Goal: Information Seeking & Learning: Find specific fact

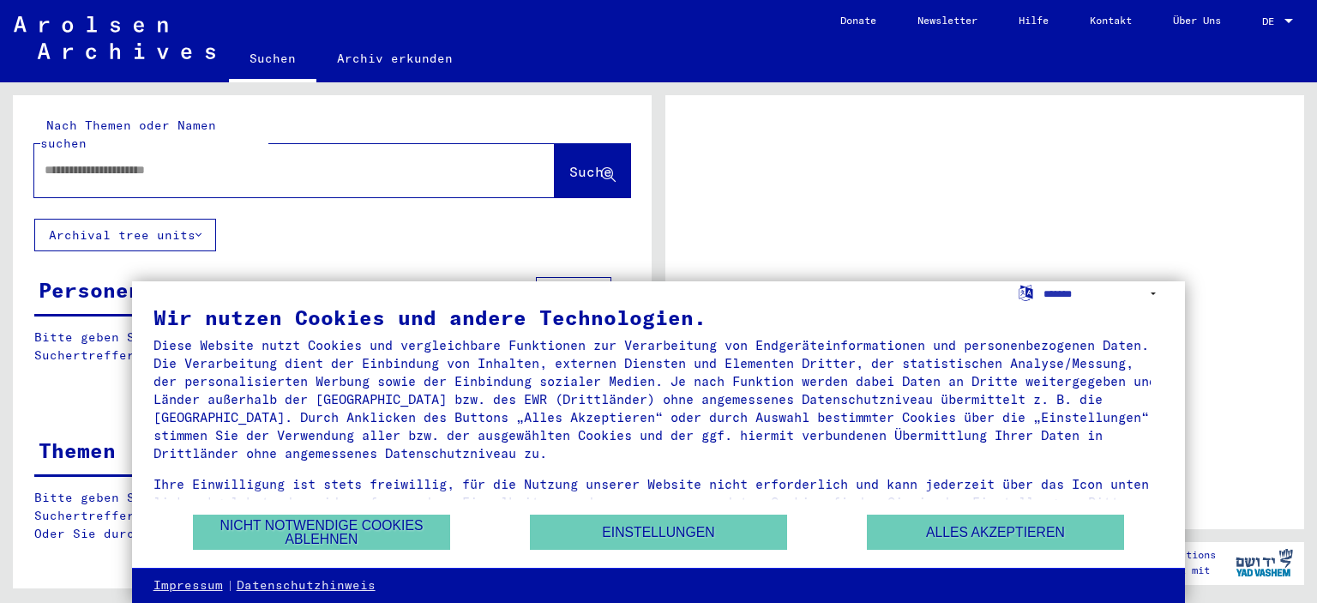
click at [225, 161] on input "text" at bounding box center [279, 170] width 469 height 18
click at [1031, 528] on button "Alles akzeptieren" at bounding box center [995, 531] width 257 height 35
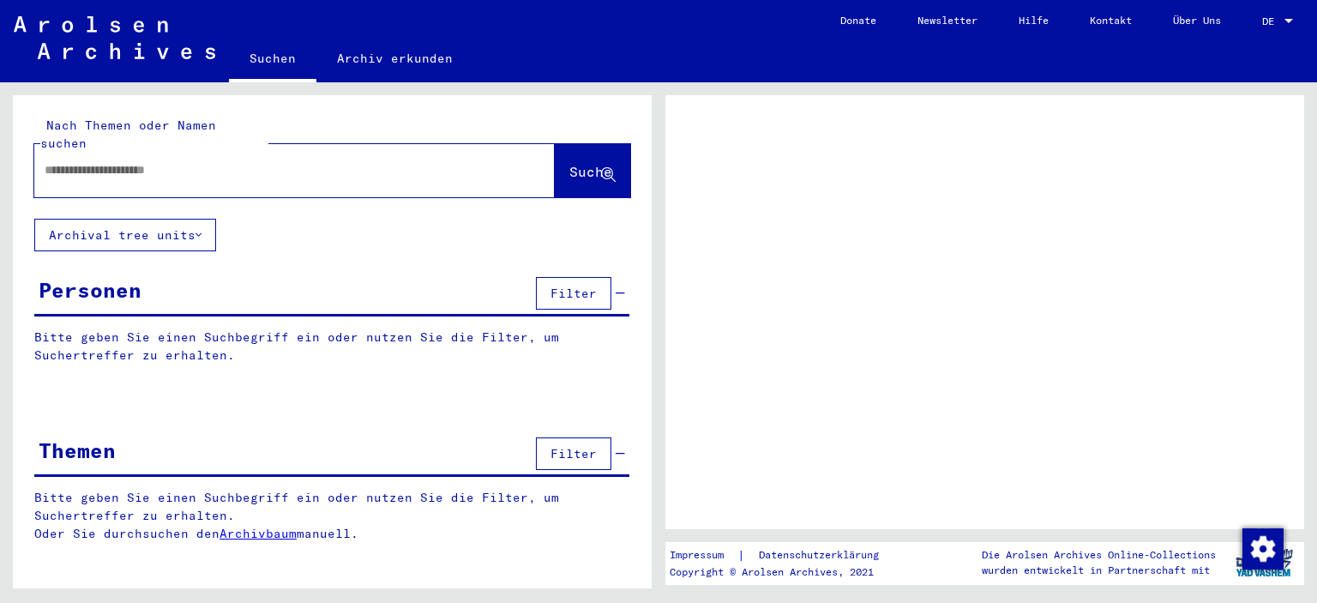
click at [295, 161] on input "text" at bounding box center [279, 170] width 469 height 18
type input "****"
click at [583, 163] on span "Suche" at bounding box center [590, 171] width 43 height 17
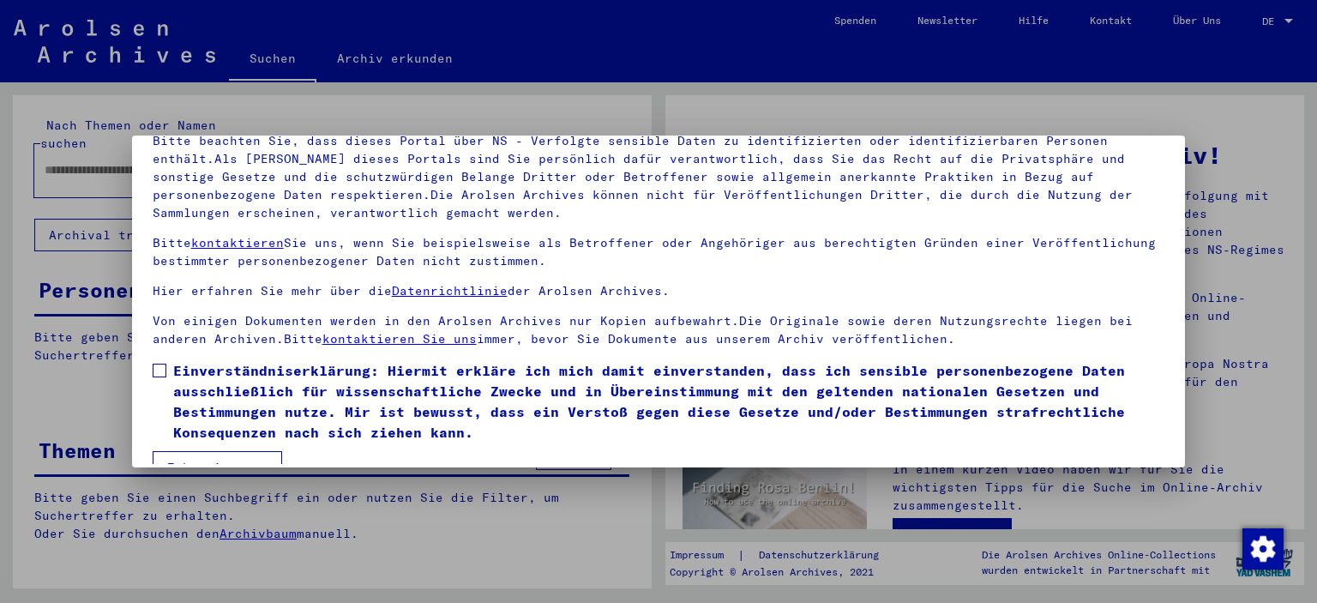
scroll to position [146, 0]
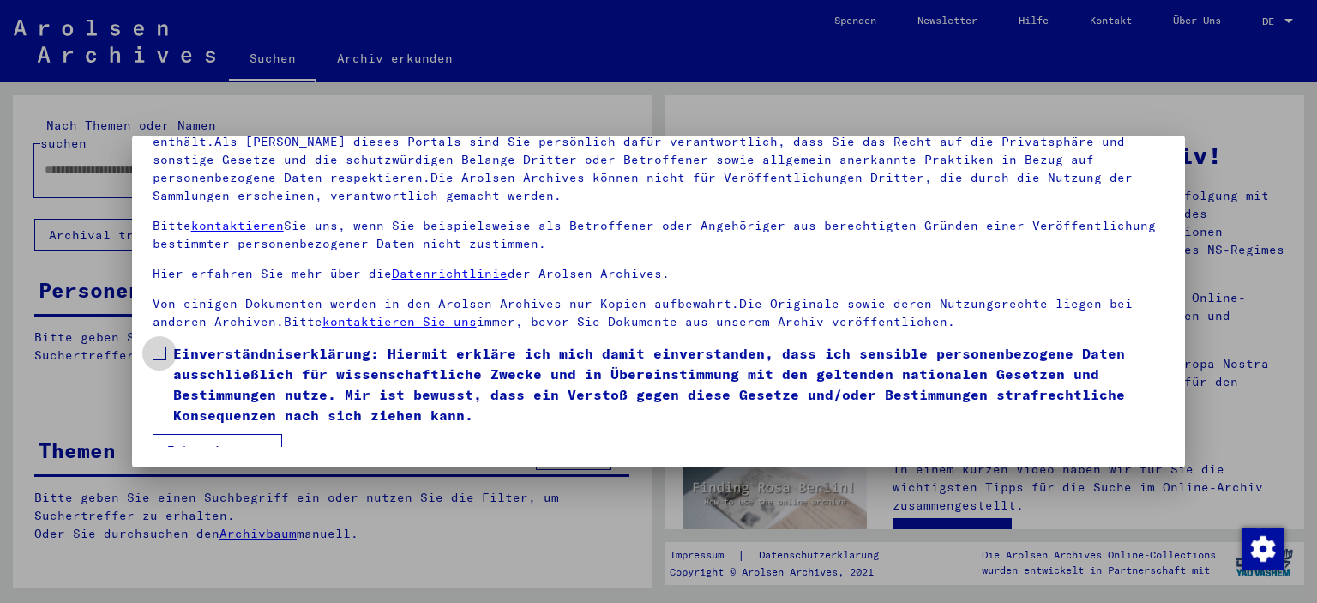
click at [163, 352] on span at bounding box center [160, 353] width 14 height 14
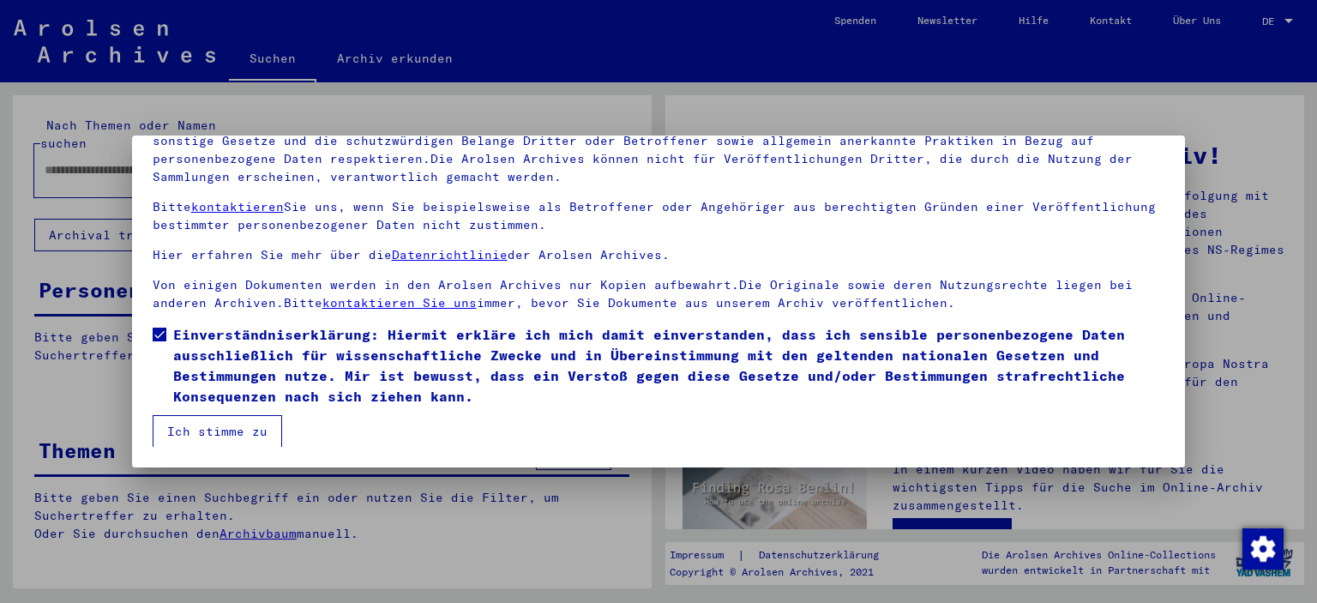
click at [228, 418] on button "Ich stimme zu" at bounding box center [217, 431] width 129 height 33
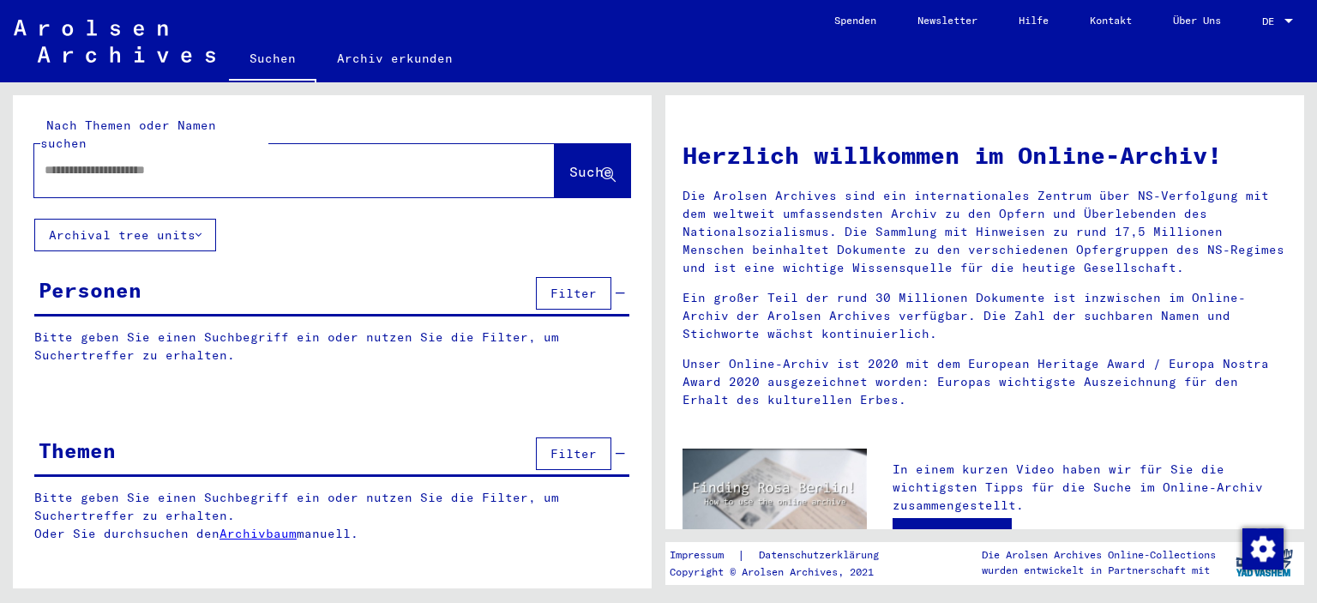
click at [123, 161] on input "text" at bounding box center [274, 170] width 459 height 18
type input "*******"
click at [586, 165] on button "Suche" at bounding box center [592, 170] width 75 height 53
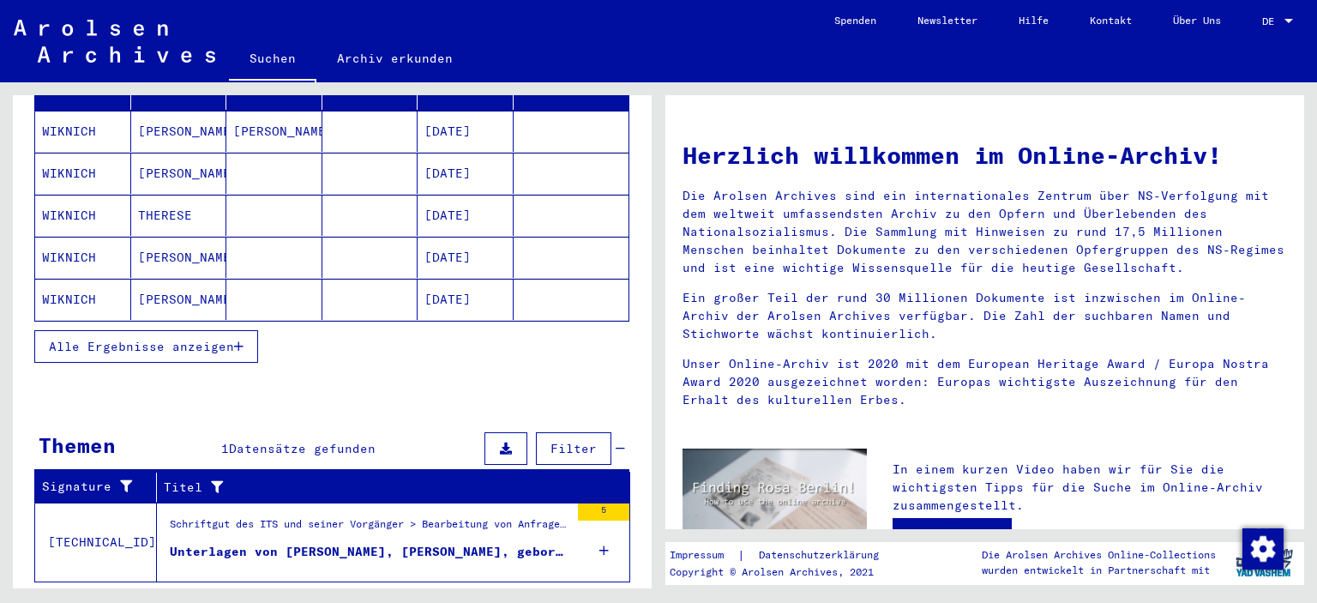
scroll to position [275, 0]
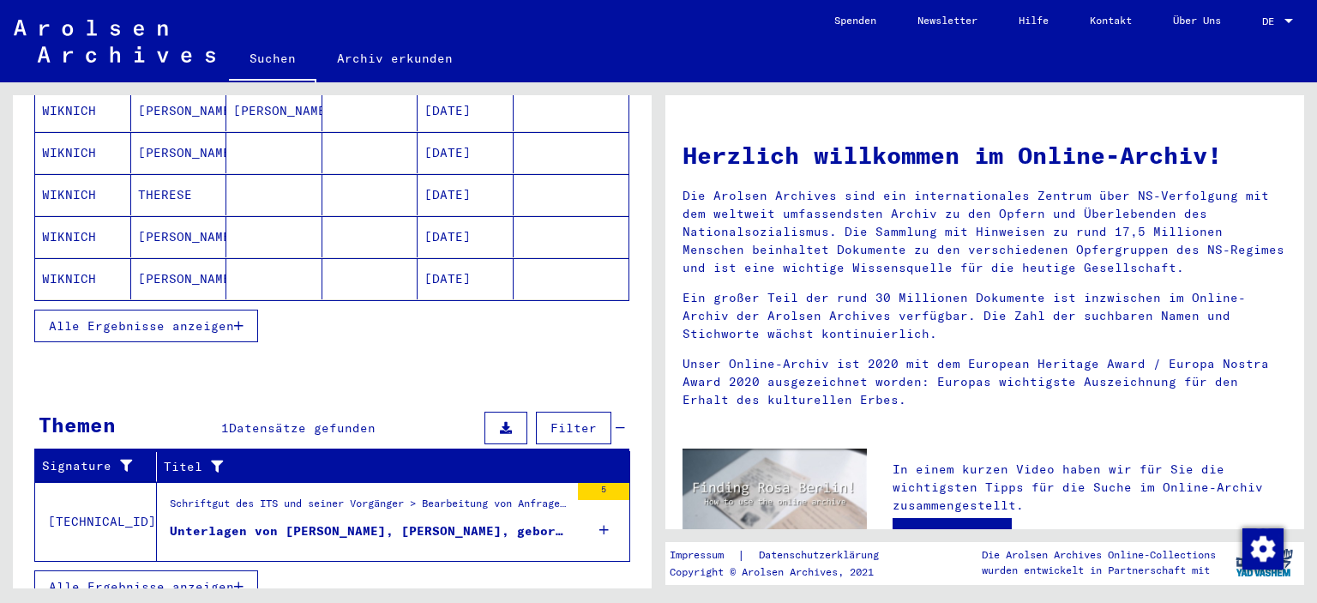
click at [231, 496] on div "Schriftgut des ITS und seiner Vorgänger > Bearbeitung von Anfragen > Suchvorgän…" at bounding box center [370, 508] width 400 height 24
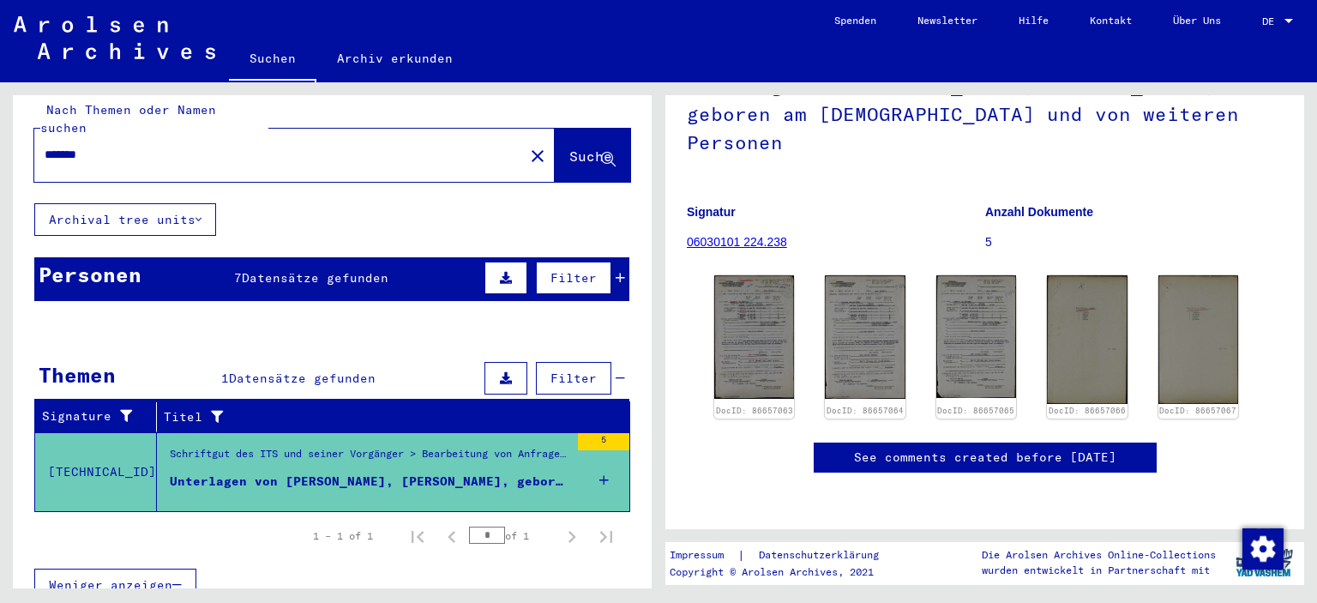
scroll to position [240, 0]
click at [748, 272] on img at bounding box center [754, 336] width 84 height 129
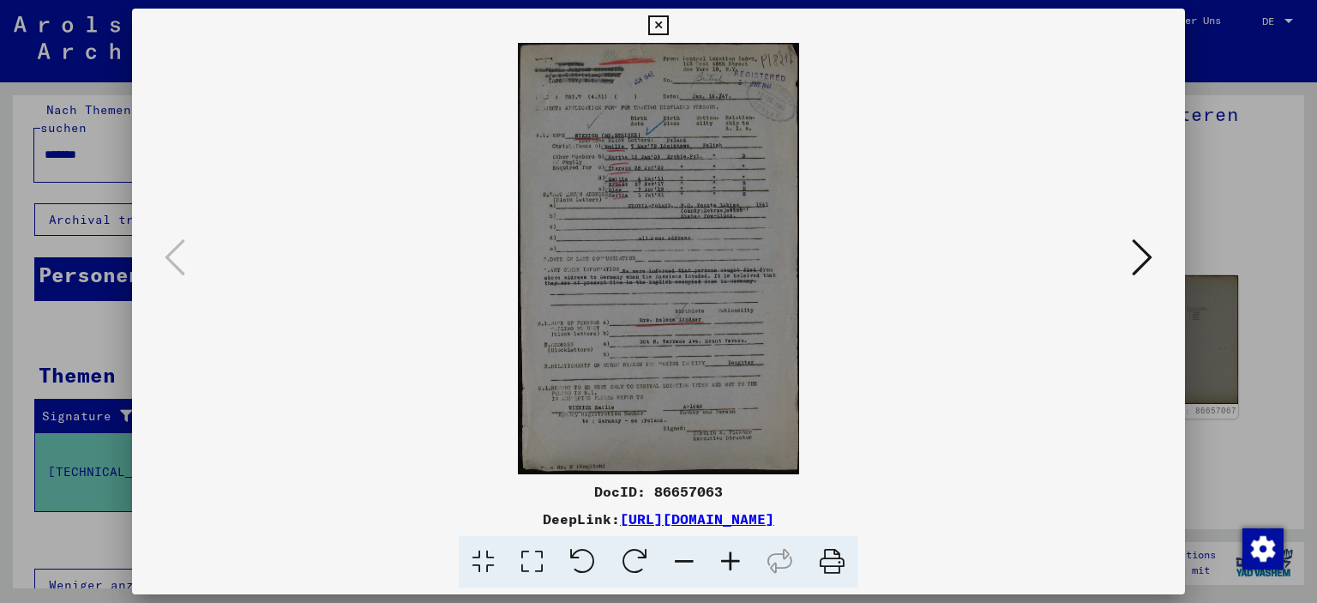
click at [726, 555] on icon at bounding box center [730, 562] width 46 height 52
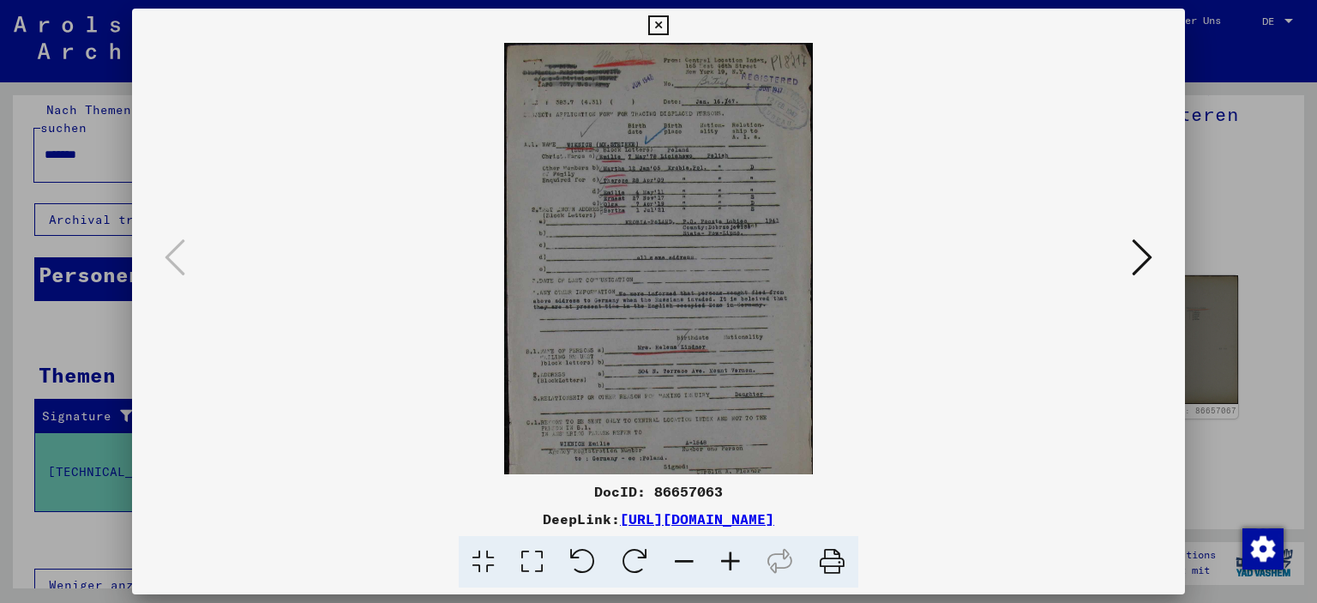
click at [726, 555] on icon at bounding box center [730, 562] width 46 height 52
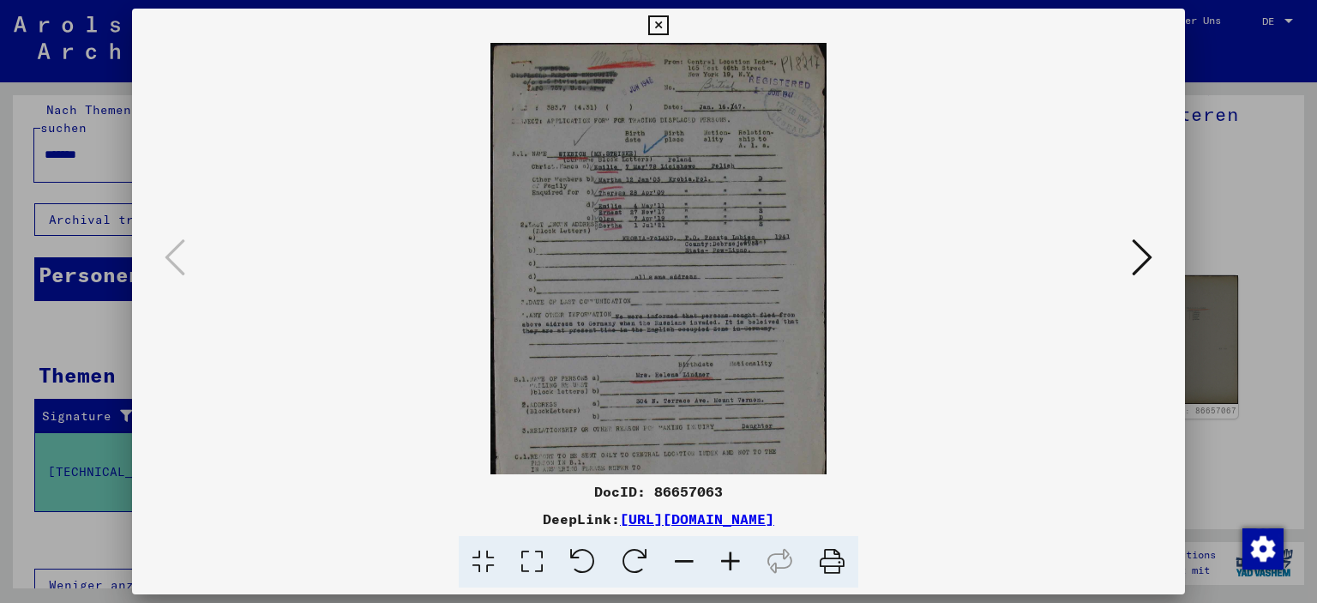
click at [726, 555] on icon at bounding box center [730, 562] width 46 height 52
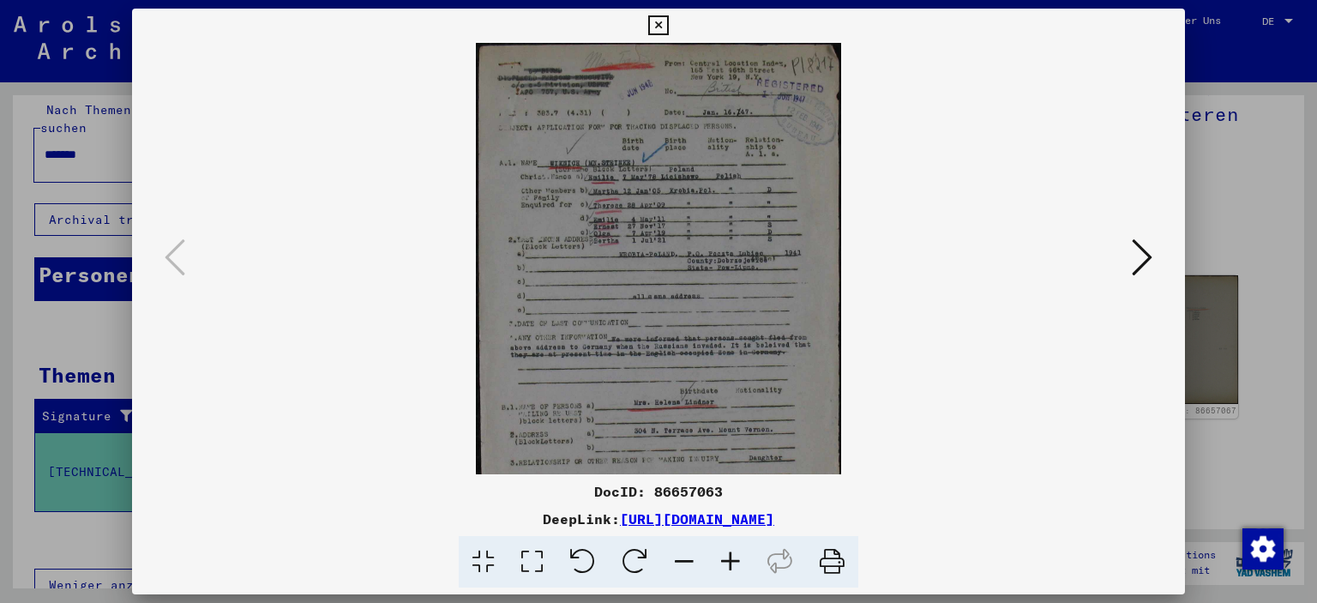
click at [726, 555] on icon at bounding box center [730, 562] width 46 height 52
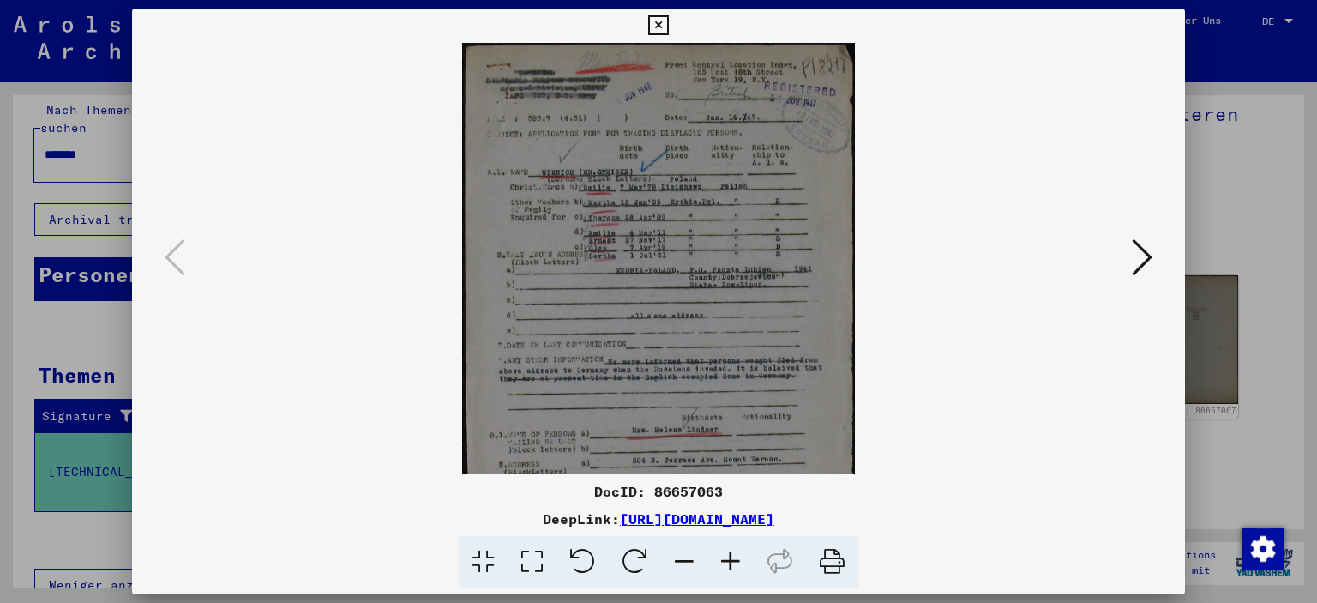
click at [726, 555] on icon at bounding box center [730, 562] width 46 height 52
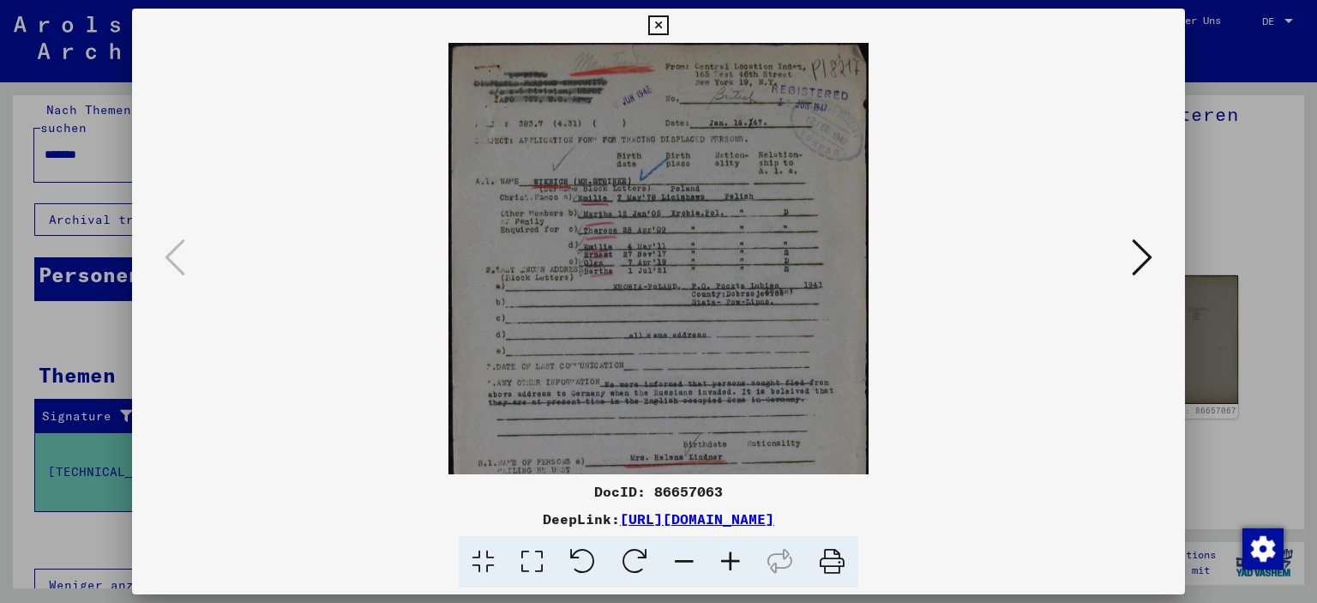
click at [726, 555] on icon at bounding box center [730, 562] width 46 height 52
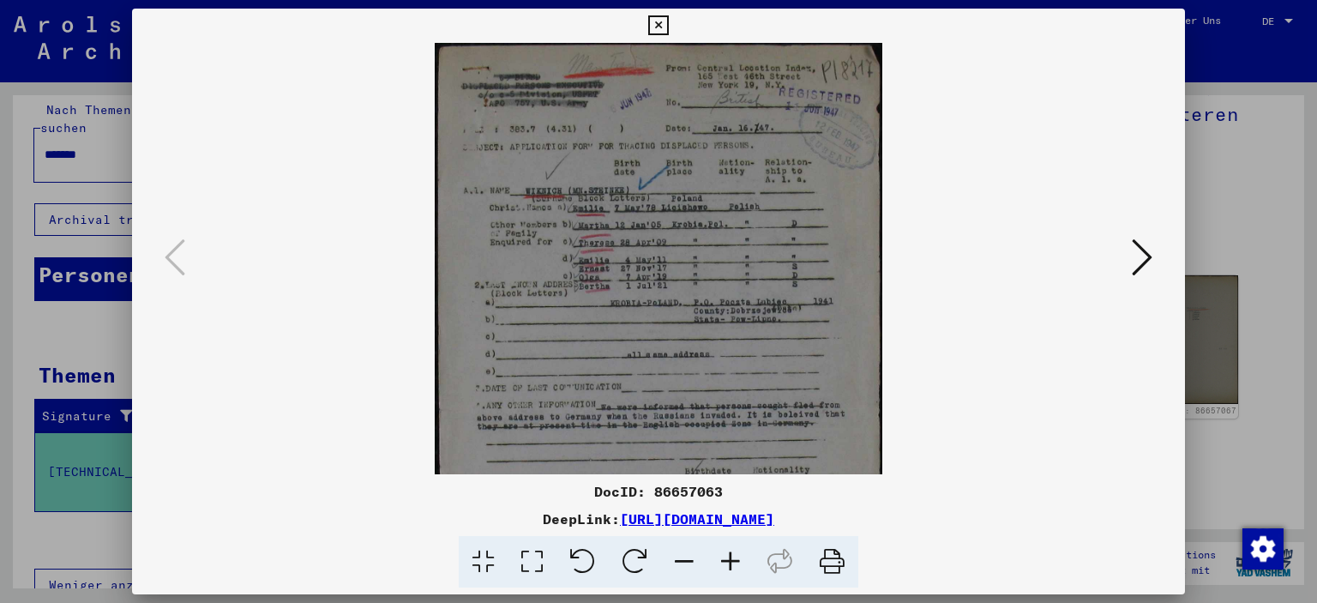
click at [726, 555] on icon at bounding box center [730, 562] width 46 height 52
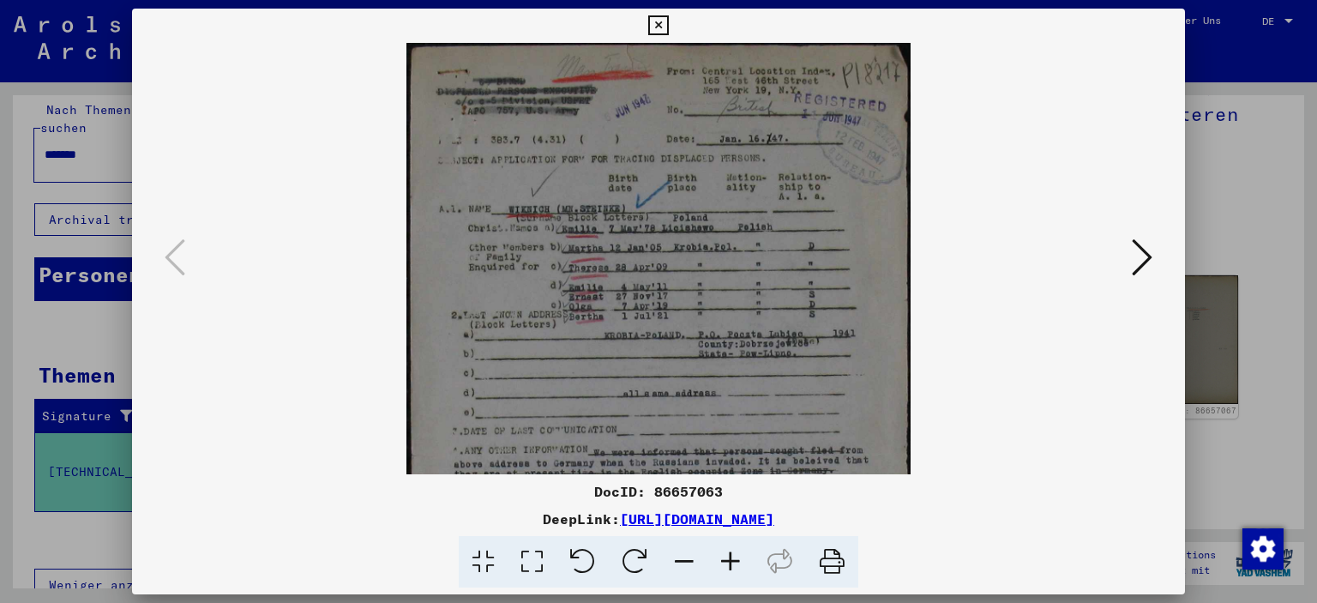
click at [726, 555] on icon at bounding box center [730, 562] width 46 height 52
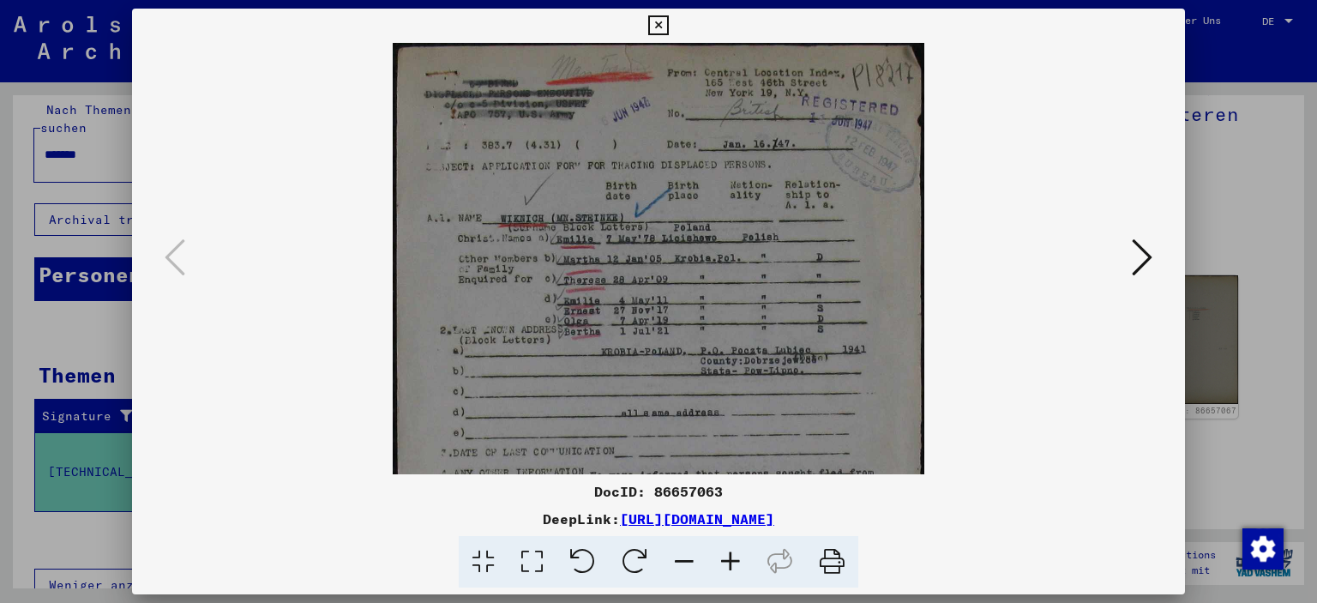
click at [726, 555] on icon at bounding box center [730, 562] width 46 height 52
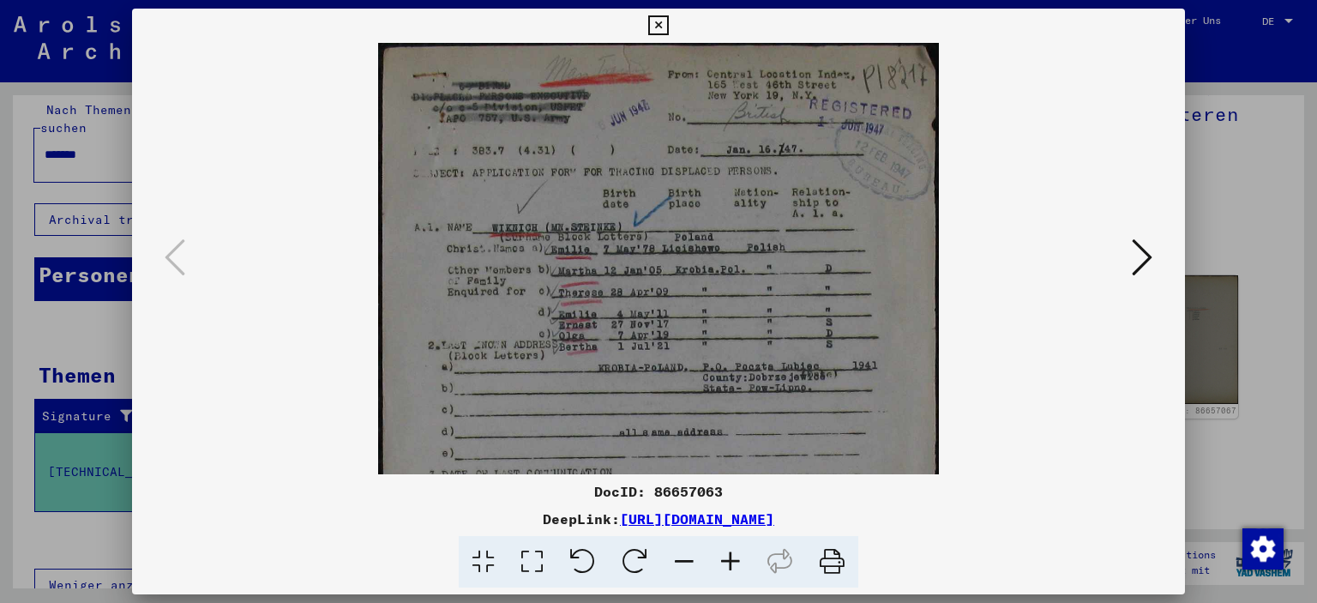
click at [726, 555] on icon at bounding box center [730, 562] width 46 height 52
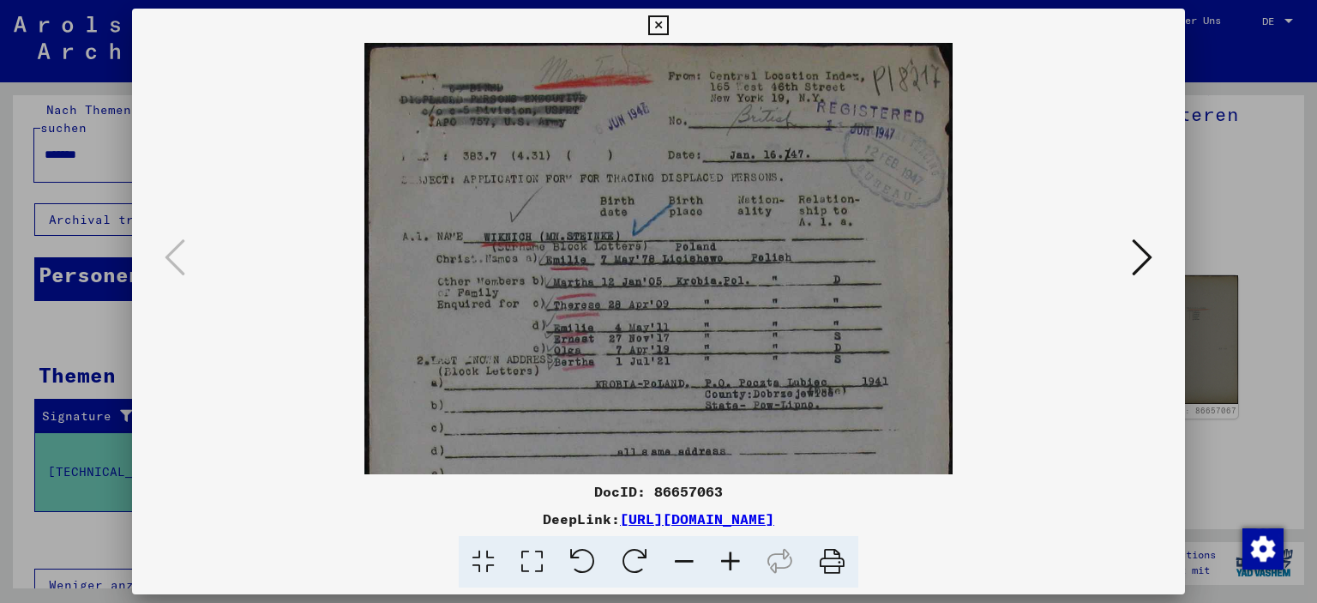
click at [726, 555] on icon at bounding box center [730, 562] width 46 height 52
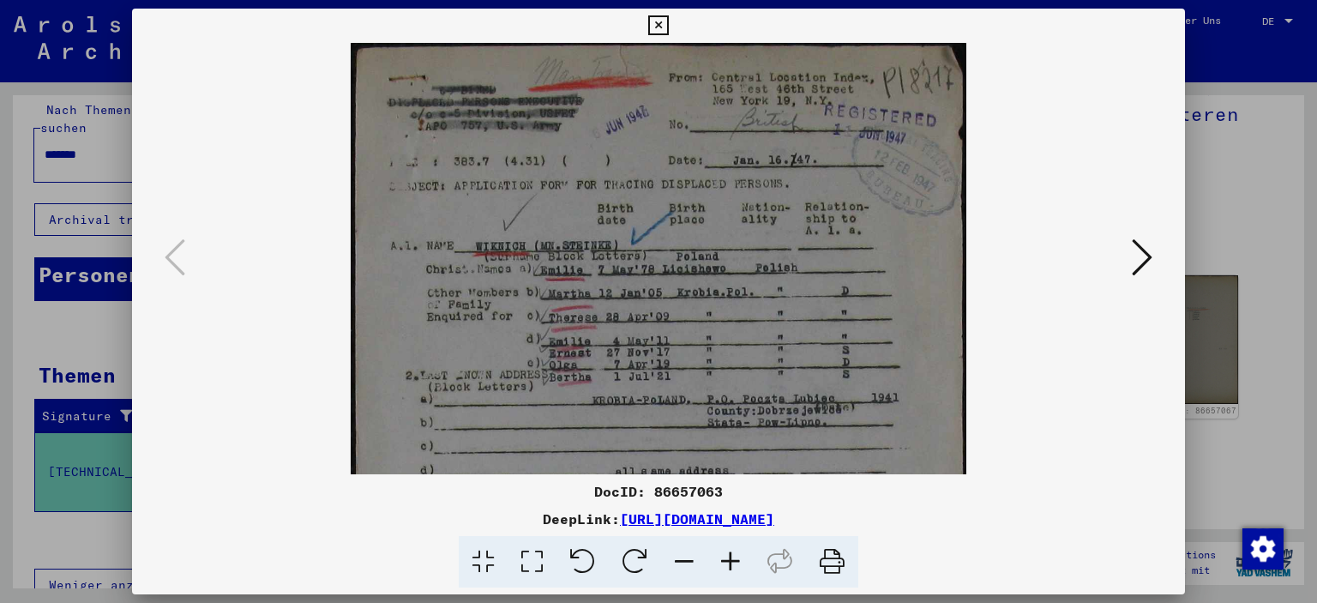
click at [726, 555] on icon at bounding box center [730, 562] width 46 height 52
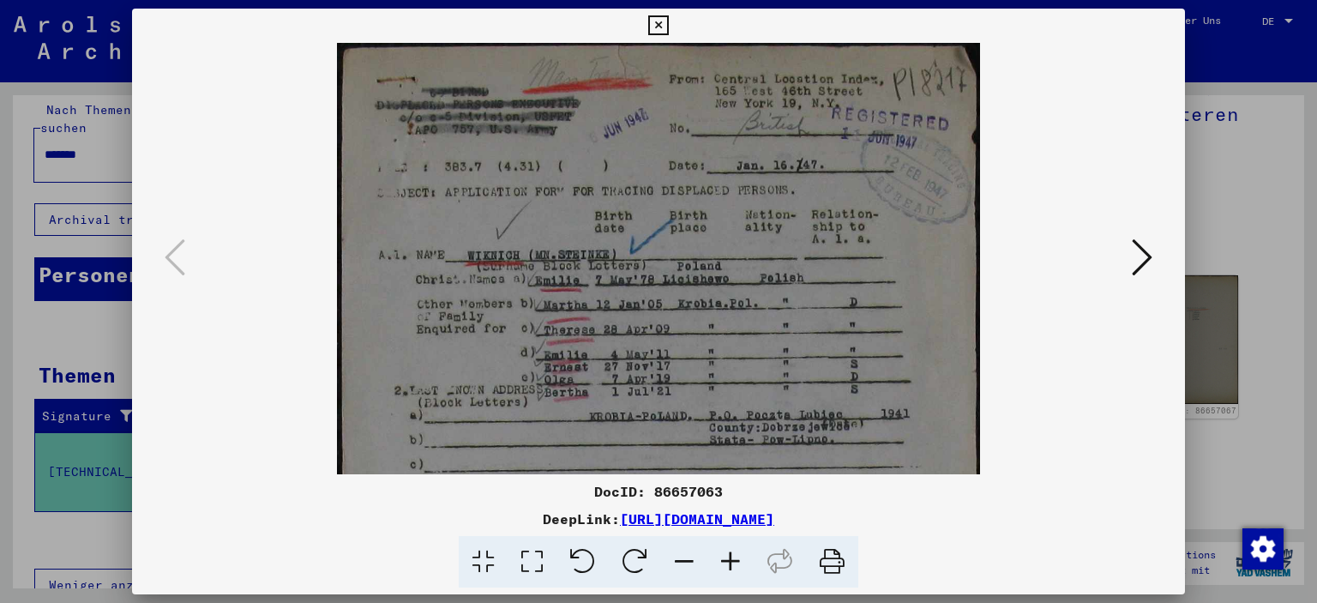
click at [656, 21] on icon at bounding box center [658, 25] width 20 height 21
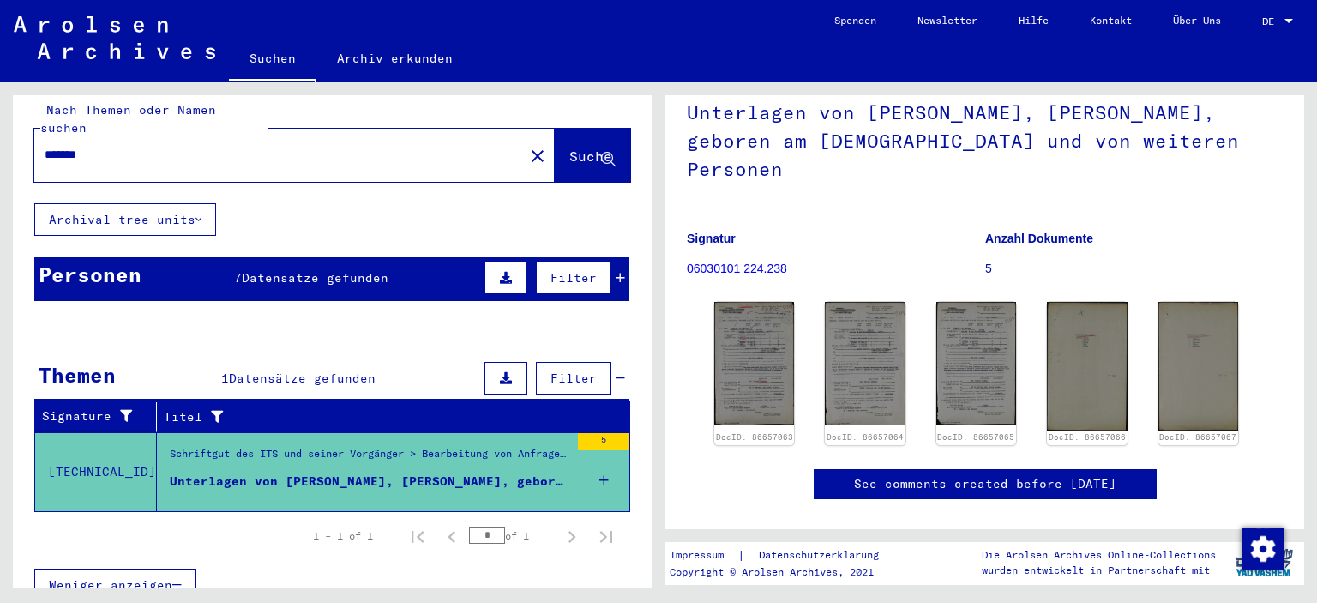
scroll to position [69, 0]
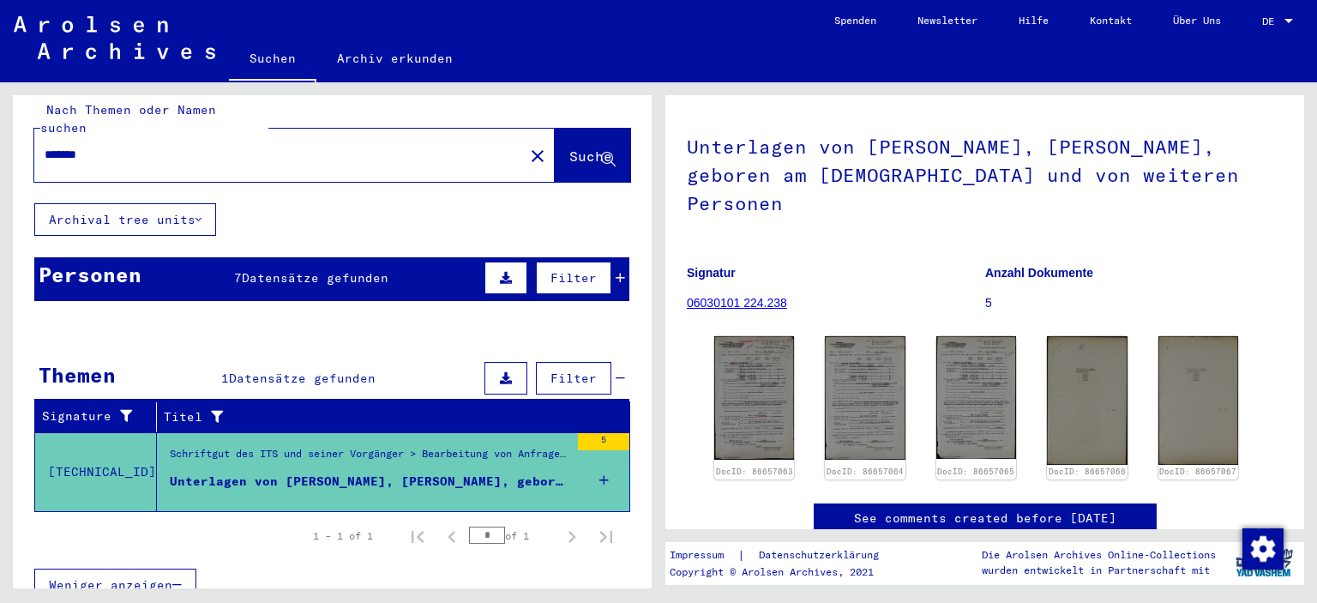
click at [281, 146] on input "*******" at bounding box center [279, 155] width 469 height 18
type input "*"
type input "********"
click at [569, 148] on span "Suche" at bounding box center [592, 157] width 46 height 18
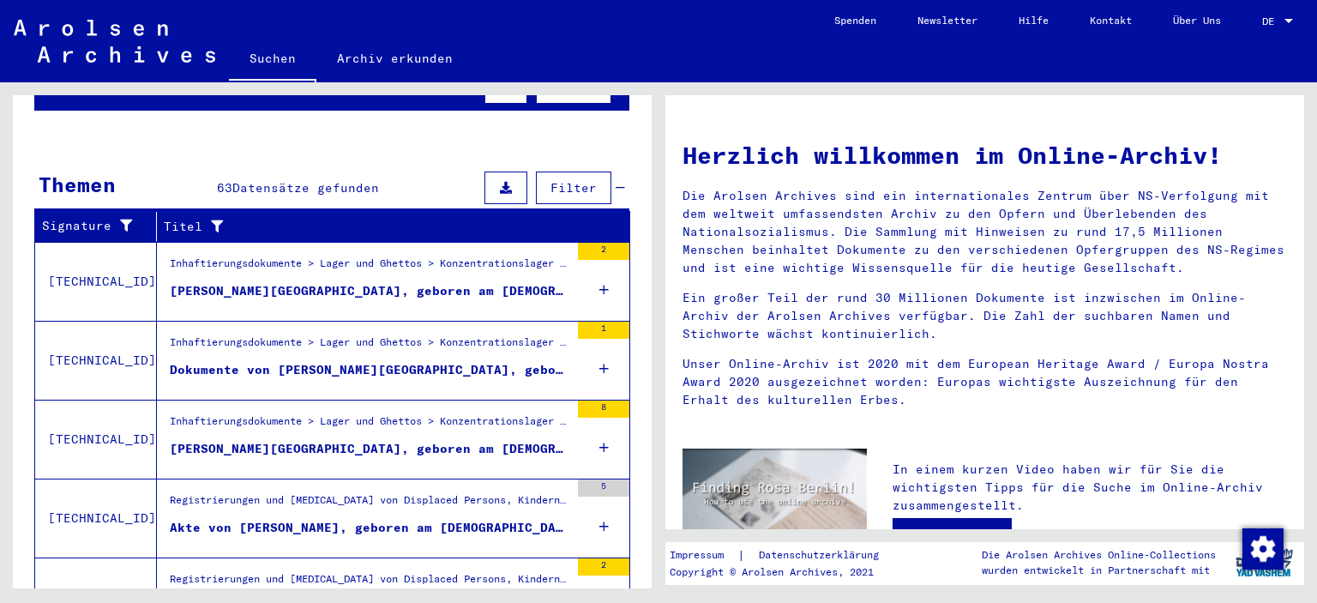
scroll to position [282, 0]
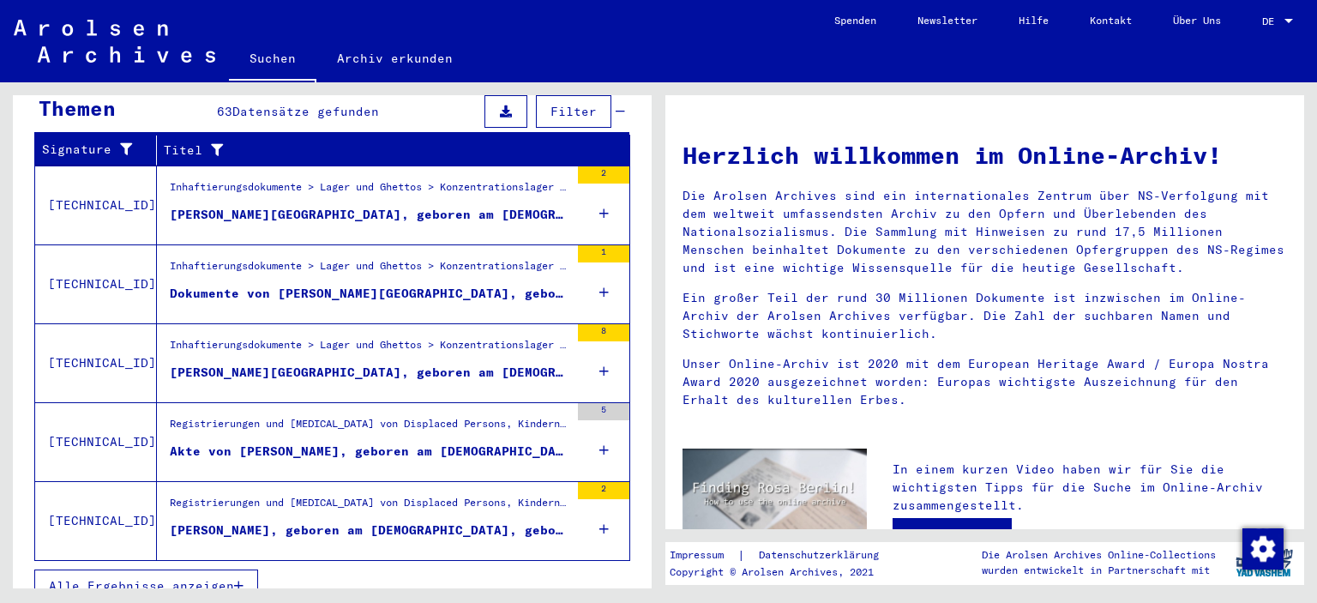
click at [119, 578] on span "Alle Ergebnisse anzeigen" at bounding box center [141, 585] width 185 height 15
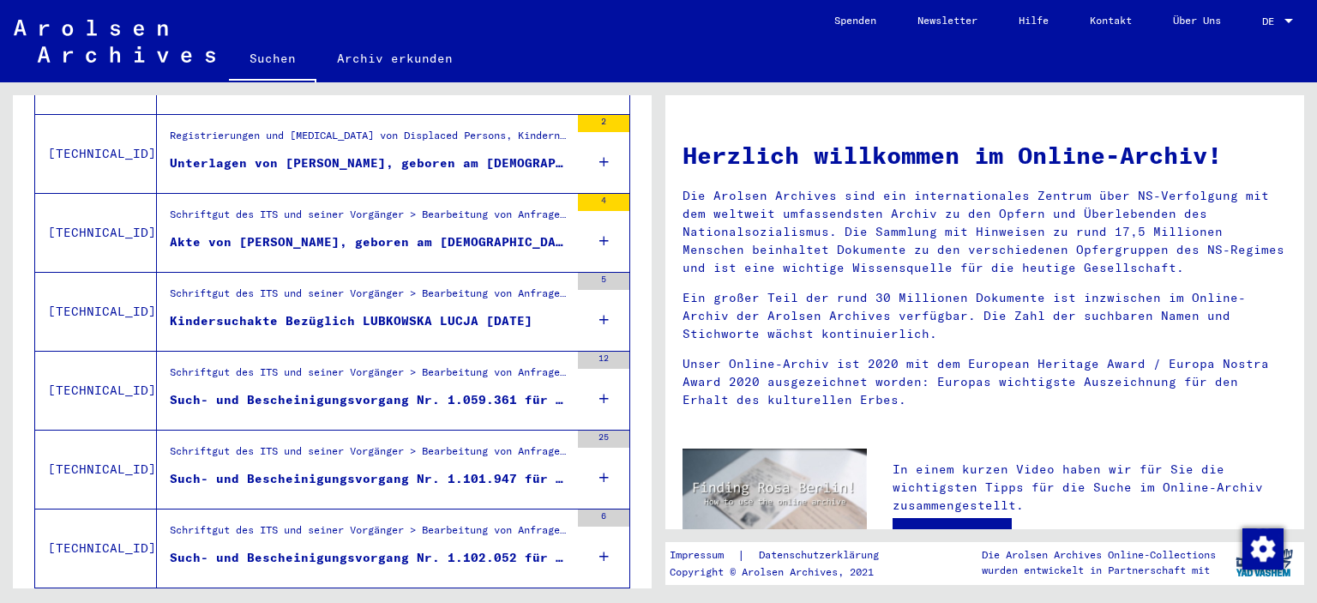
scroll to position [762, 0]
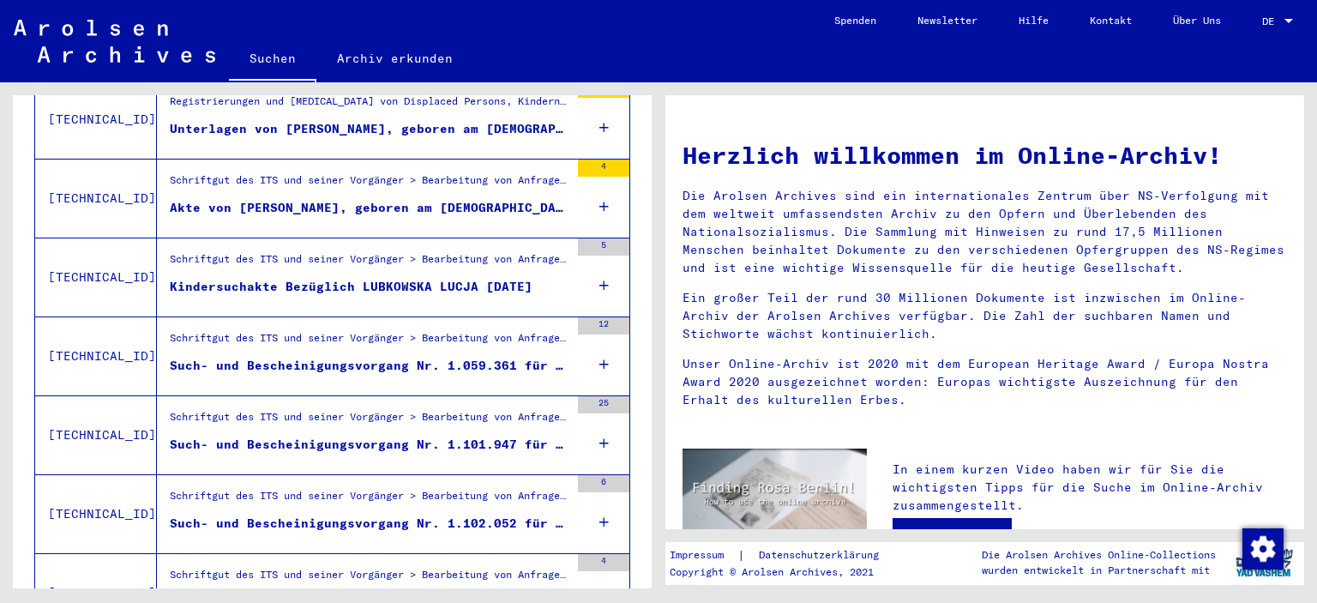
click at [388, 278] on div "Kindersuchakte Bezüglich LUBKOWSKA LUCJA [DATE]" at bounding box center [351, 287] width 363 height 18
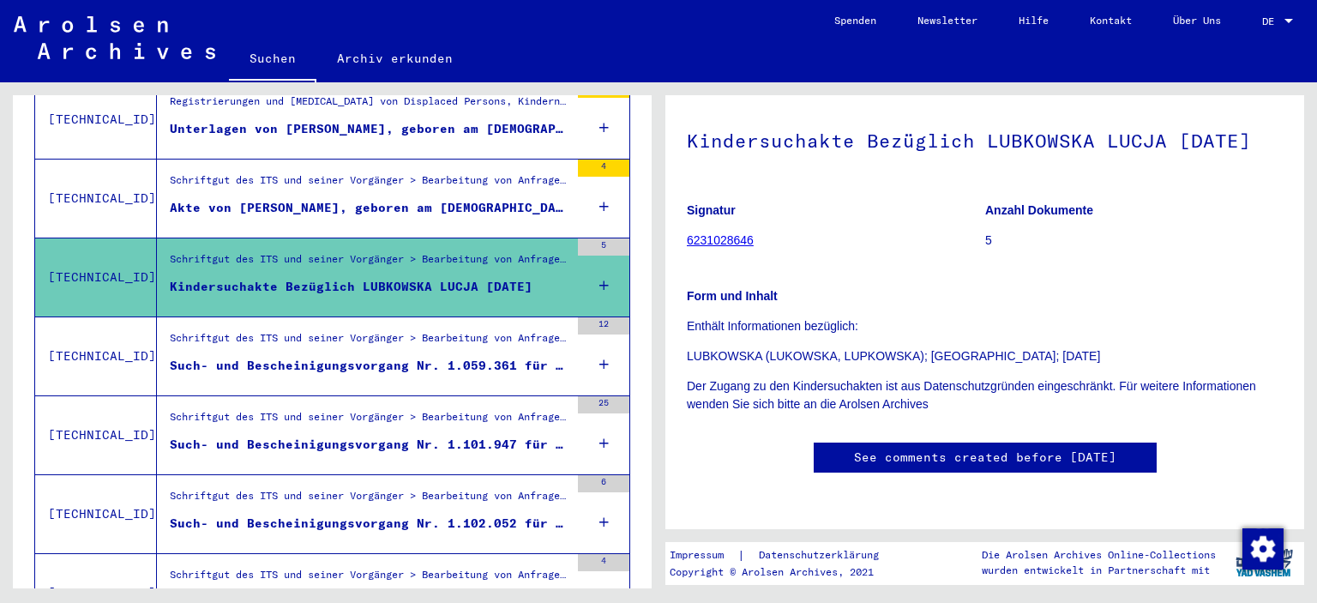
scroll to position [262, 0]
click at [221, 357] on div "Such- und Bescheinigungsvorgang Nr. 1.059.361 für [PERSON_NAME][GEOGRAPHIC_DATA…" at bounding box center [370, 366] width 400 height 18
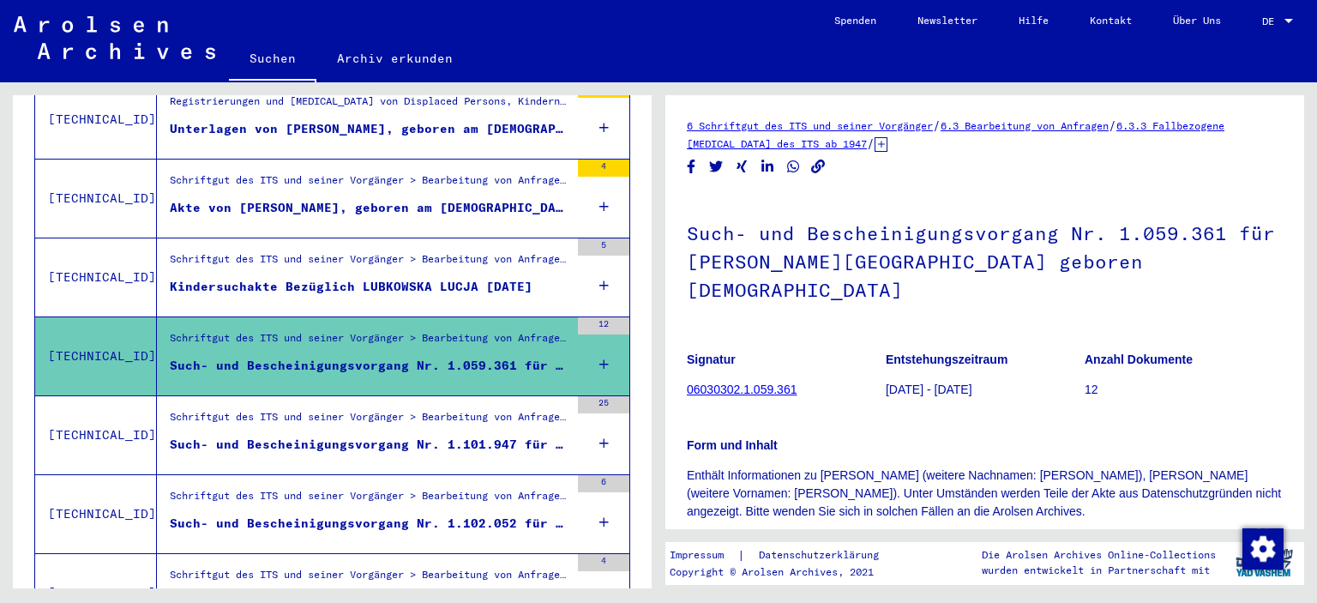
click at [235, 409] on div "Schriftgut des ITS und seiner Vorgänger > Bearbeitung von Anfragen > Fallbezoge…" at bounding box center [370, 421] width 400 height 24
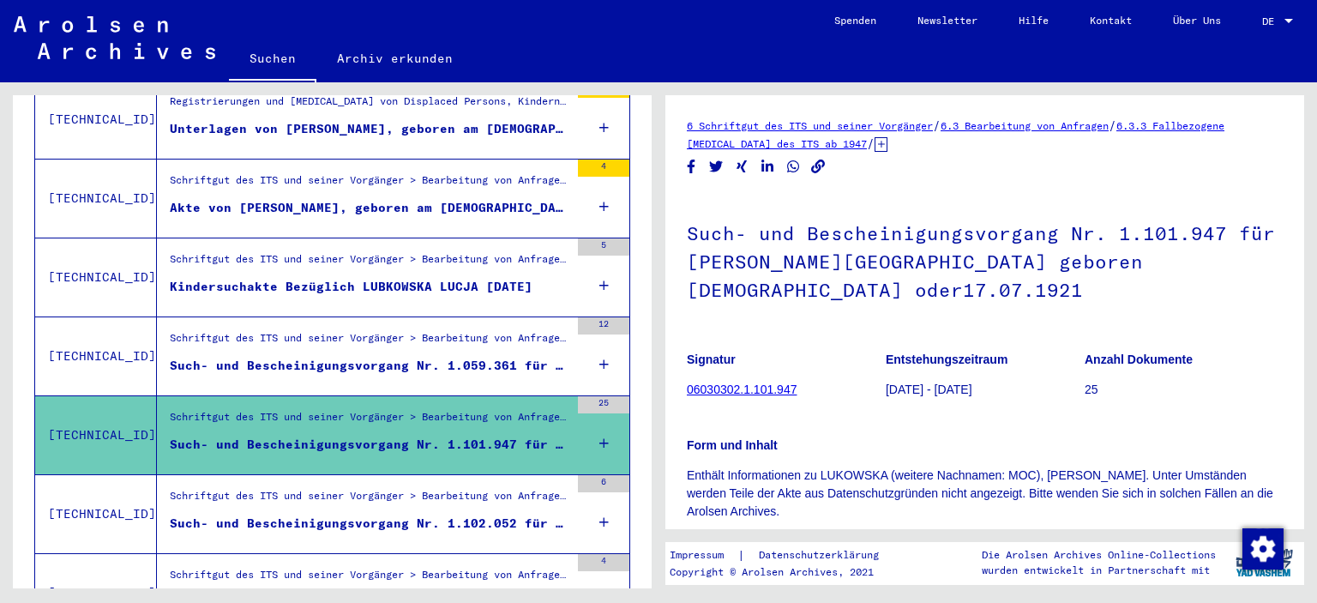
click at [250, 488] on div "Schriftgut des ITS und seiner Vorgänger > Bearbeitung von Anfragen > Fallbezoge…" at bounding box center [370, 500] width 400 height 24
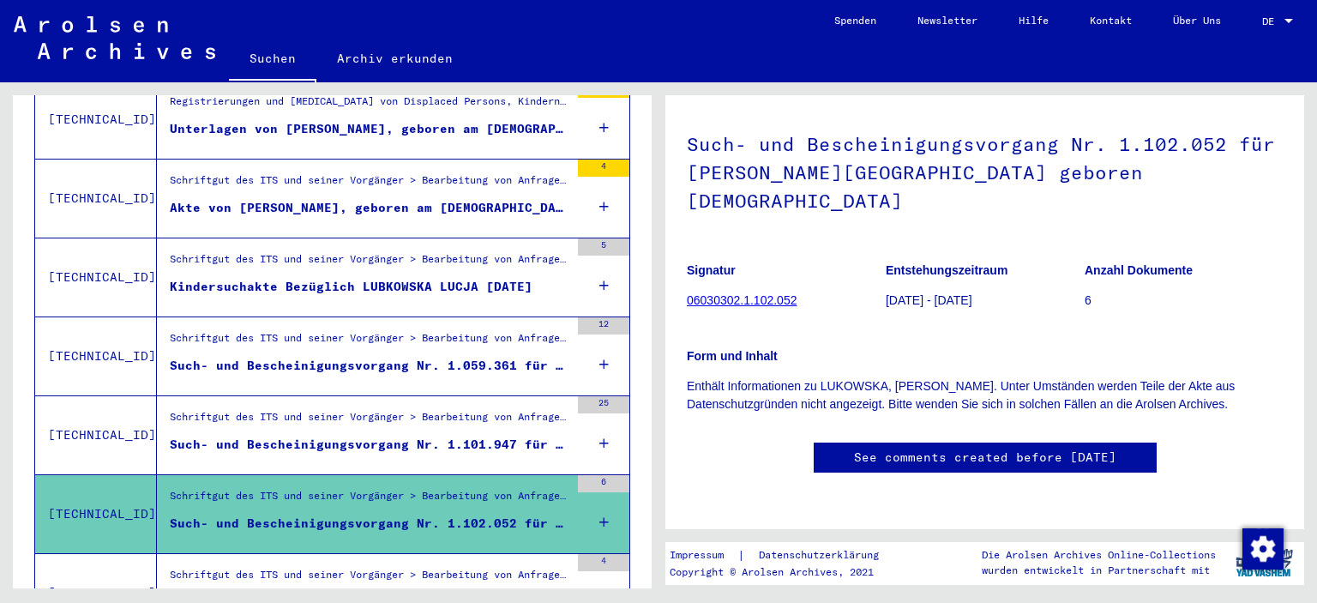
scroll to position [331, 0]
click at [515, 567] on div "Schriftgut des ITS und seiner Vorgänger > Bearbeitung von Anfragen > Fallbezoge…" at bounding box center [370, 579] width 400 height 24
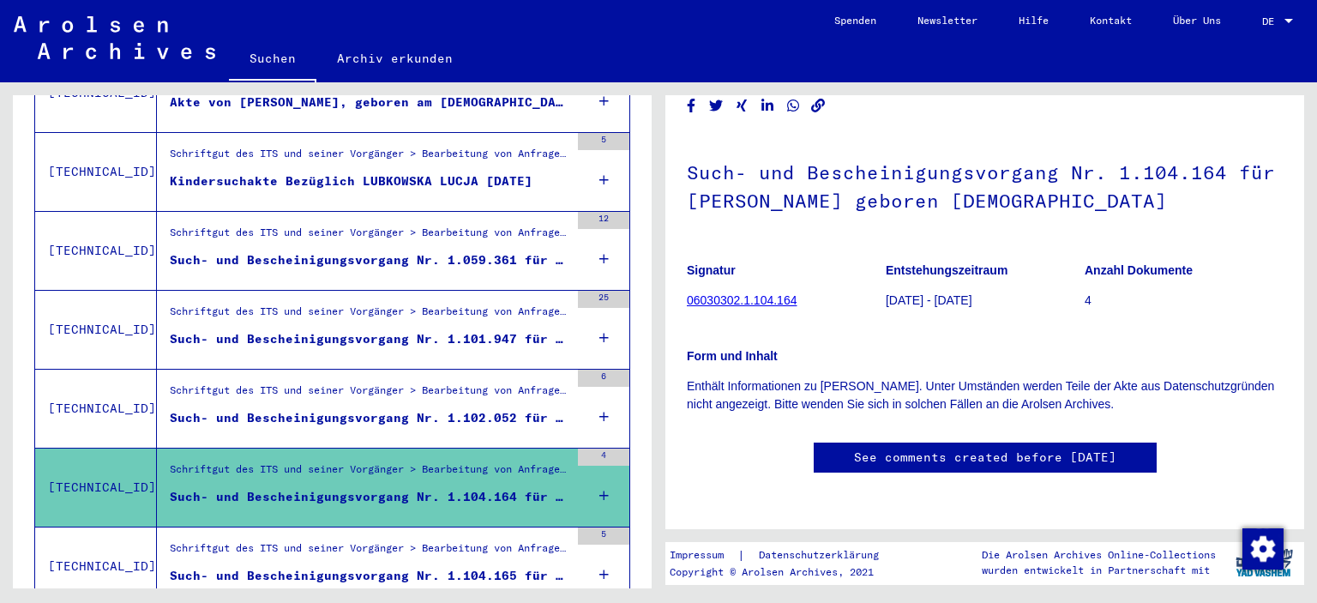
scroll to position [604, 0]
click at [388, 541] on figure "Schriftgut des ITS und seiner Vorgänger > Bearbeitung von Anfragen > Fallbezoge…" at bounding box center [370, 553] width 400 height 26
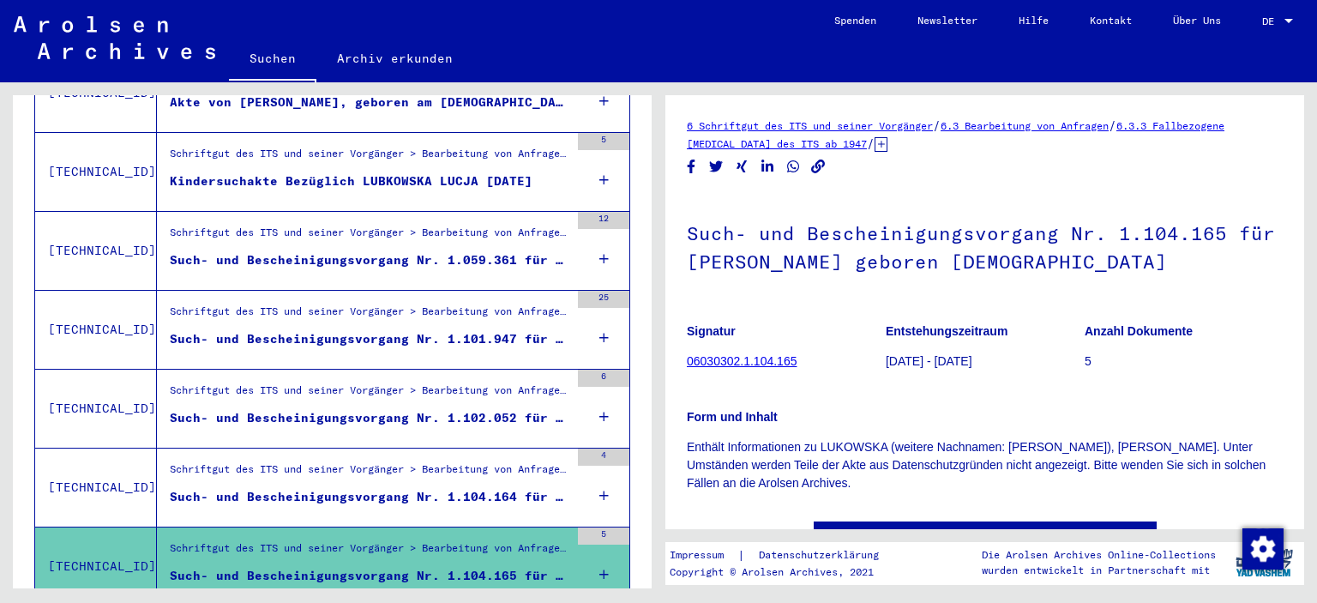
click at [717, 344] on figure "Signatur 06030302.1.104.165" at bounding box center [786, 348] width 198 height 77
click at [721, 359] on link "06030302.1.104.165" at bounding box center [742, 361] width 110 height 14
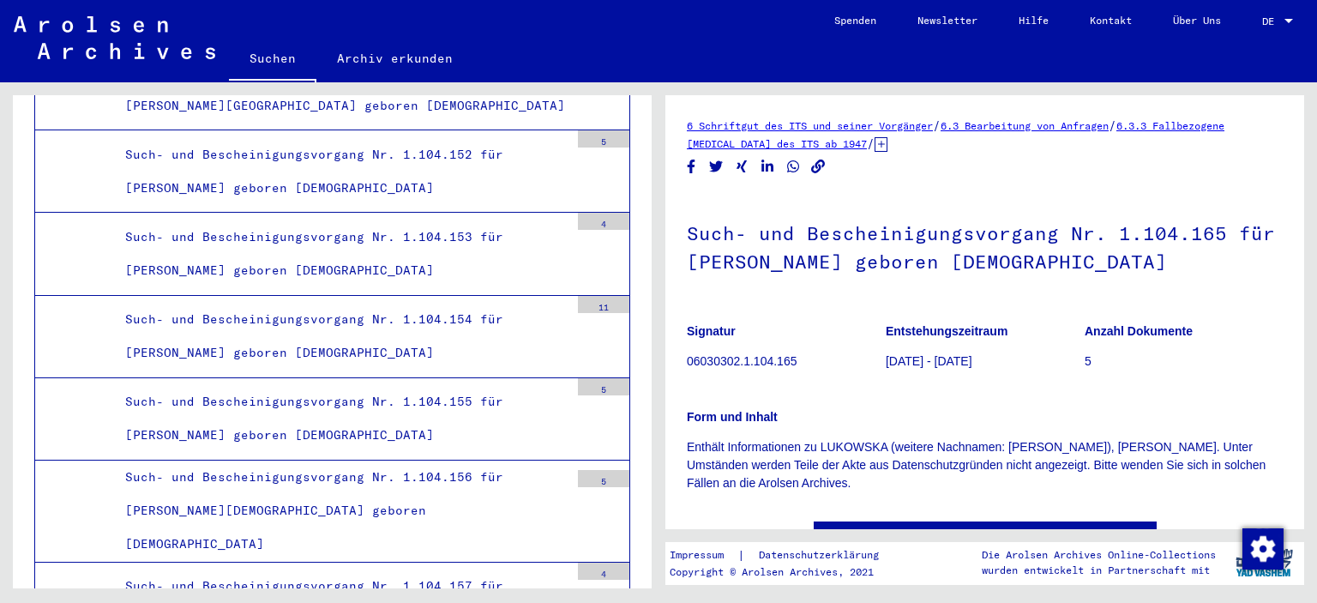
scroll to position [28321, 0]
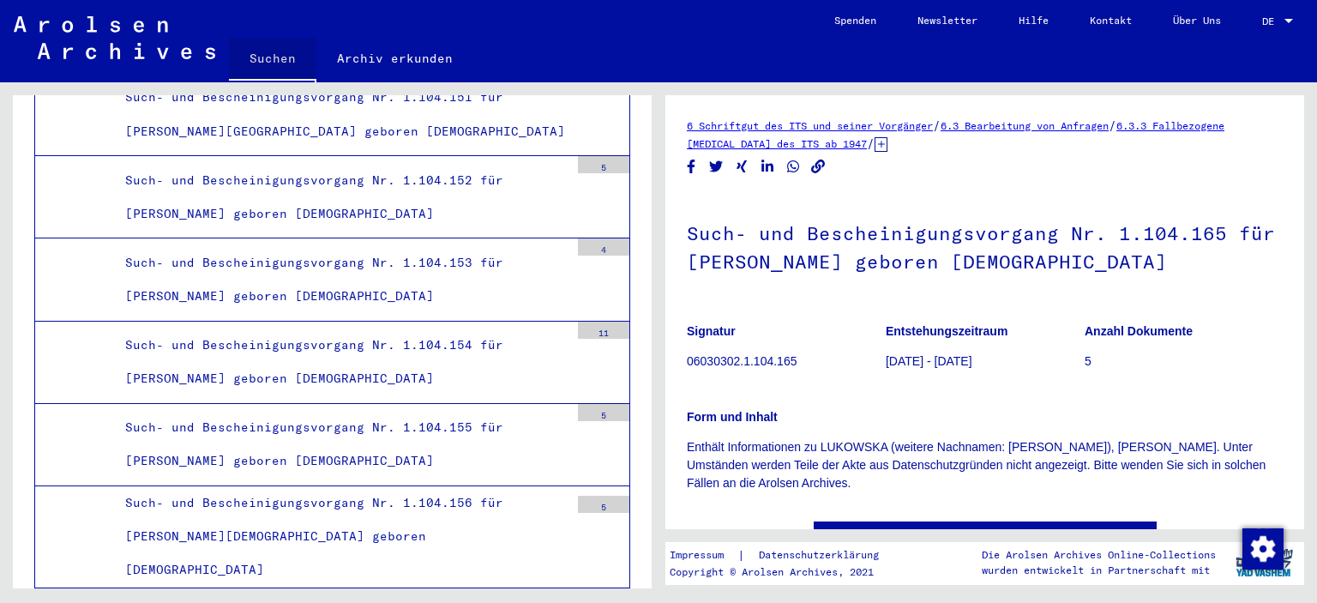
click at [264, 51] on link "Suchen" at bounding box center [272, 60] width 87 height 45
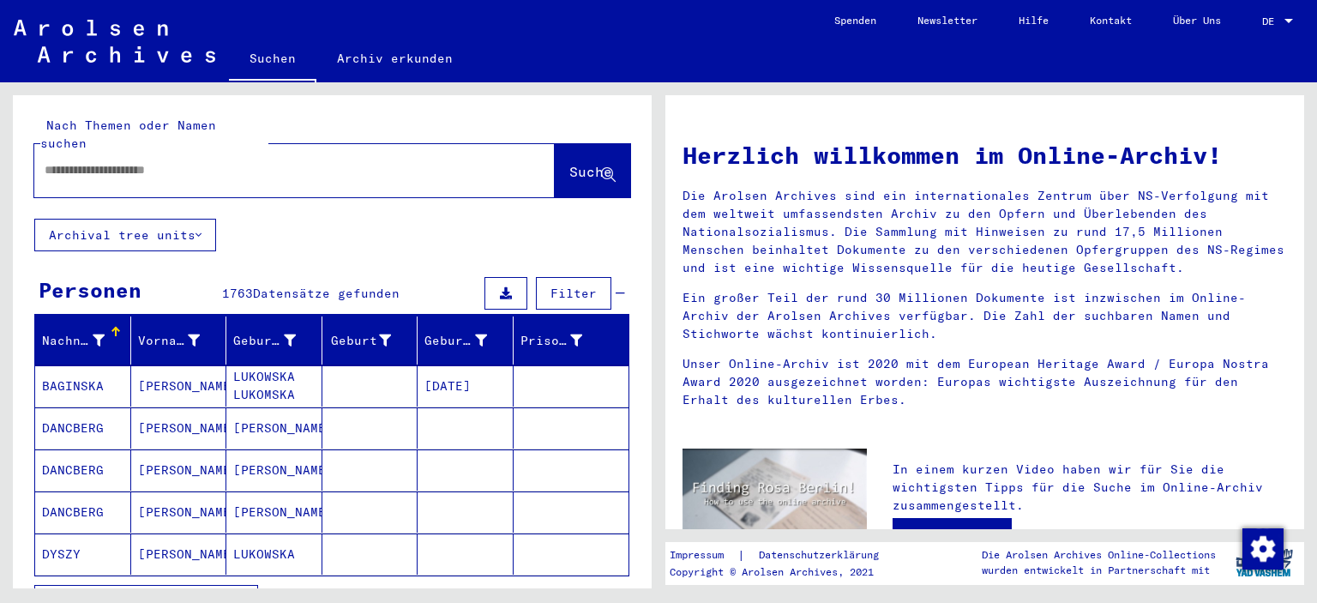
click at [192, 593] on span "Alle Ergebnisse anzeigen" at bounding box center [141, 600] width 185 height 15
click at [279, 51] on link "Suchen" at bounding box center [272, 60] width 87 height 45
click at [114, 161] on input "text" at bounding box center [274, 170] width 459 height 18
click at [569, 163] on span "Suche" at bounding box center [590, 171] width 43 height 17
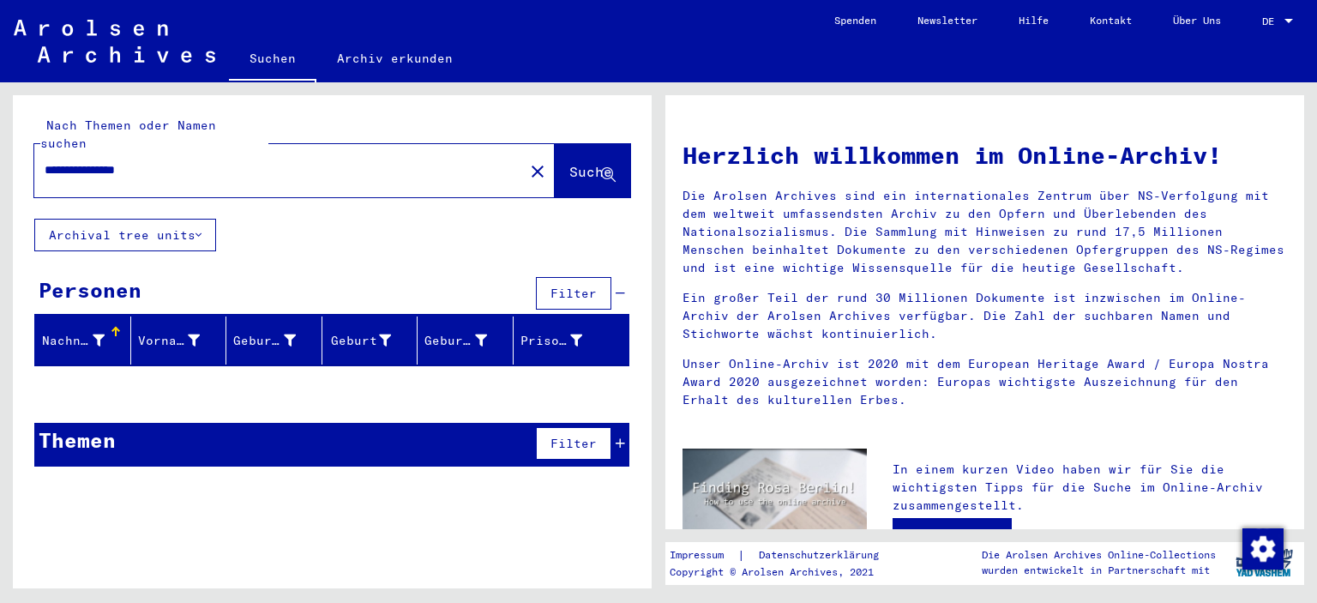
click at [223, 161] on input "**********" at bounding box center [274, 170] width 459 height 18
type input "*"
click at [582, 163] on span "Suche" at bounding box center [590, 171] width 43 height 17
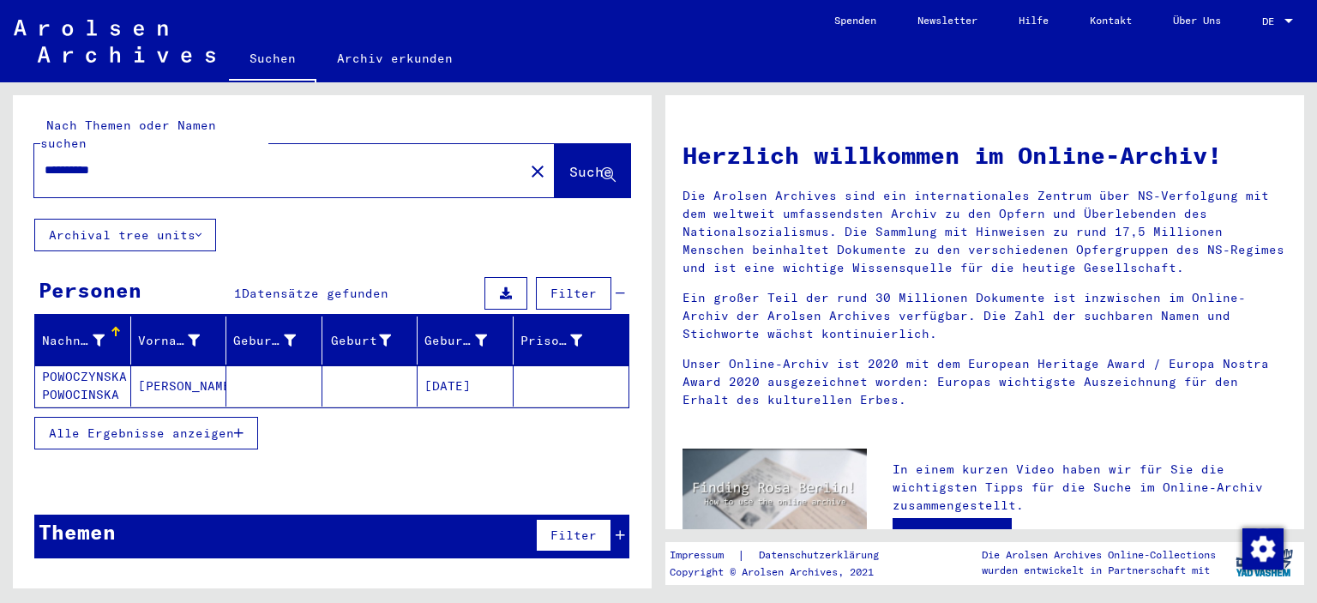
click at [100, 365] on mat-cell "POWOCZYNSKA POWOCINSKA" at bounding box center [83, 385] width 96 height 41
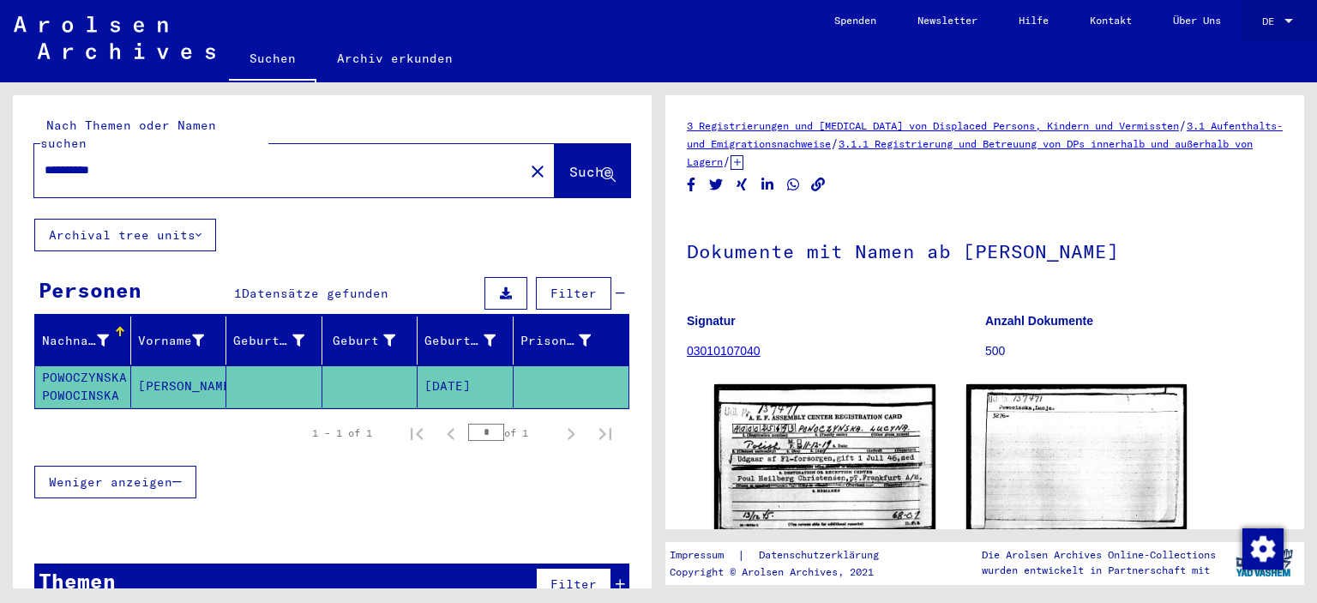
click at [1289, 17] on div at bounding box center [1288, 21] width 15 height 12
click at [1289, 17] on span "English" at bounding box center [1258, 30] width 69 height 31
type input "*********"
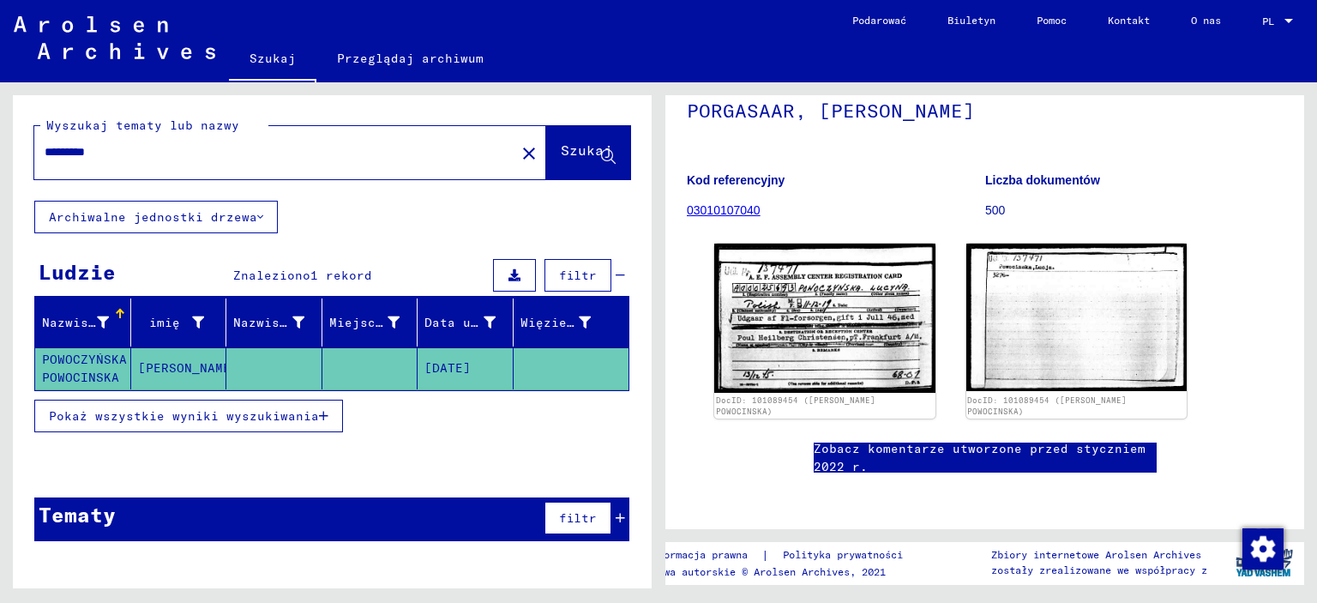
scroll to position [412, 0]
click at [154, 412] on font "Pokaż wszystkie wyniki wyszukiwania" at bounding box center [184, 415] width 270 height 15
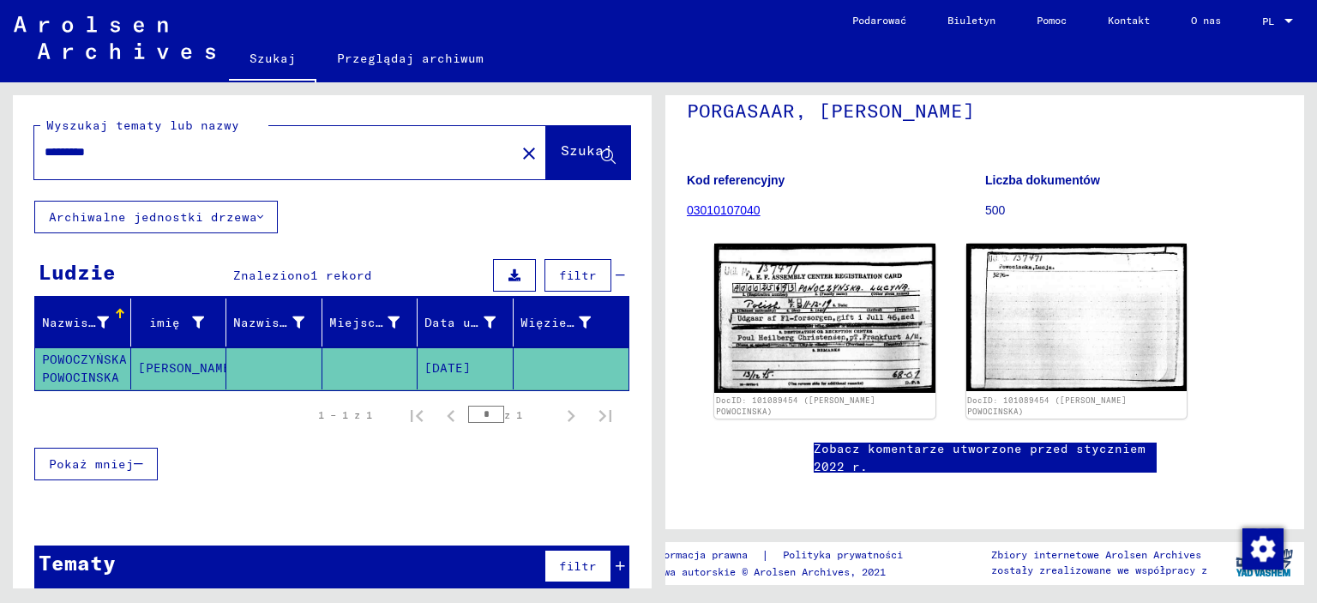
click at [143, 360] on font "[PERSON_NAME]" at bounding box center [188, 367] width 100 height 15
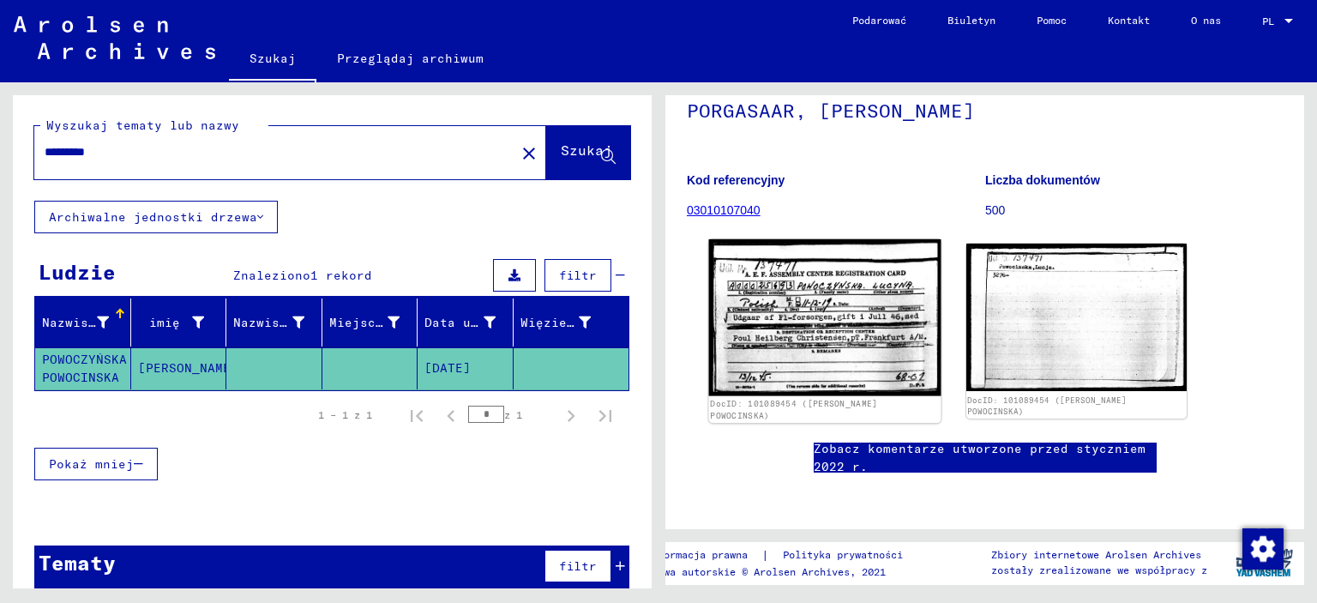
click at [846, 239] on img at bounding box center [824, 317] width 231 height 157
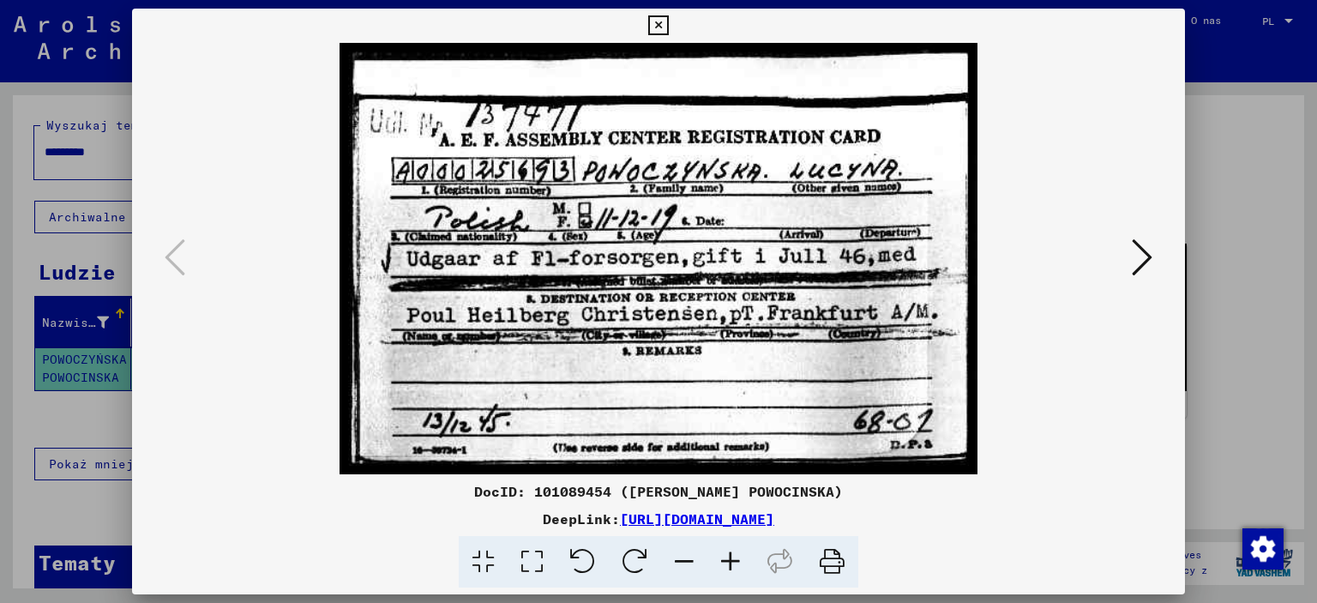
click at [1150, 250] on icon at bounding box center [1142, 257] width 21 height 41
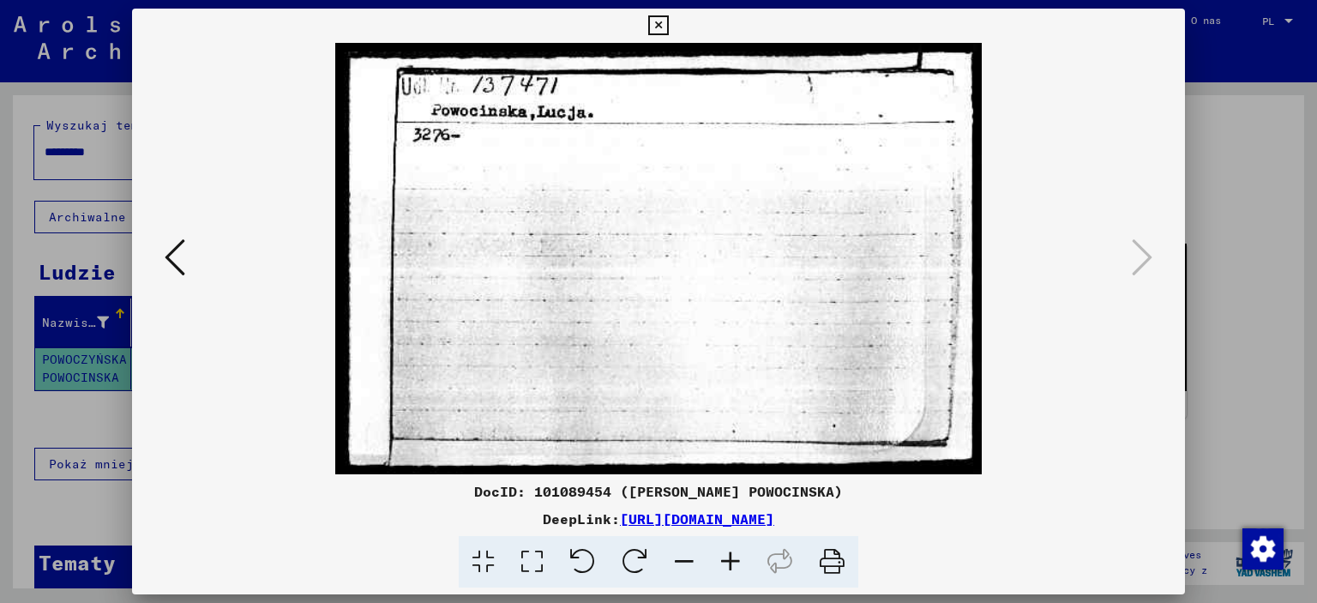
click at [167, 263] on icon at bounding box center [175, 257] width 21 height 41
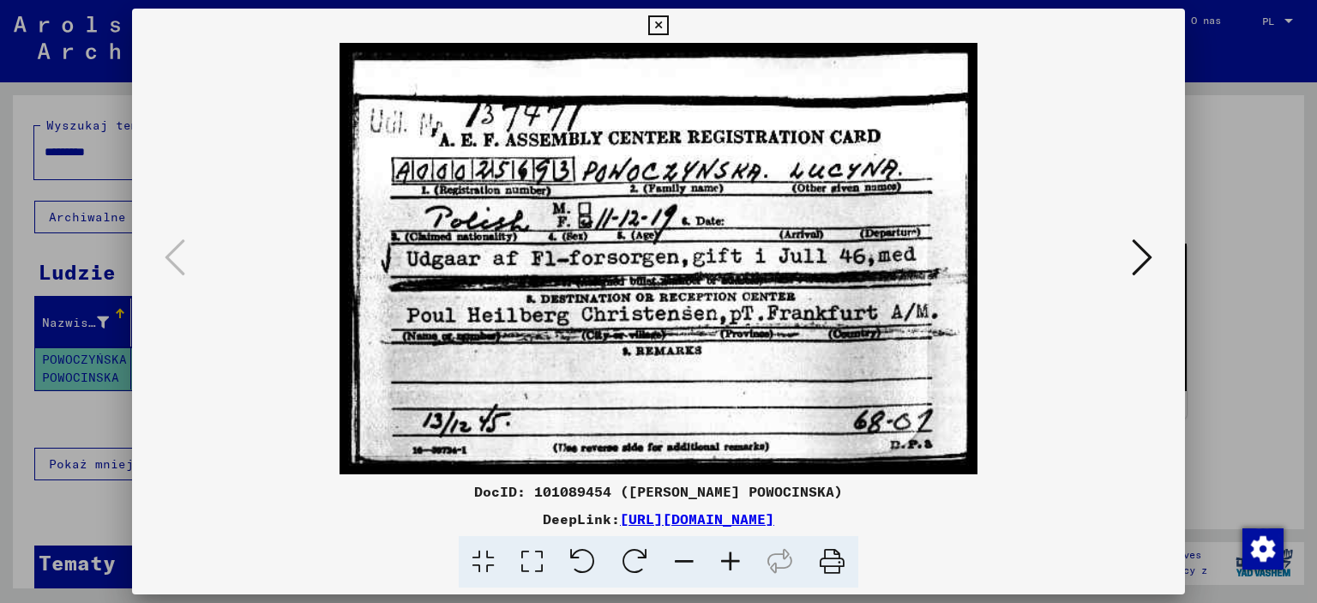
click at [657, 20] on icon at bounding box center [658, 25] width 20 height 21
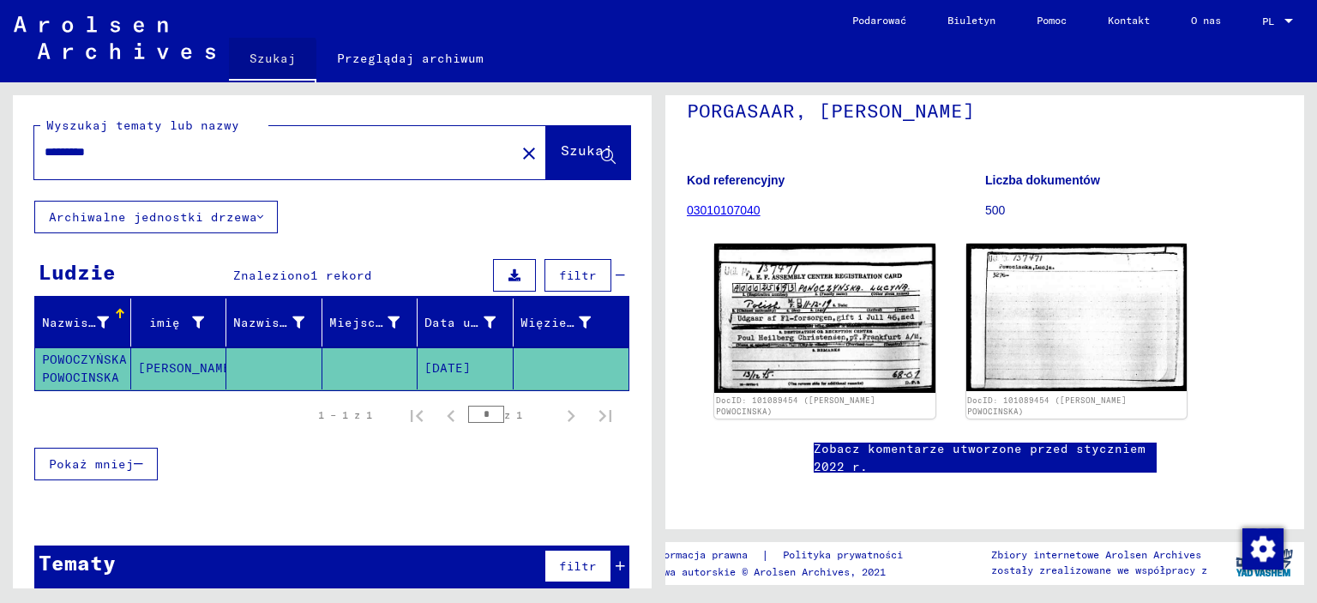
click at [258, 58] on font "Szukaj" at bounding box center [272, 58] width 46 height 15
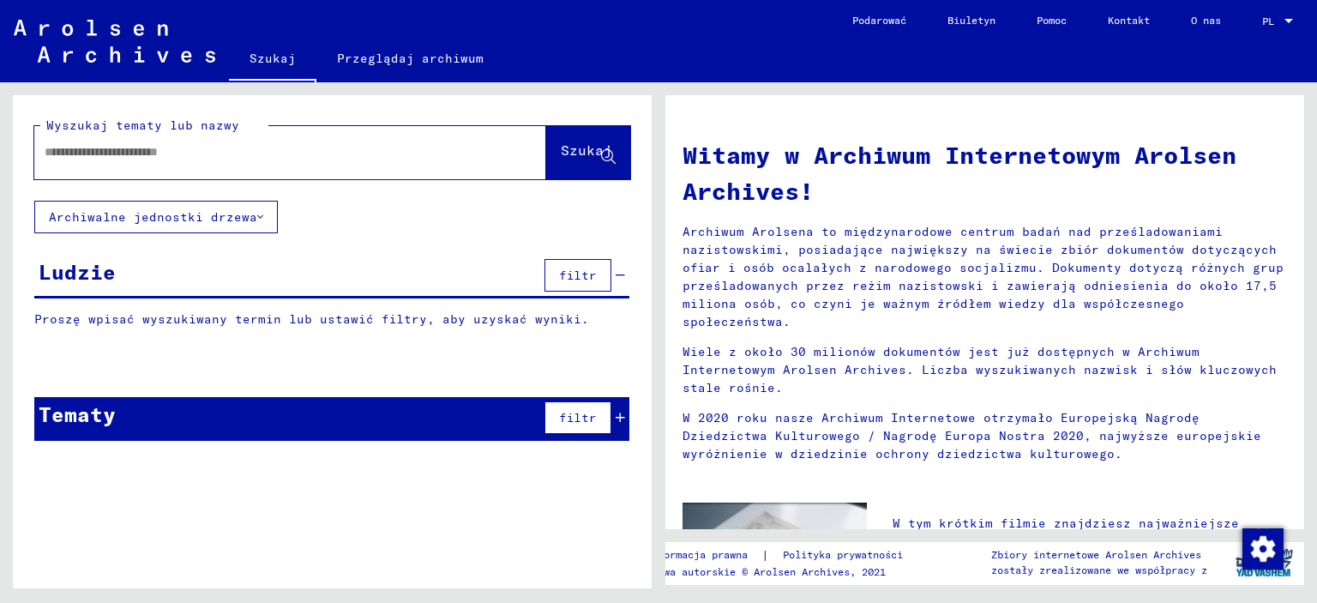
click at [208, 140] on div at bounding box center [264, 152] width 460 height 39
click at [207, 153] on input "text" at bounding box center [270, 152] width 450 height 18
type input "**********"
click at [573, 159] on font "Szukaj" at bounding box center [586, 151] width 51 height 17
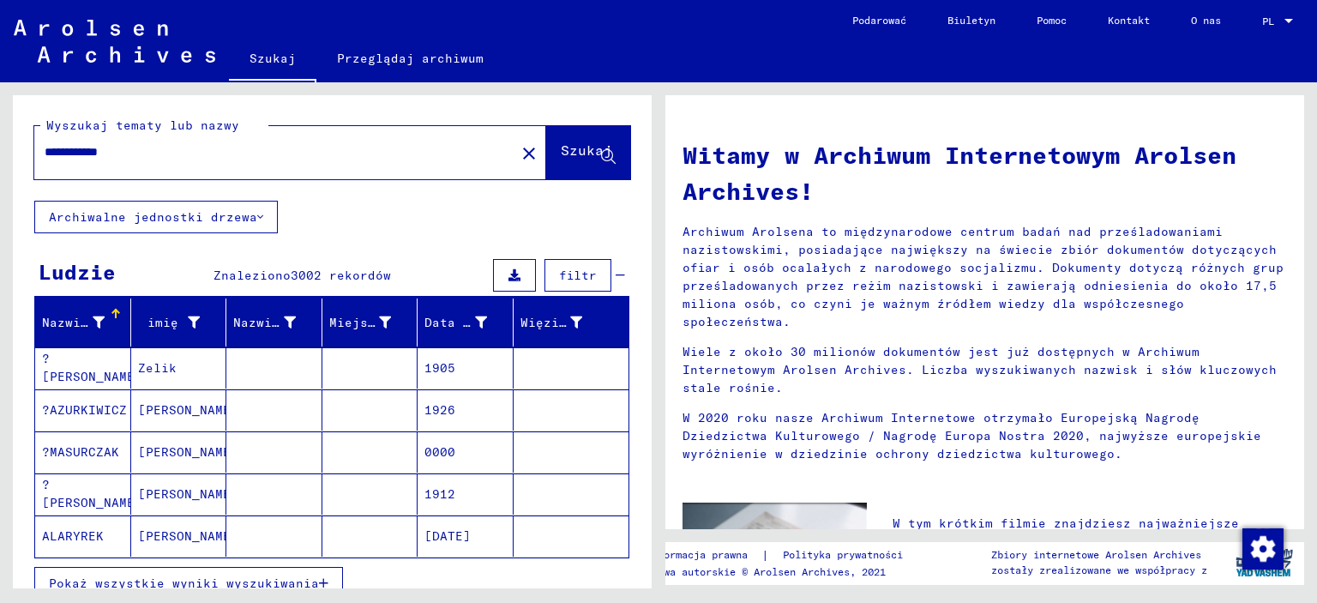
click at [236, 153] on input "**********" at bounding box center [270, 152] width 450 height 18
type input "*"
type input "********"
click at [561, 147] on font "Szukaj" at bounding box center [586, 149] width 51 height 17
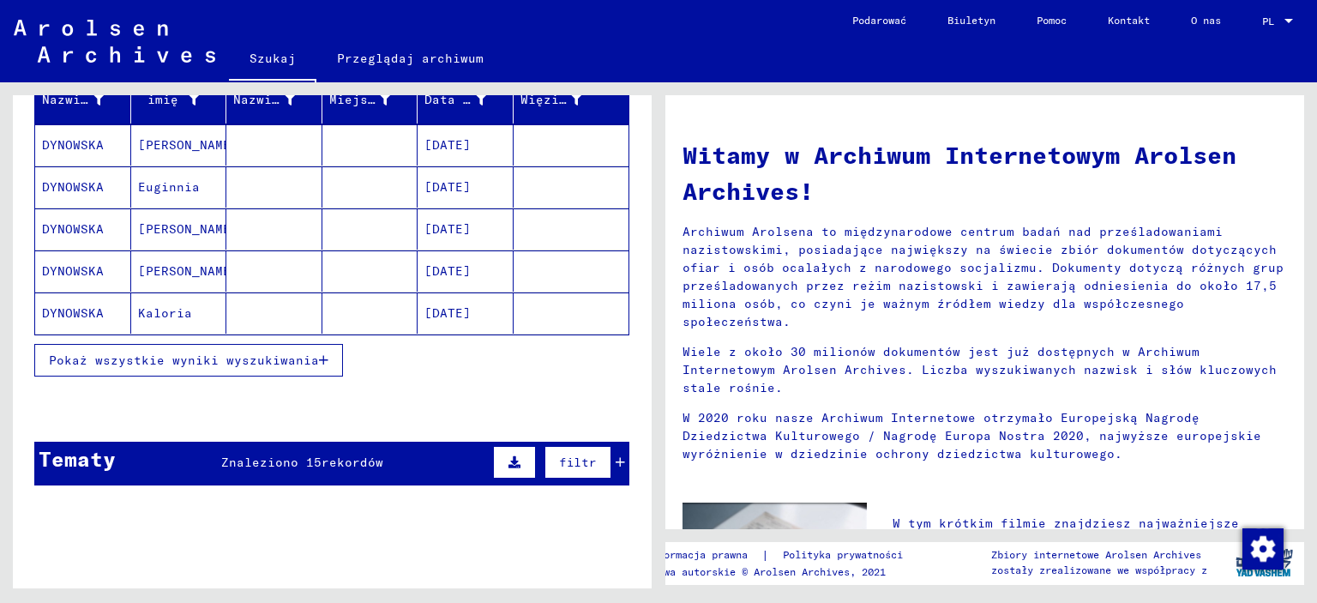
scroll to position [240, 0]
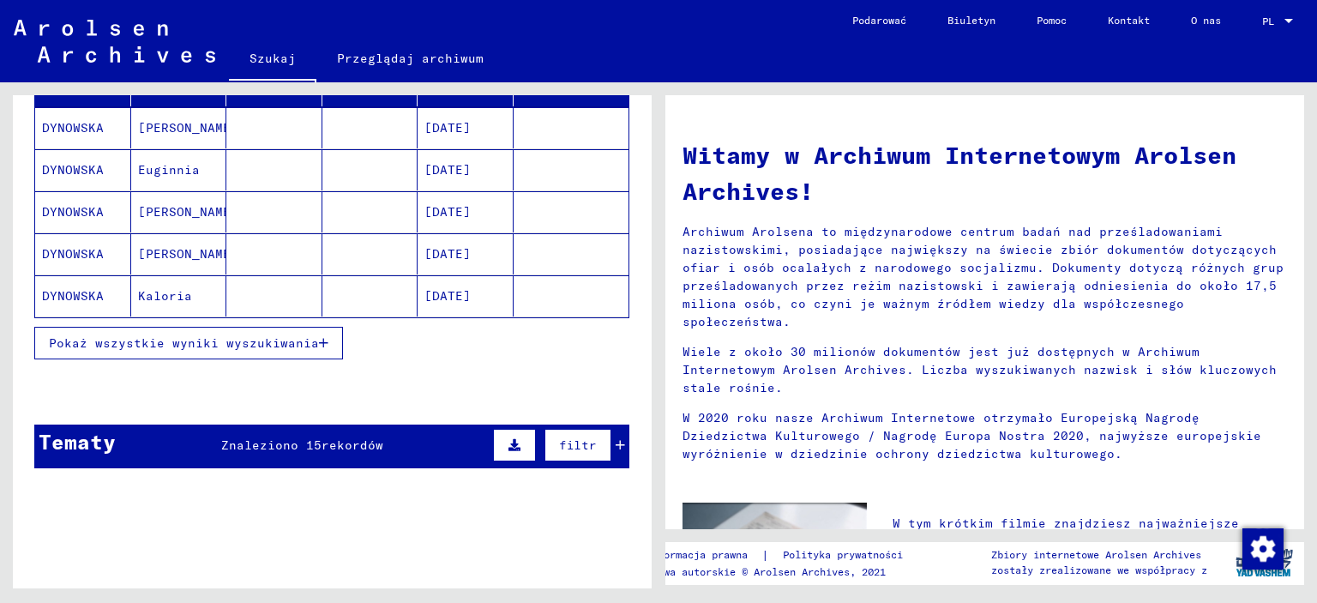
click at [160, 346] on font "Pokaż wszystkie wyniki wyszukiwania" at bounding box center [184, 342] width 270 height 15
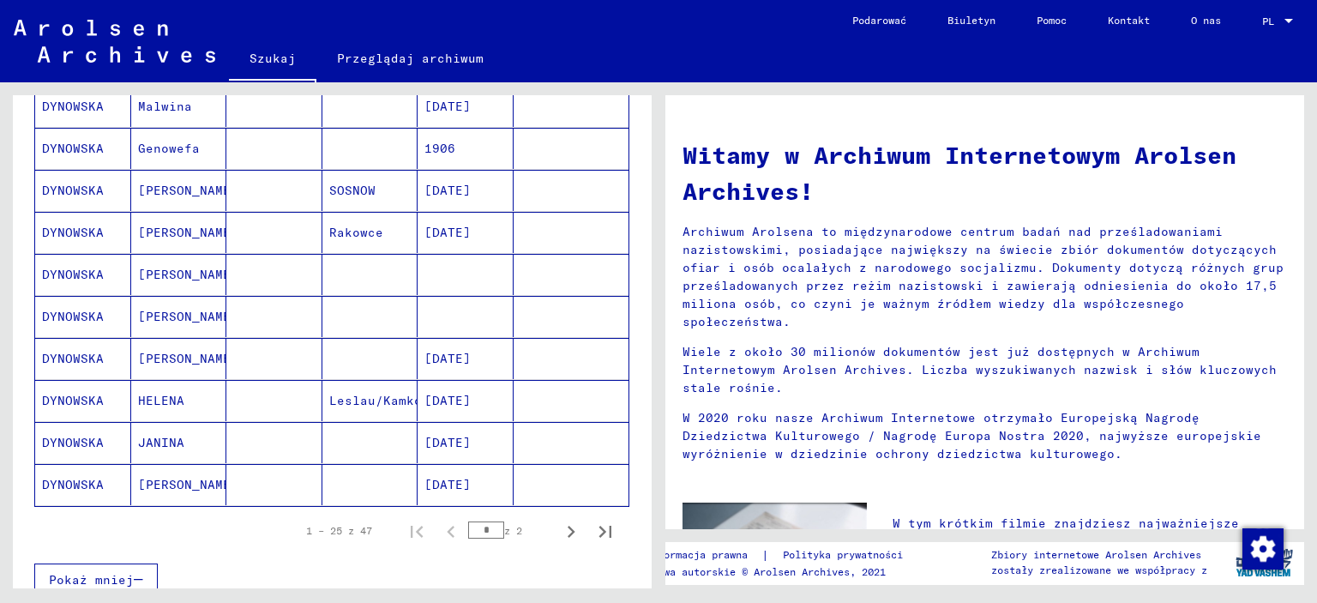
scroll to position [960, 0]
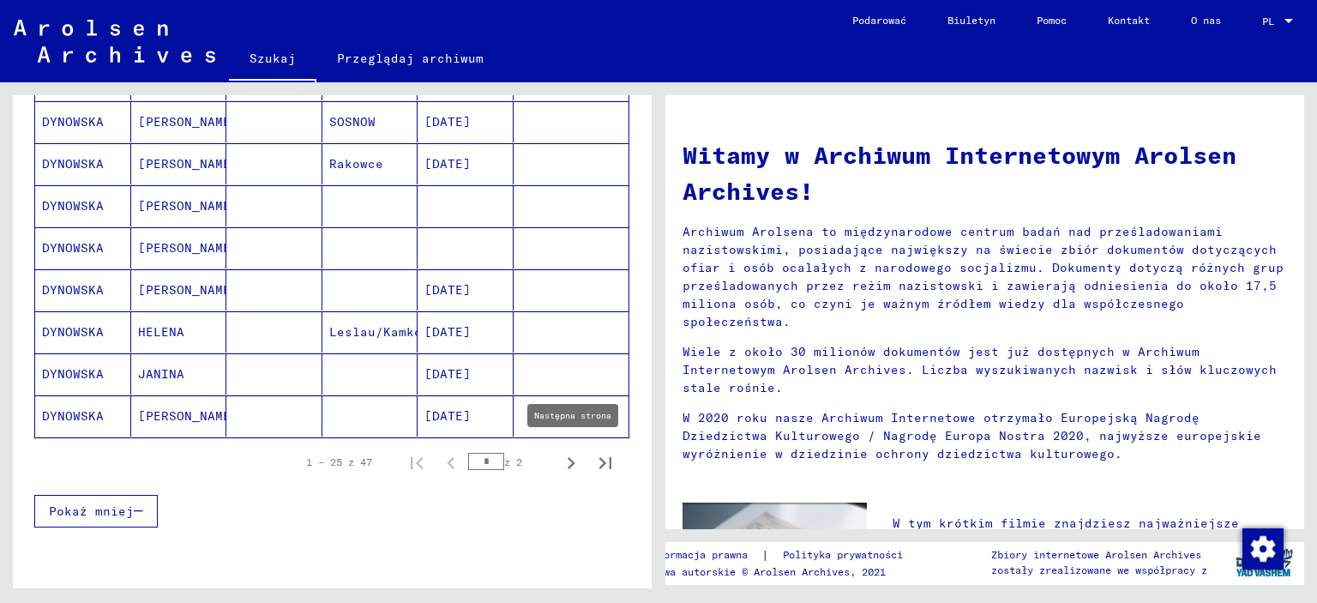
click at [559, 456] on icon "Następna strona" at bounding box center [571, 463] width 24 height 24
type input "*"
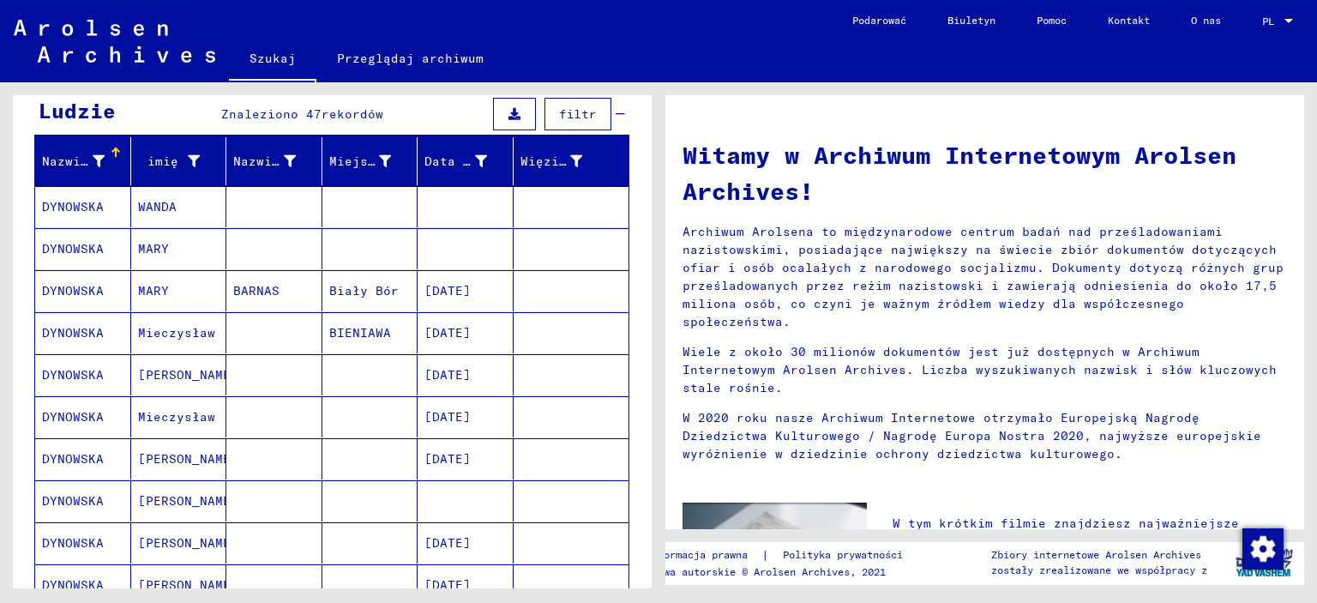
scroll to position [0, 0]
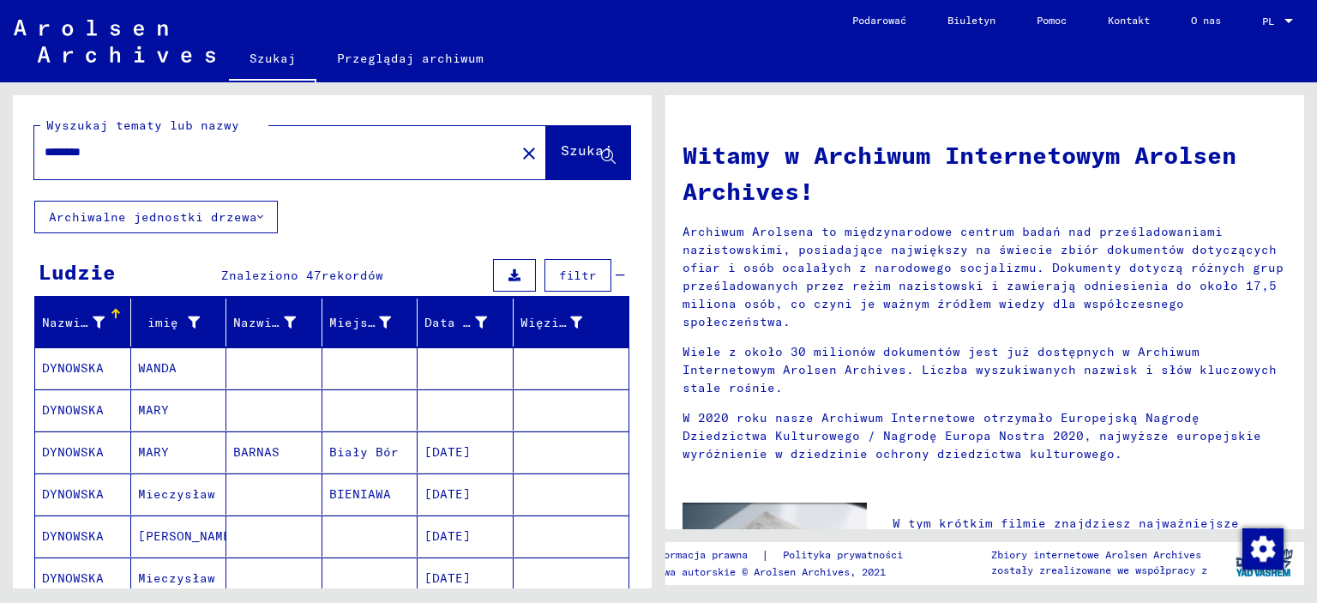
click at [138, 165] on div "********" at bounding box center [264, 152] width 460 height 39
click at [129, 155] on input "********" at bounding box center [270, 152] width 450 height 18
type input "*"
click at [561, 142] on font "Szukaj" at bounding box center [586, 149] width 51 height 17
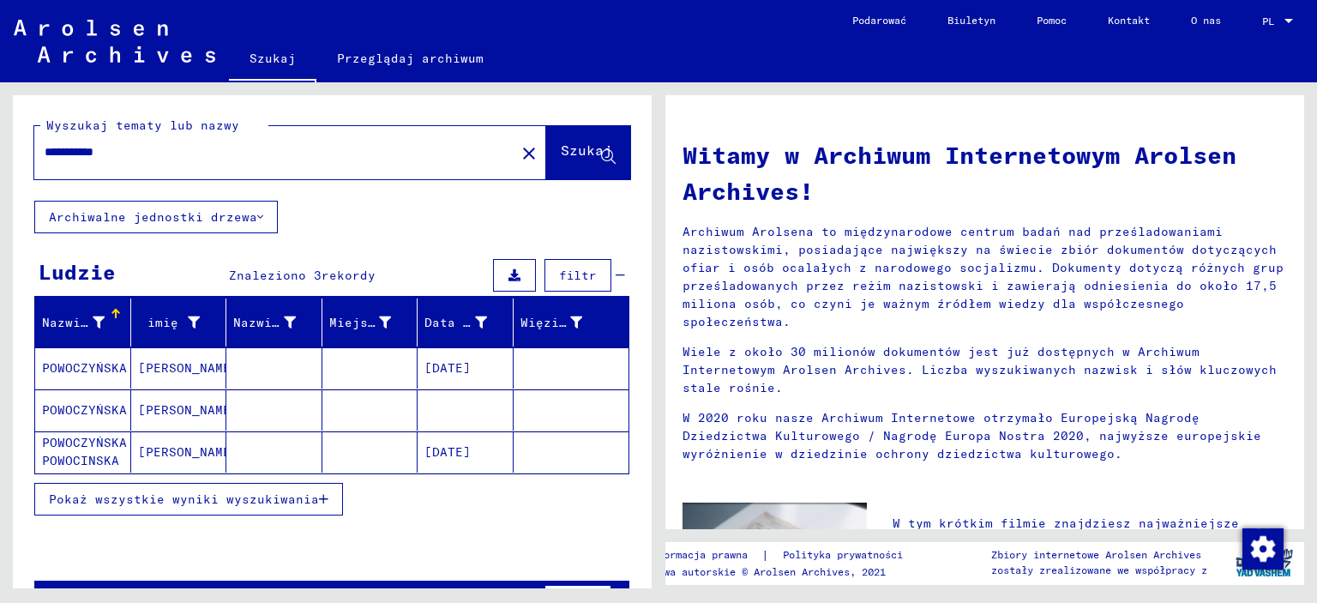
click at [93, 402] on font "POWOCZYŃSKA" at bounding box center [84, 409] width 85 height 15
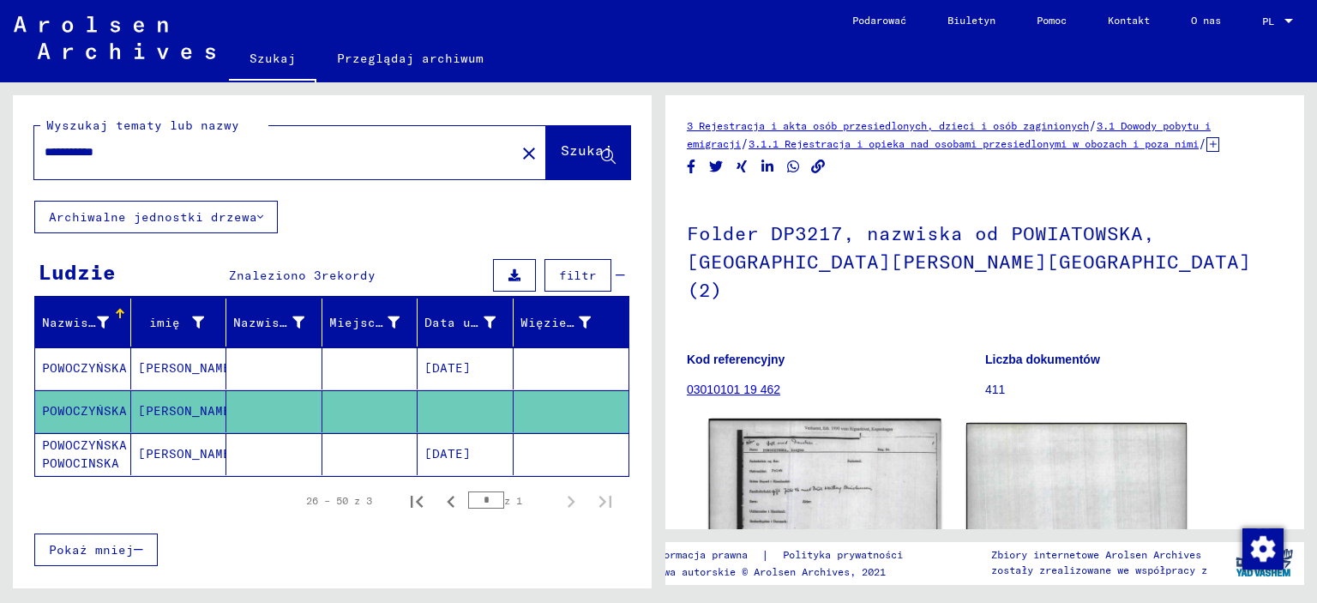
click at [813, 469] on img at bounding box center [824, 500] width 231 height 165
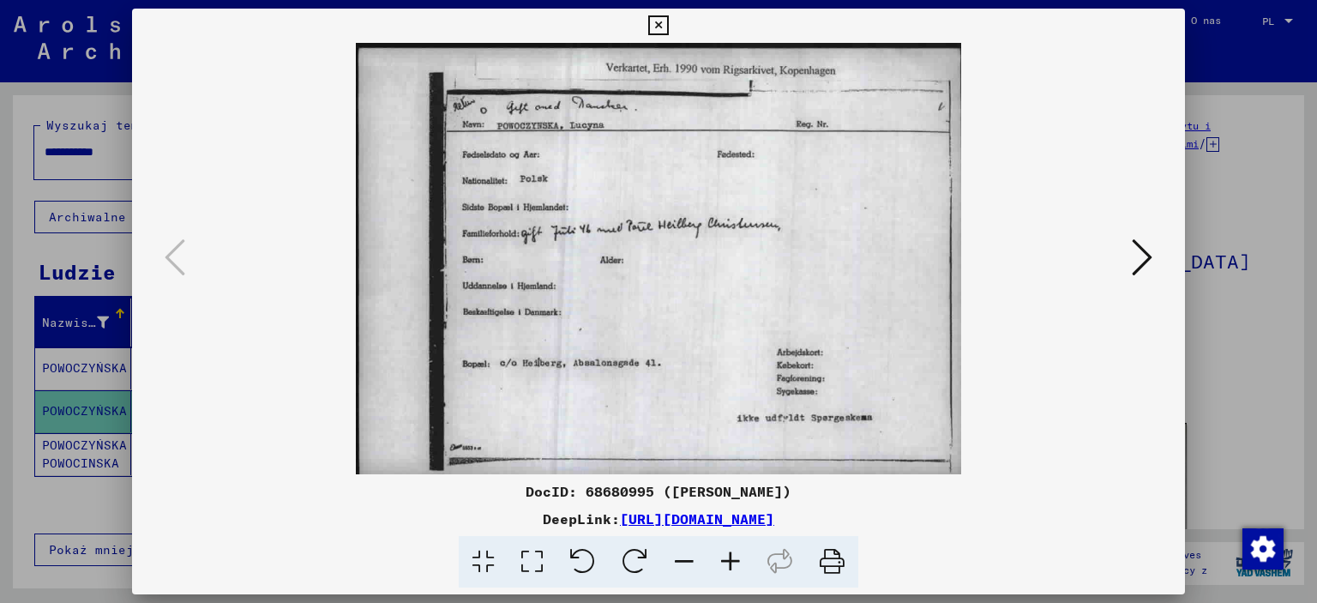
click at [1145, 249] on icon at bounding box center [1142, 257] width 21 height 41
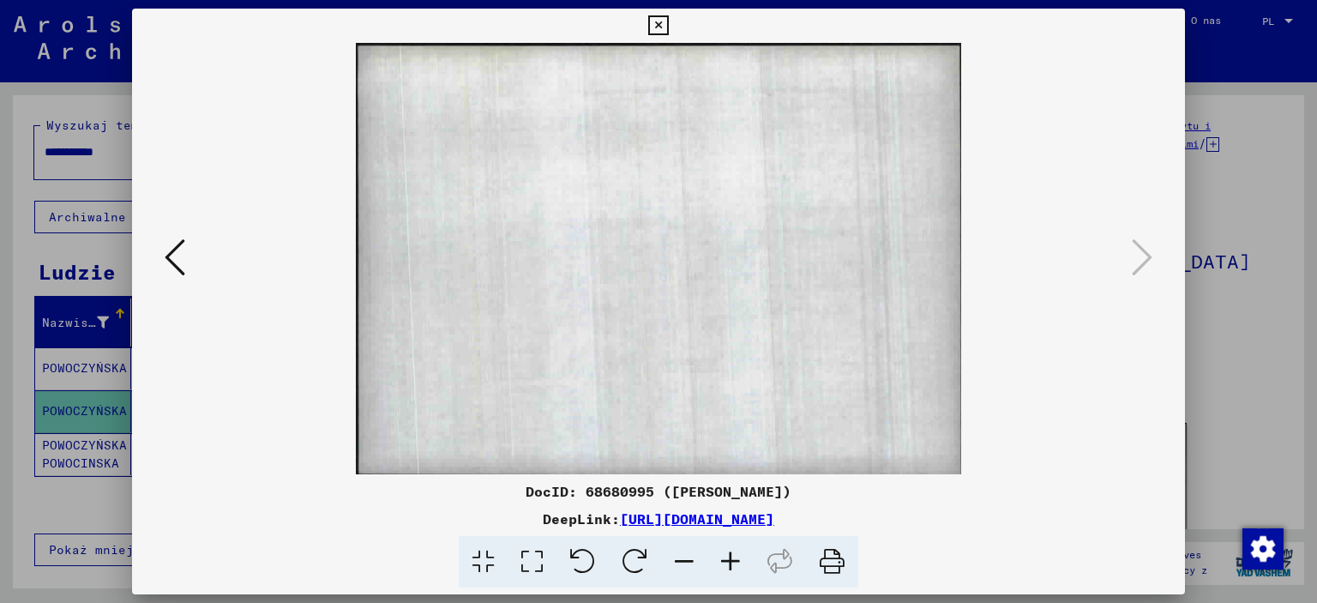
click at [167, 256] on icon at bounding box center [175, 257] width 21 height 41
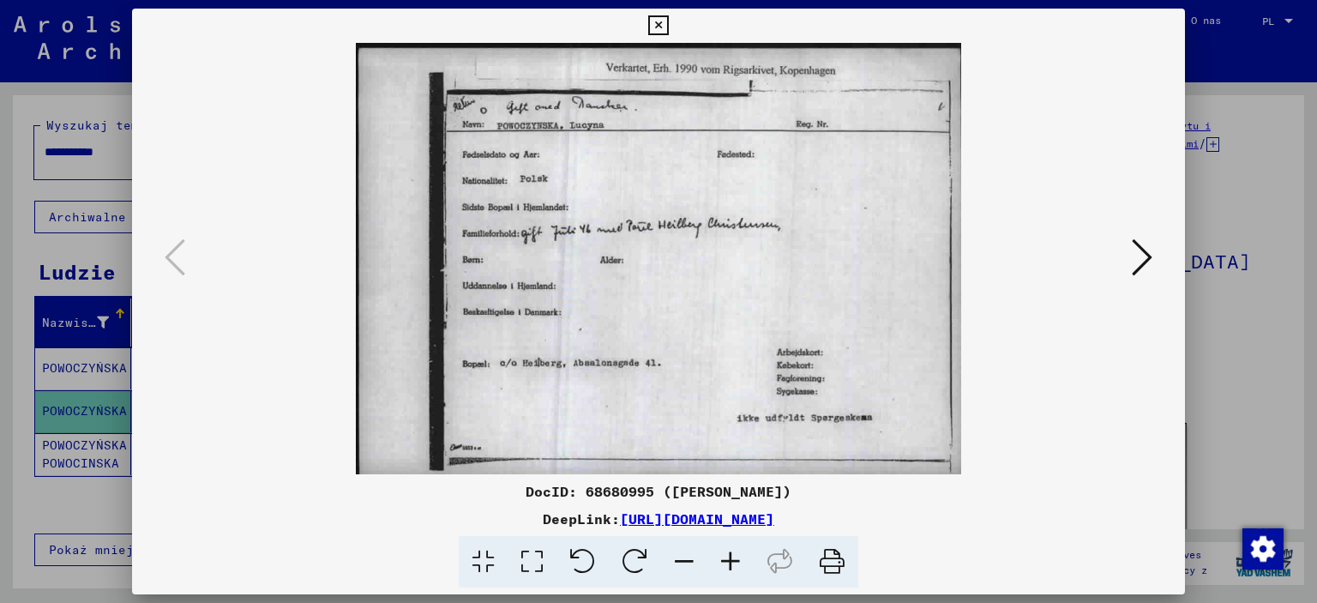
click at [660, 23] on icon at bounding box center [658, 25] width 20 height 21
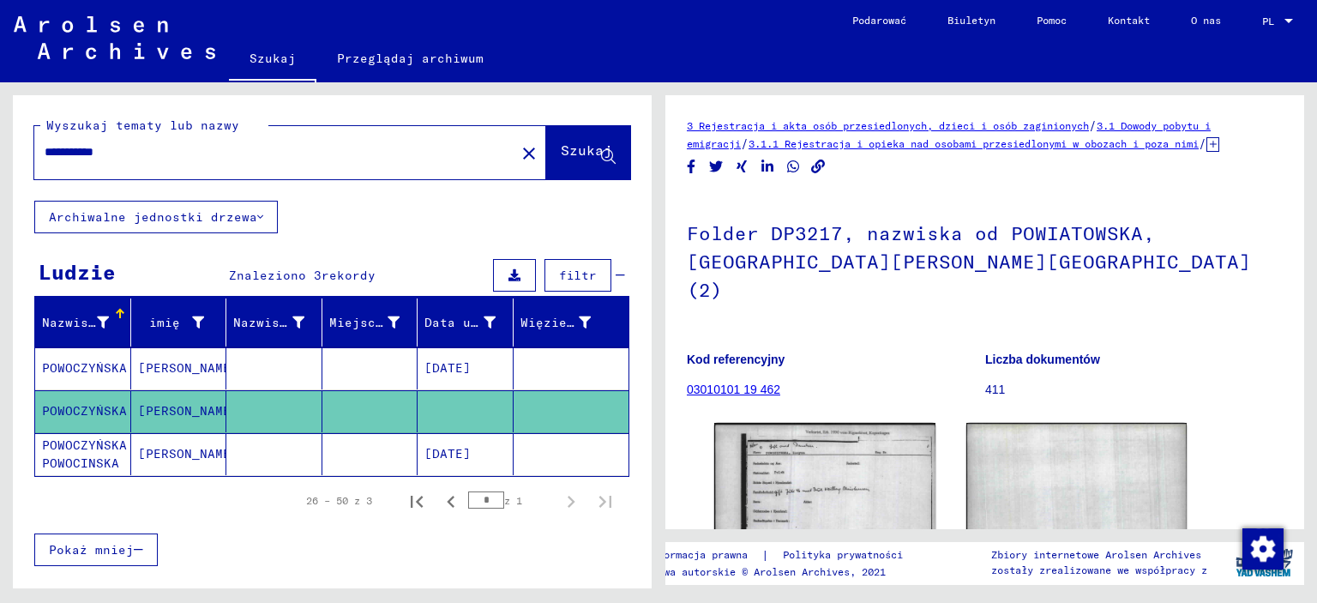
click at [469, 360] on font "[DATE]" at bounding box center [447, 367] width 46 height 15
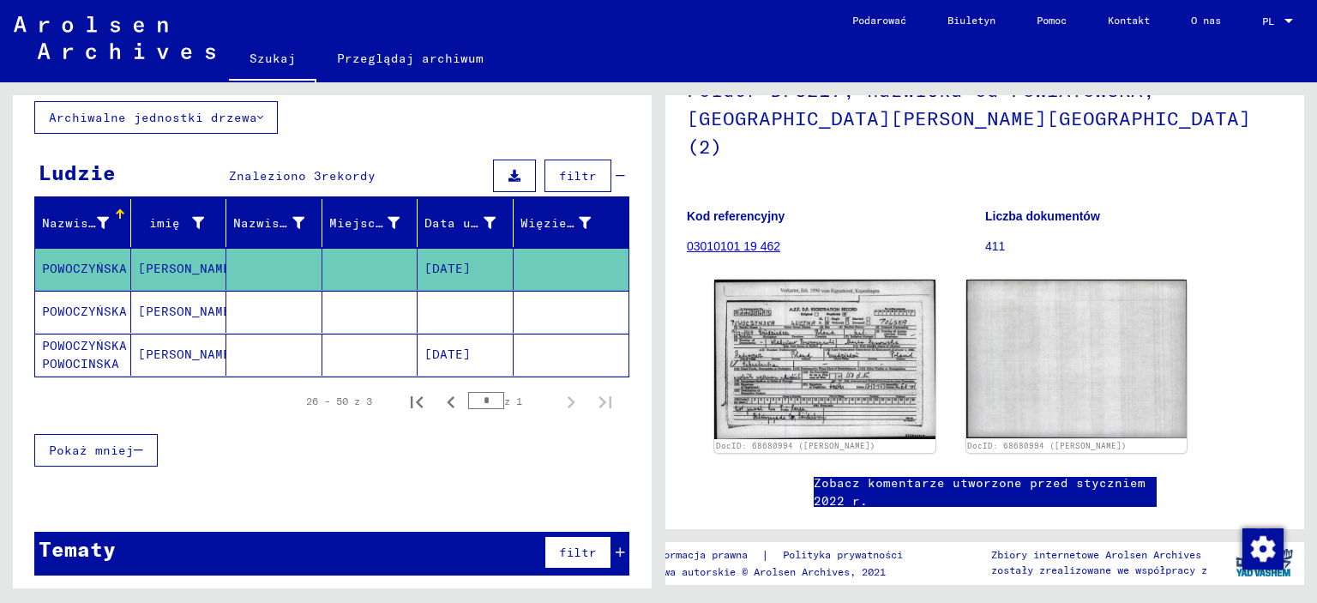
scroll to position [148, 0]
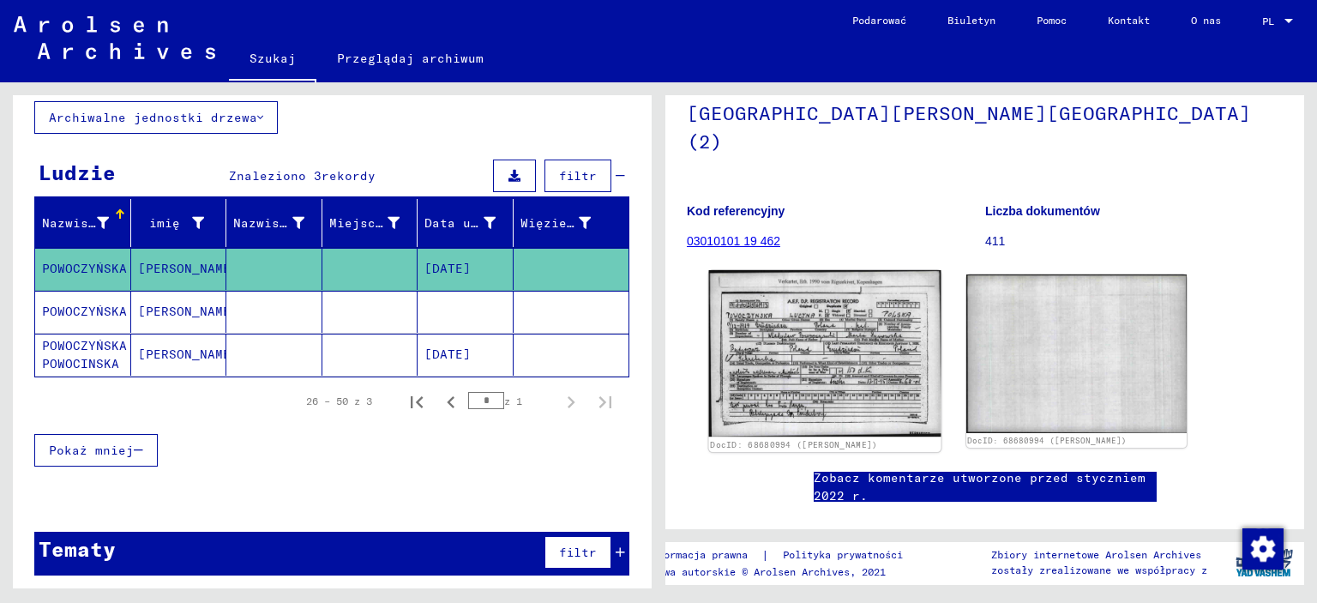
click at [753, 355] on img at bounding box center [824, 353] width 231 height 167
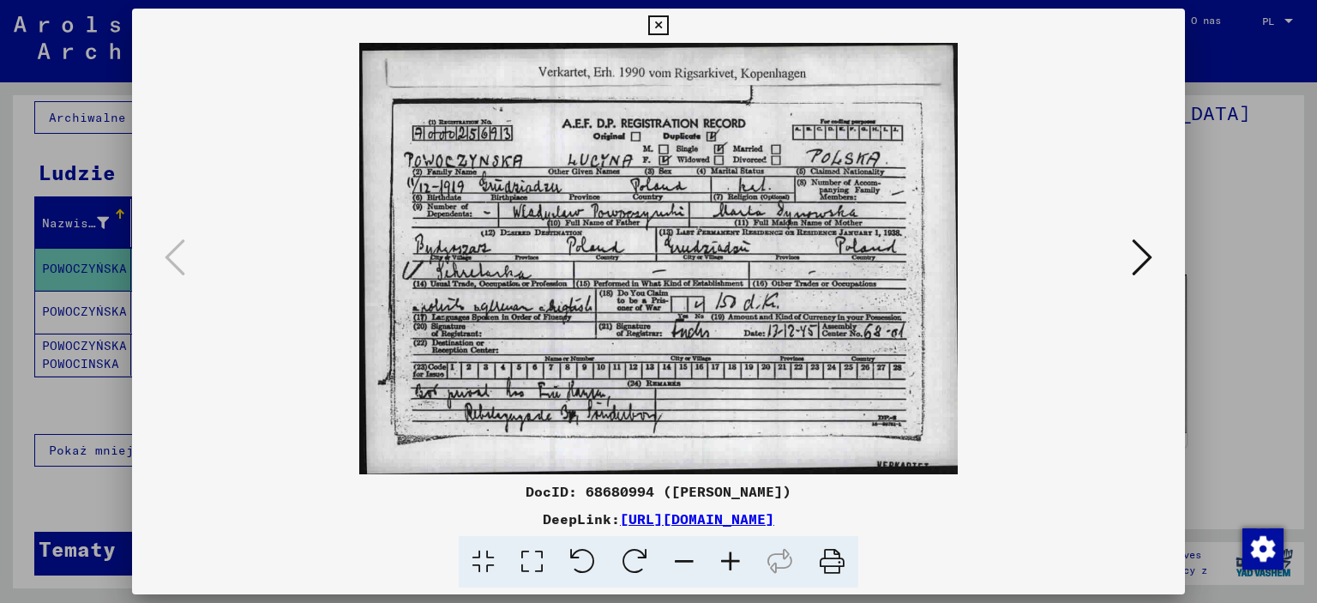
click at [732, 561] on icon at bounding box center [730, 562] width 46 height 52
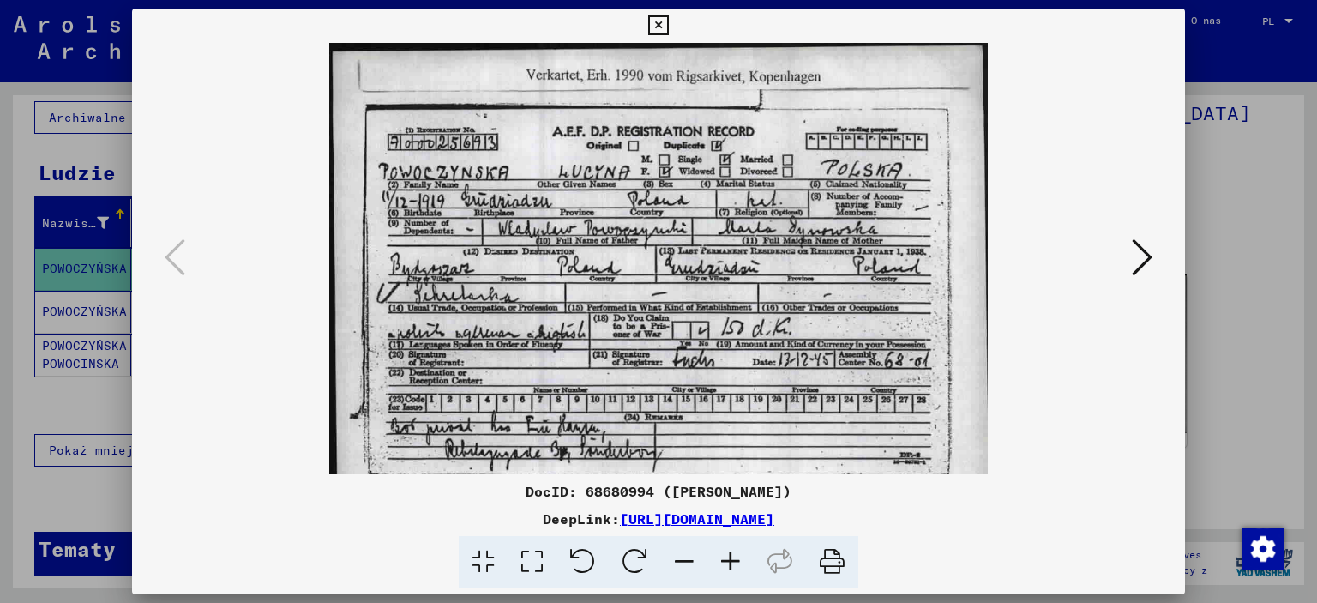
click at [732, 561] on icon at bounding box center [730, 562] width 46 height 52
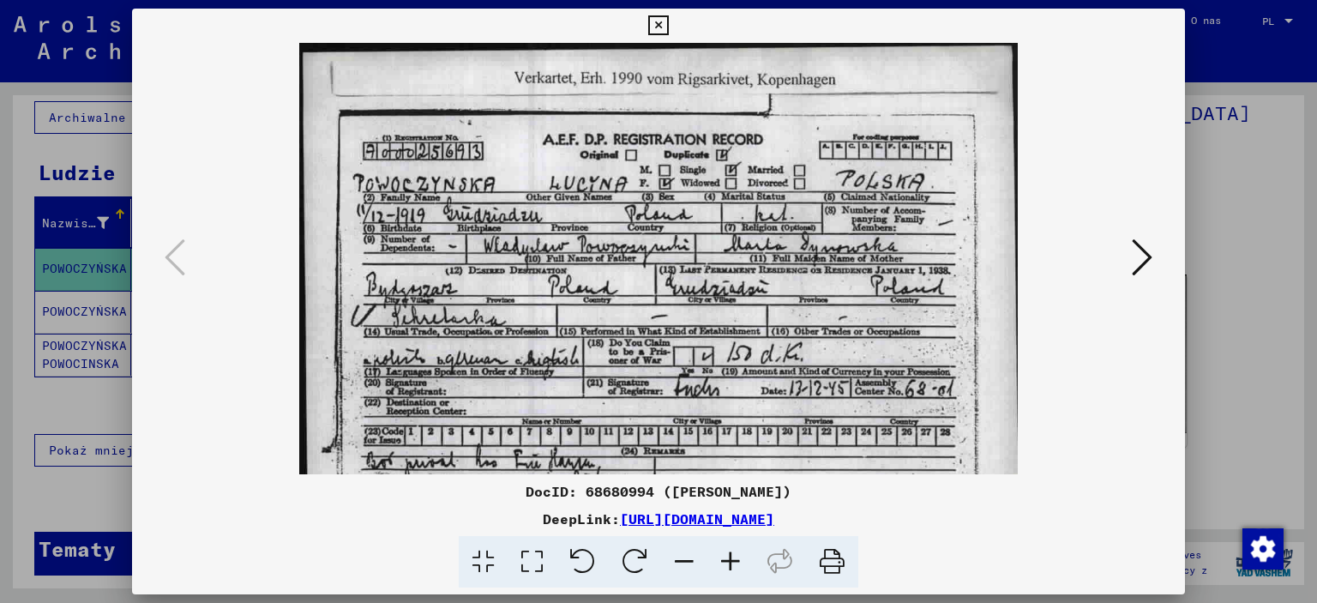
click at [732, 561] on icon at bounding box center [730, 562] width 46 height 52
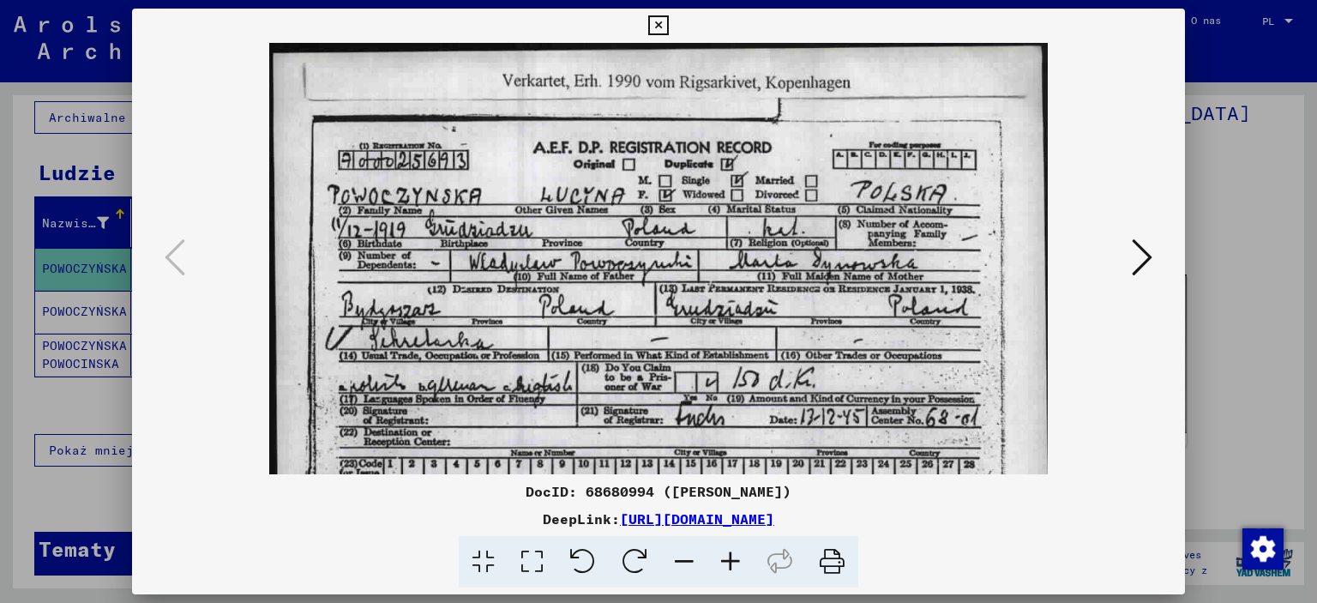
click at [732, 561] on icon at bounding box center [730, 562] width 46 height 52
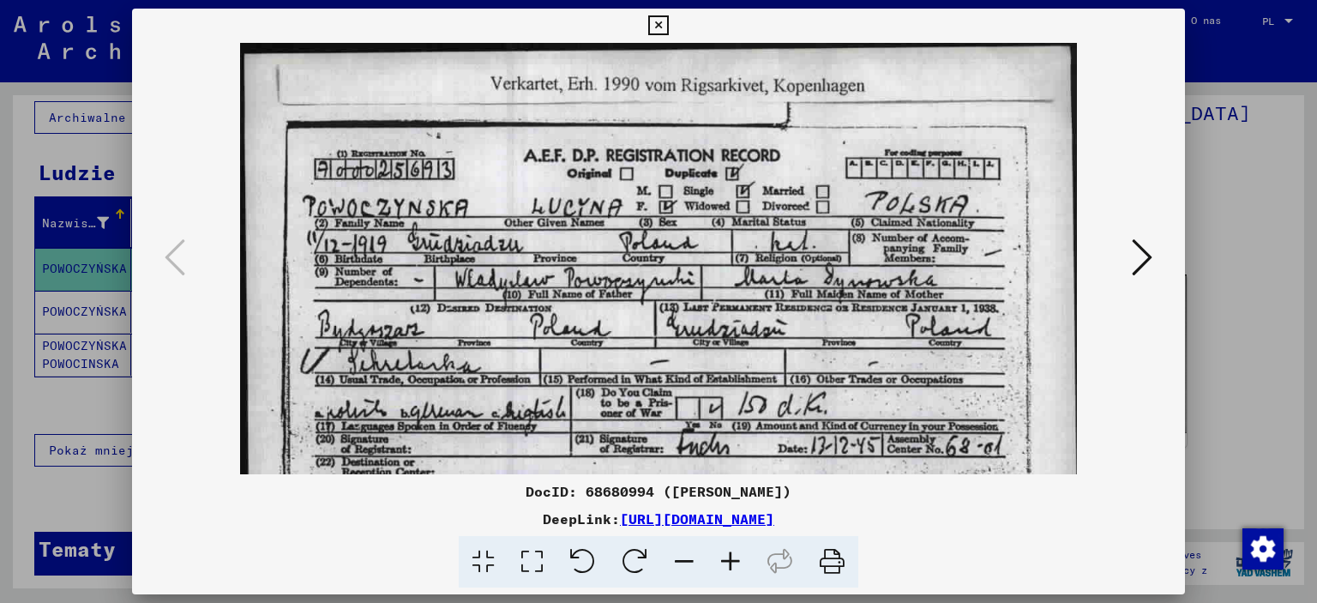
click at [732, 561] on icon at bounding box center [730, 562] width 46 height 52
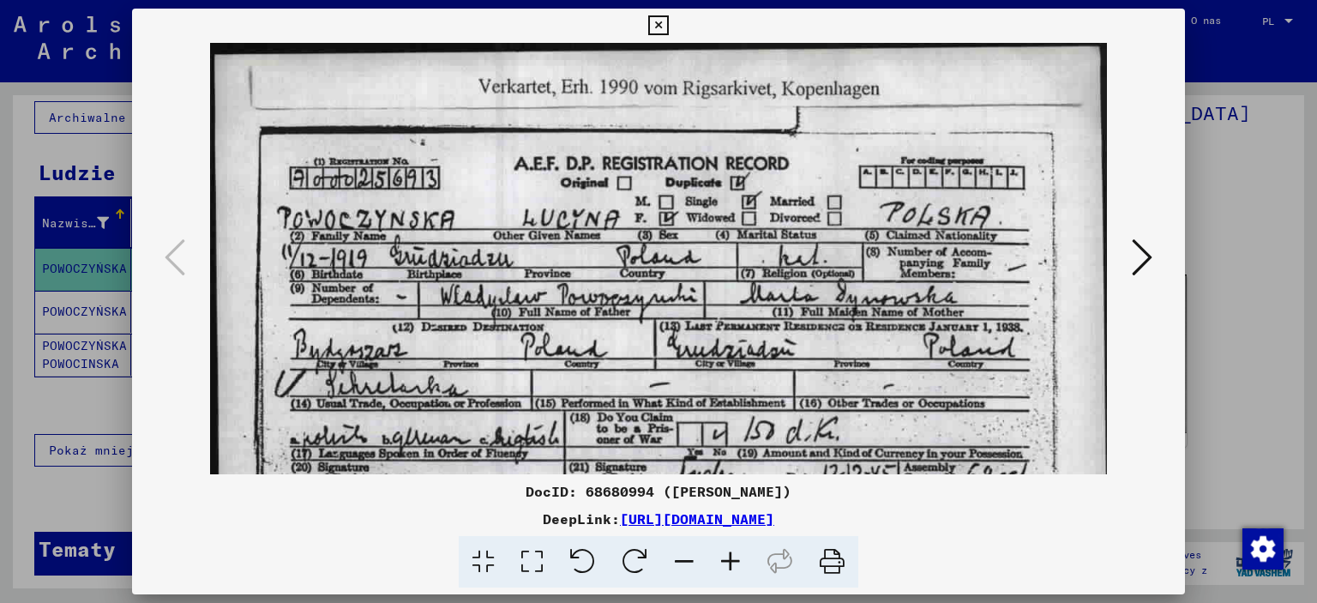
click at [732, 561] on icon at bounding box center [730, 562] width 46 height 52
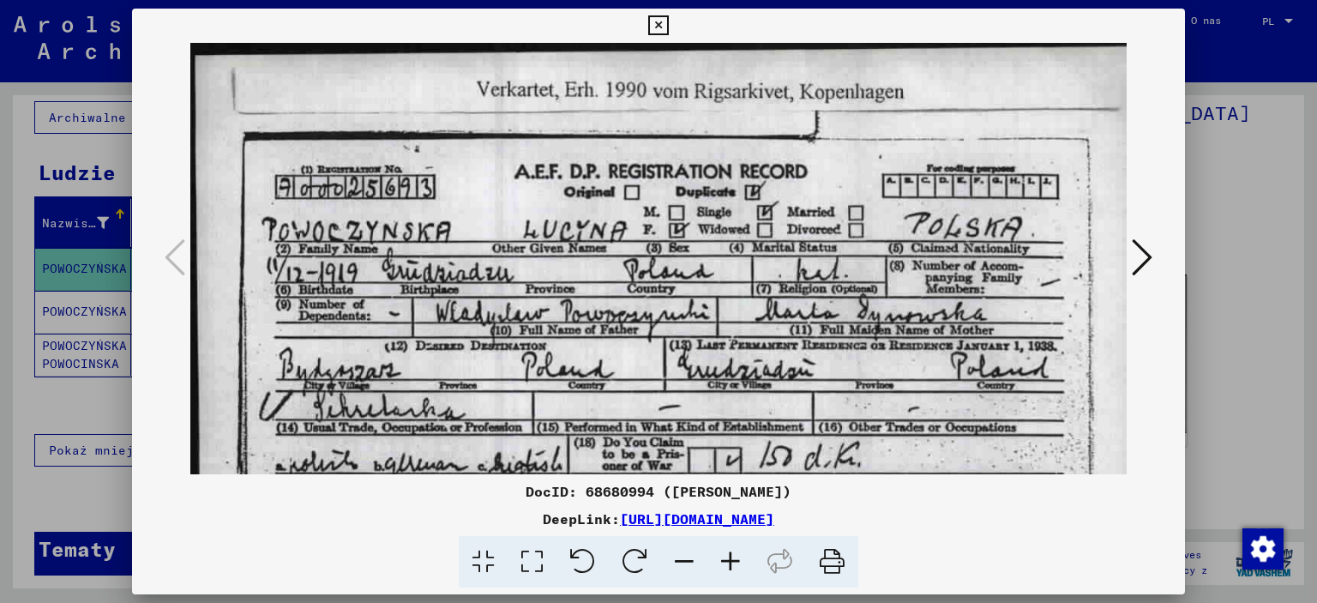
click at [732, 561] on icon at bounding box center [730, 562] width 46 height 52
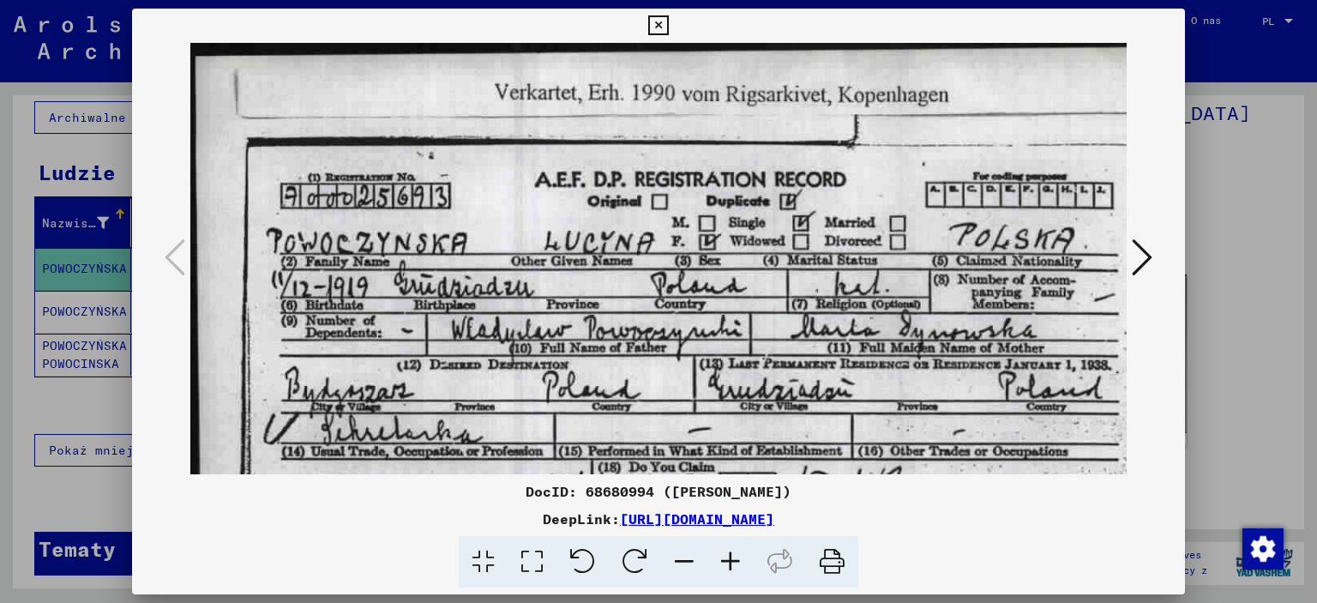
click at [732, 561] on icon at bounding box center [730, 562] width 46 height 52
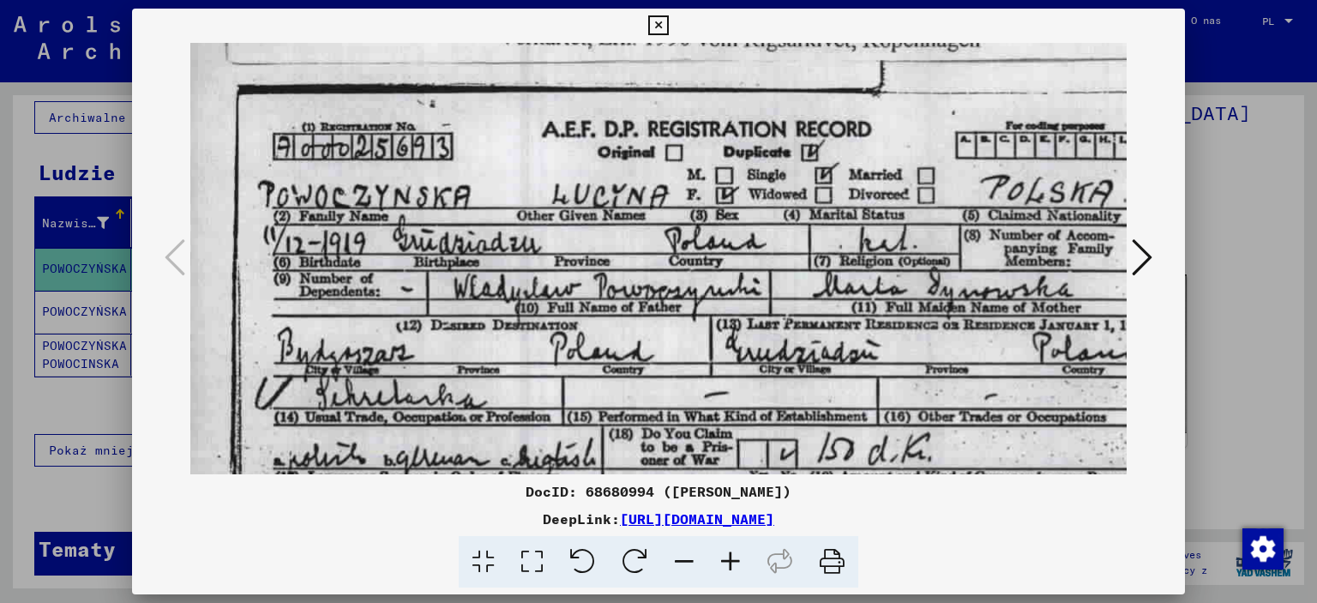
scroll to position [66, 15]
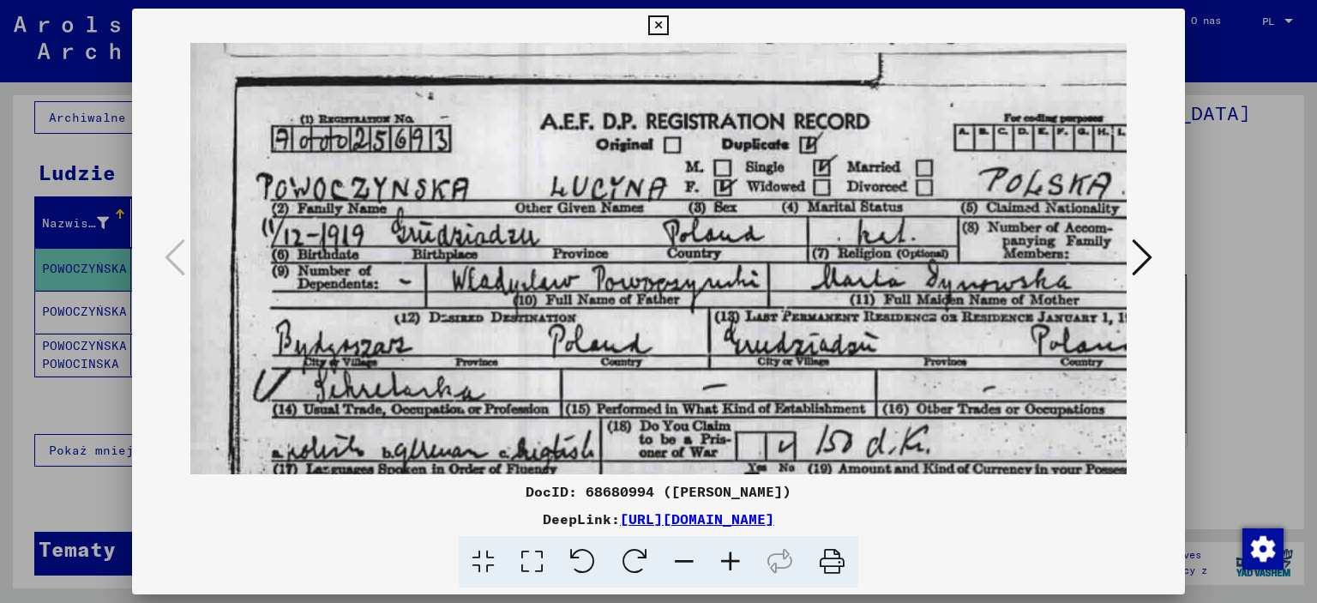
drag, startPoint x: 662, startPoint y: 405, endPoint x: 646, endPoint y: 339, distance: 67.8
click at [646, 339] on img at bounding box center [714, 364] width 1076 height 774
click at [656, 25] on icon at bounding box center [658, 25] width 20 height 21
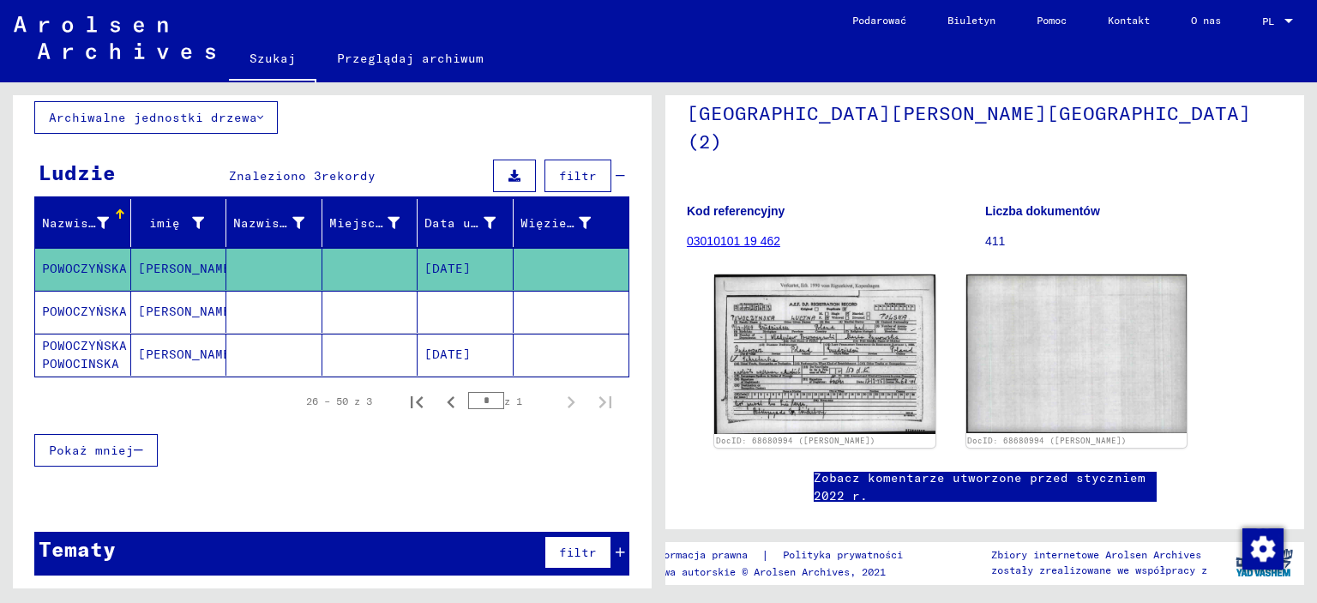
click at [119, 358] on font "POWOCZYŃSKA POWOCINSKA" at bounding box center [86, 355] width 88 height 36
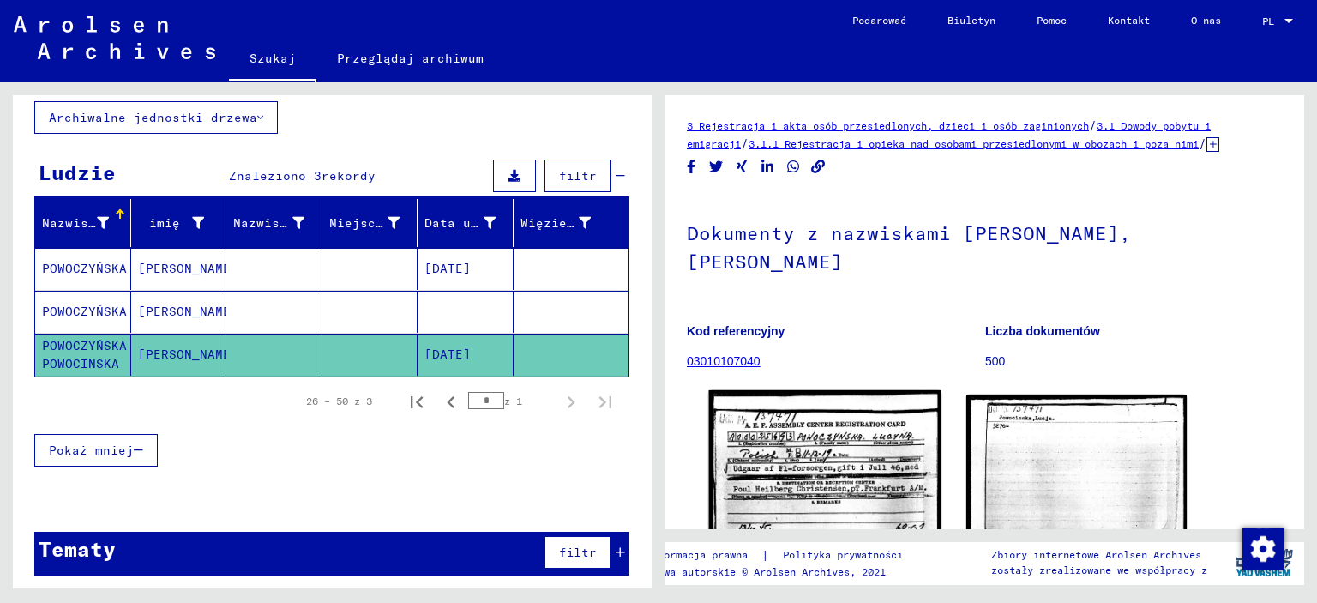
click at [792, 442] on img at bounding box center [824, 468] width 231 height 157
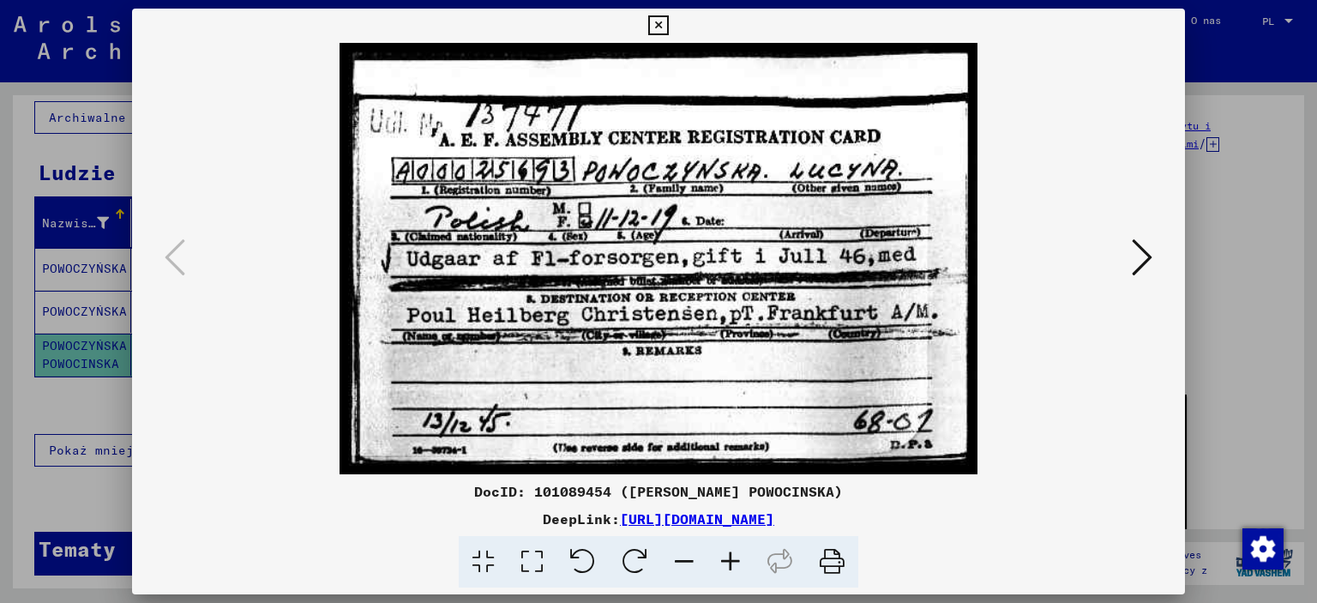
click at [1142, 260] on icon at bounding box center [1142, 257] width 21 height 41
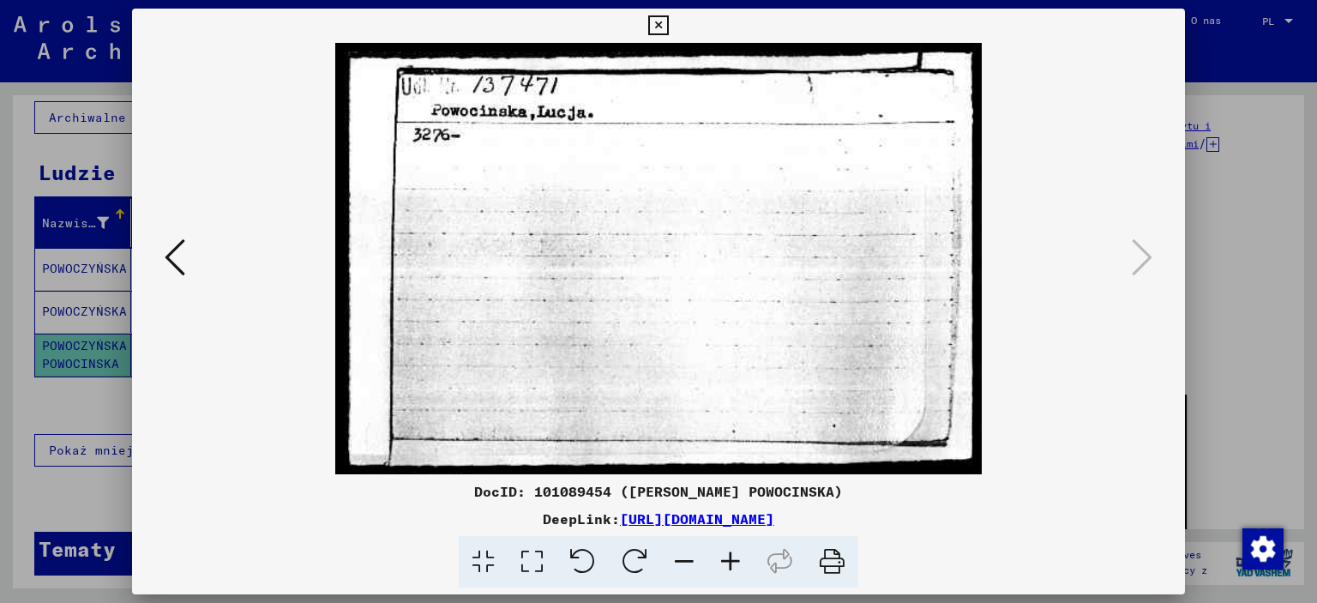
click at [661, 21] on icon at bounding box center [658, 25] width 20 height 21
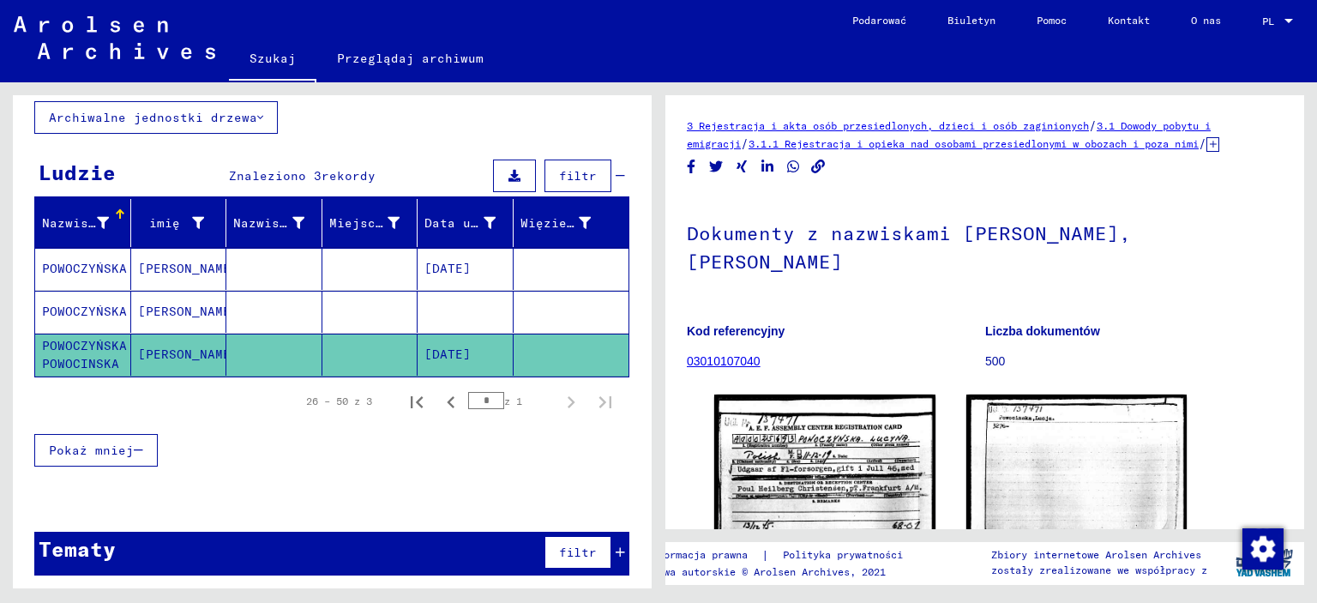
click at [24, 308] on div "Nazwisko imię Nazwisko panieńskie Miejsce urodzenia Data urodzenia Więzień nr P…" at bounding box center [332, 344] width 639 height 290
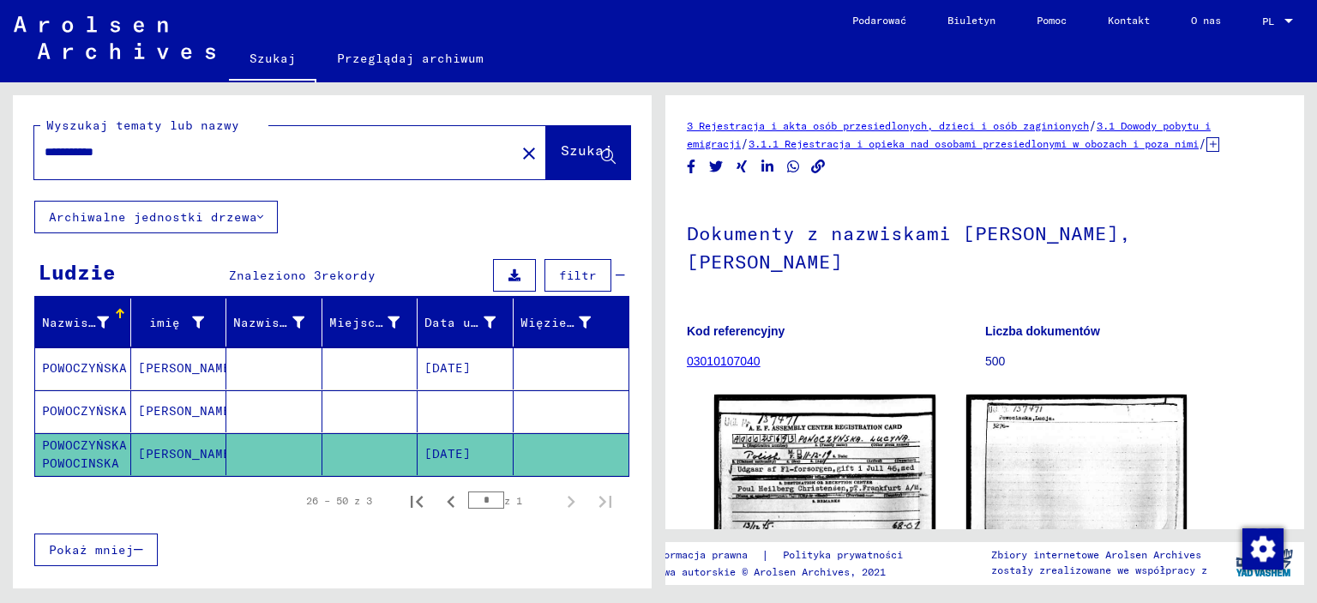
click at [156, 147] on input "**********" at bounding box center [275, 152] width 460 height 18
click at [562, 153] on font "Szukaj" at bounding box center [586, 149] width 51 height 17
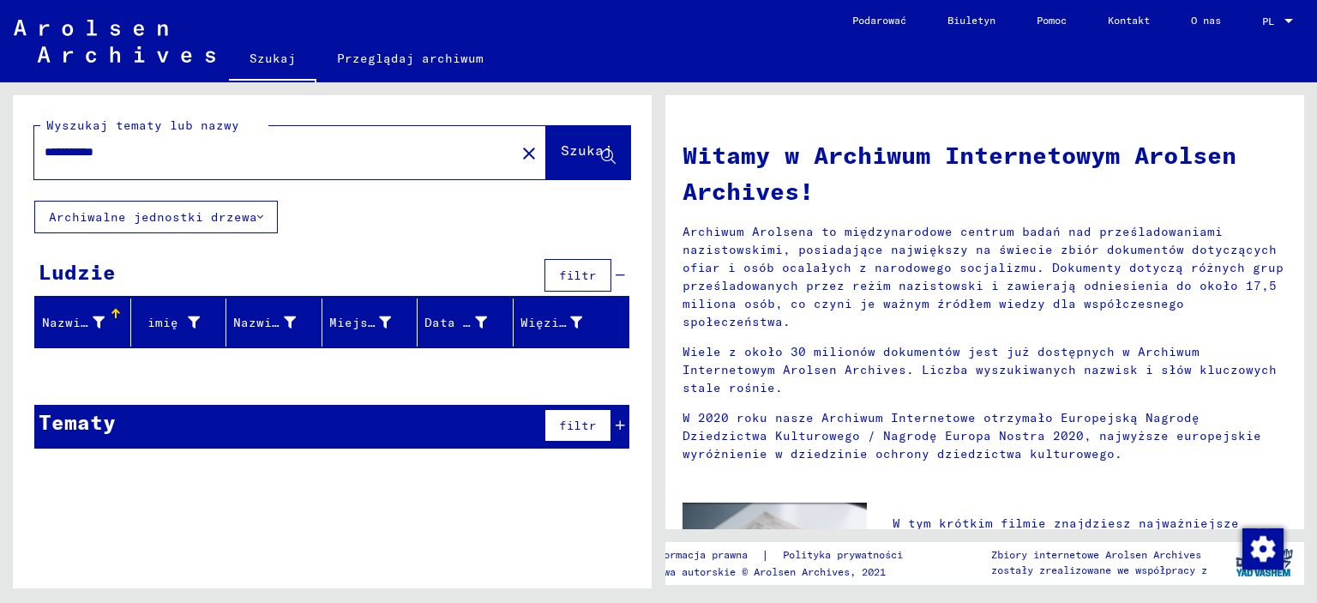
click at [213, 157] on input "**********" at bounding box center [270, 152] width 450 height 18
click at [561, 160] on font "Szukaj" at bounding box center [586, 151] width 51 height 17
click at [170, 163] on div "**********" at bounding box center [264, 152] width 460 height 39
click at [138, 153] on input "**********" at bounding box center [270, 152] width 450 height 18
click at [563, 144] on font "Szukaj" at bounding box center [586, 149] width 51 height 17
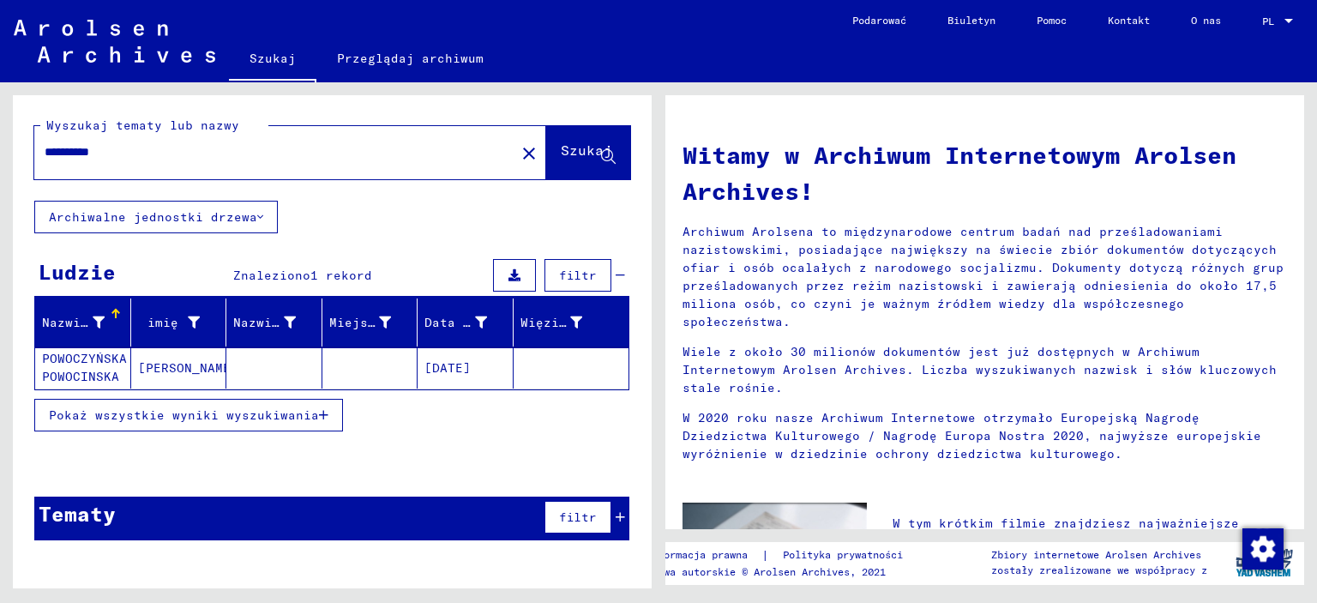
click at [89, 357] on font "POWOCZYŃSKA POWOCINSKA" at bounding box center [84, 367] width 85 height 33
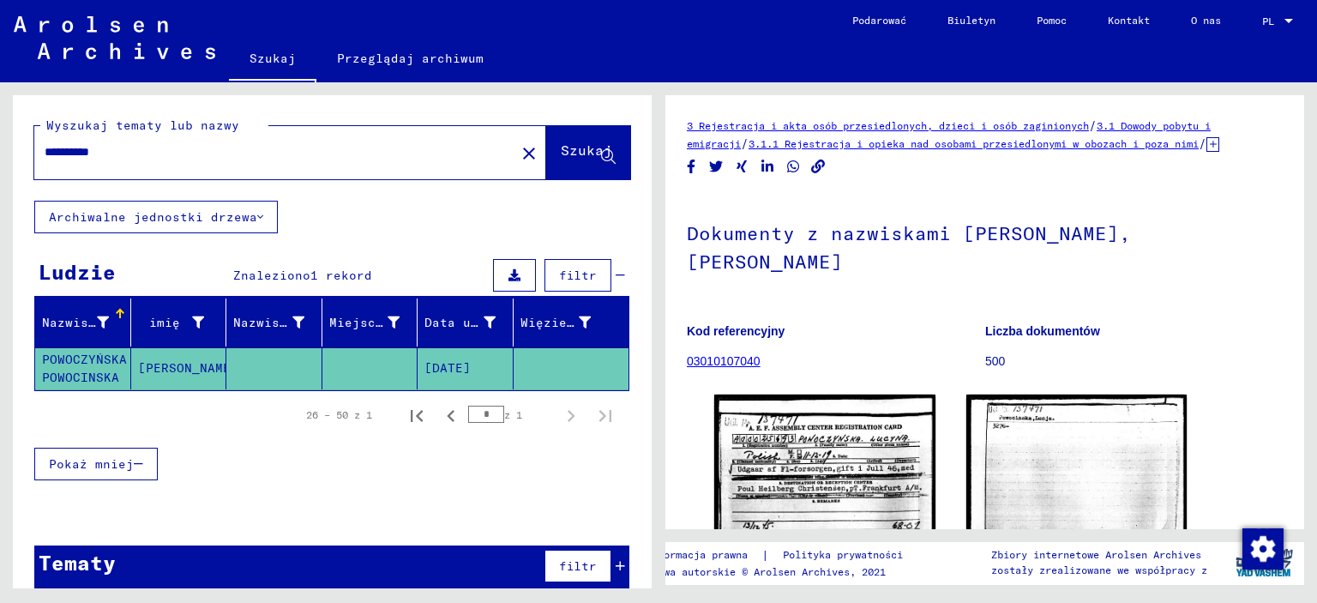
click at [147, 158] on input "**********" at bounding box center [275, 152] width 460 height 18
type input "*"
click at [546, 177] on button "Szukaj" at bounding box center [588, 152] width 84 height 53
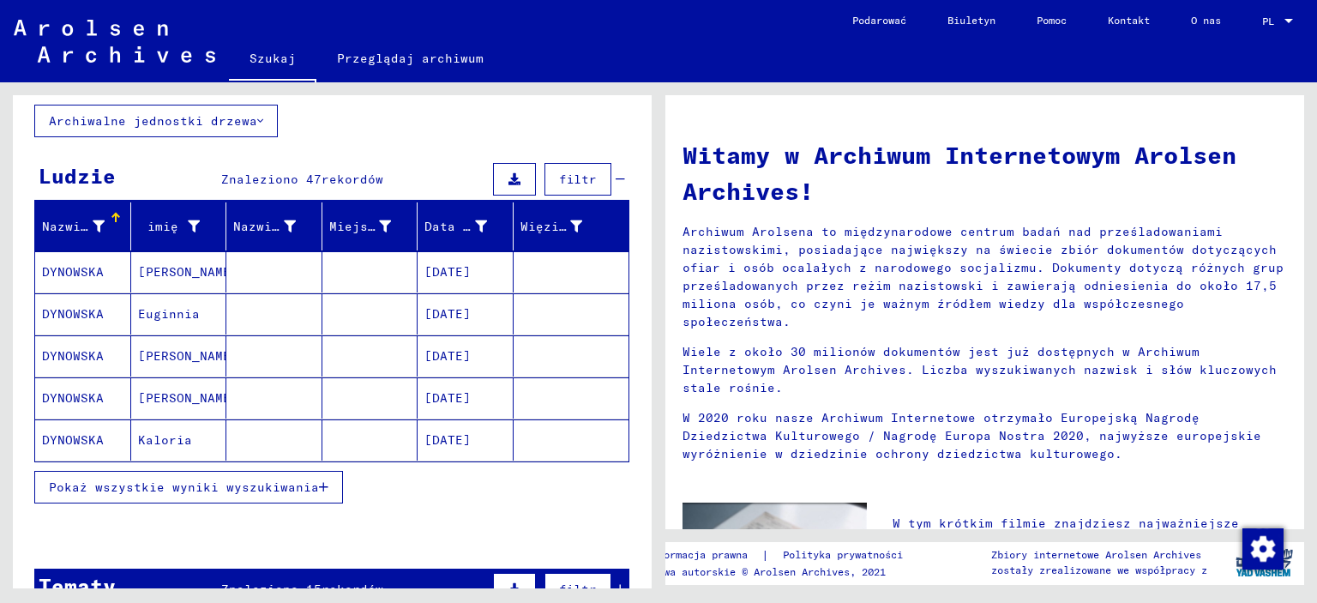
scroll to position [171, 0]
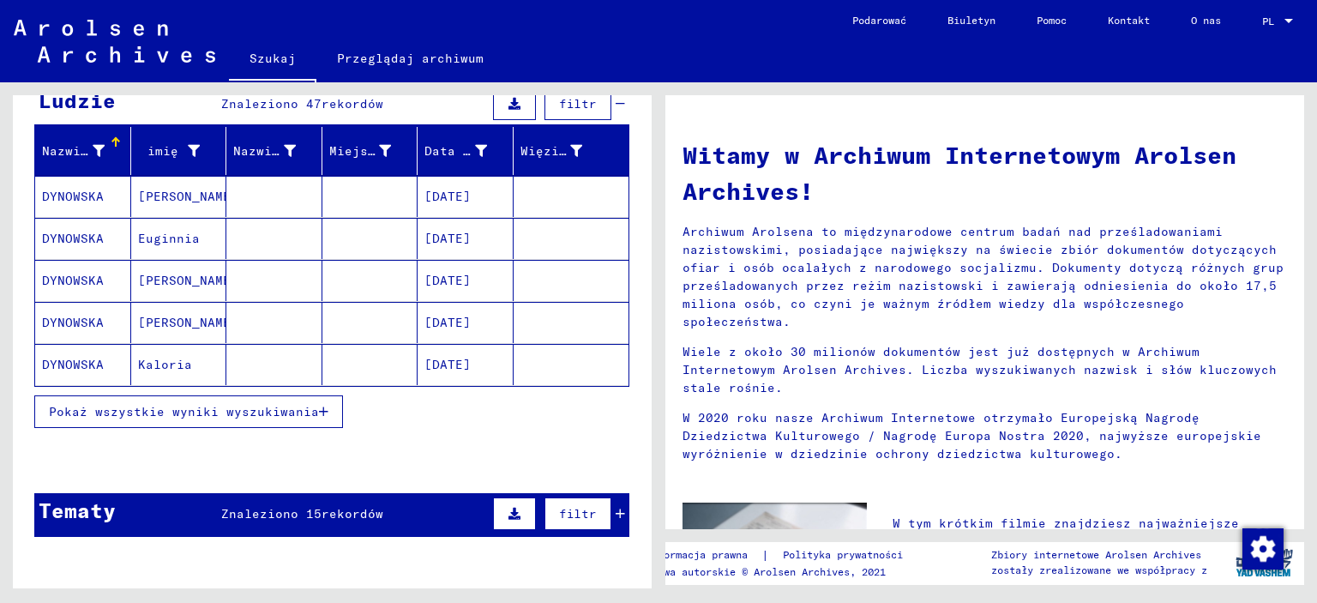
click at [195, 404] on font "Pokaż wszystkie wyniki wyszukiwania" at bounding box center [184, 411] width 270 height 15
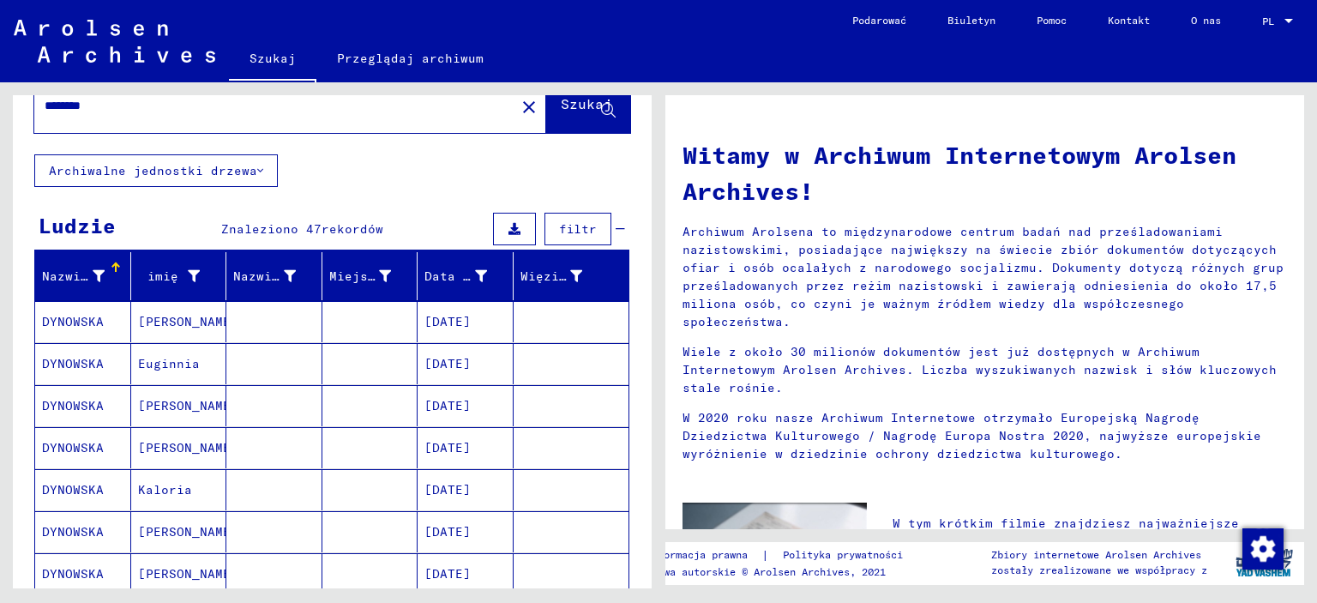
scroll to position [0, 0]
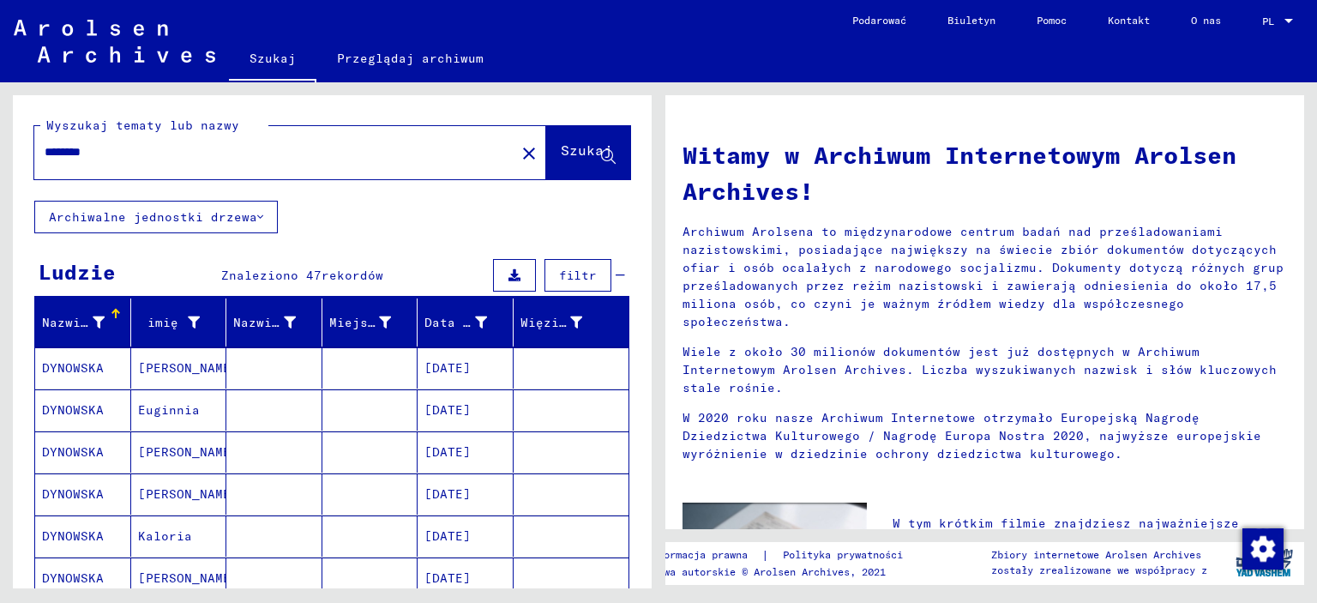
click at [131, 156] on input "********" at bounding box center [270, 152] width 450 height 18
click at [561, 153] on font "Szukaj" at bounding box center [586, 149] width 51 height 17
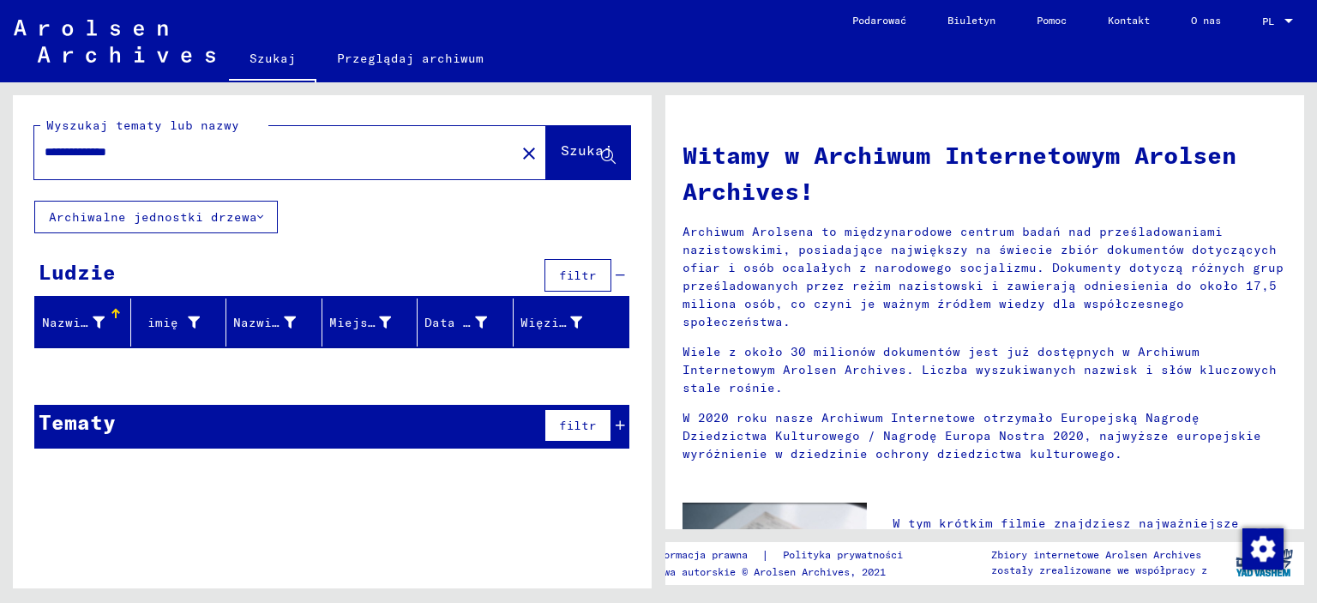
click at [249, 147] on input "**********" at bounding box center [270, 152] width 450 height 18
type input "*"
type input "********"
click at [561, 160] on span "Szukaj" at bounding box center [586, 153] width 51 height 17
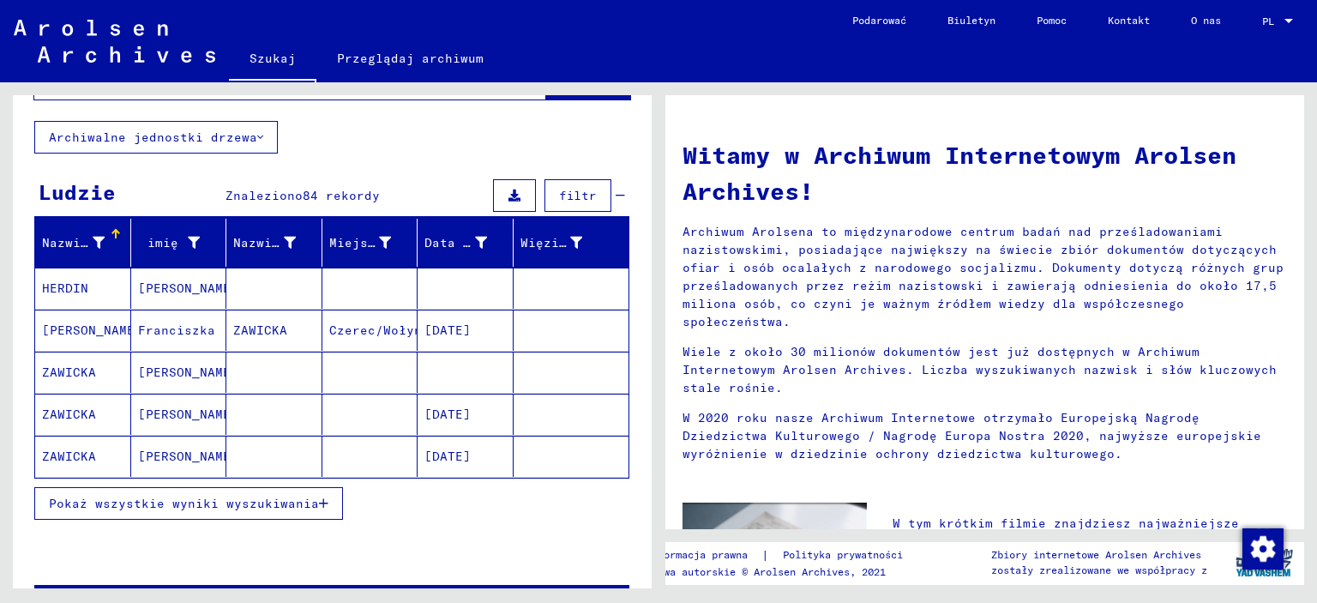
scroll to position [103, 0]
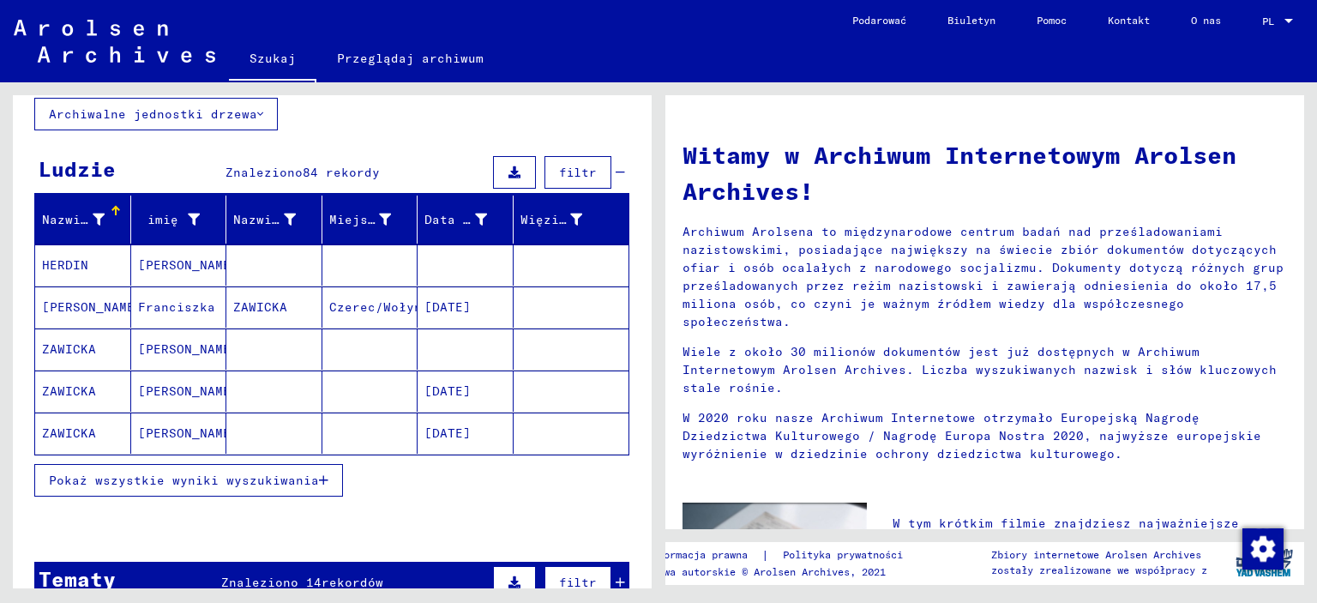
click at [188, 342] on font "[PERSON_NAME]" at bounding box center [188, 348] width 100 height 15
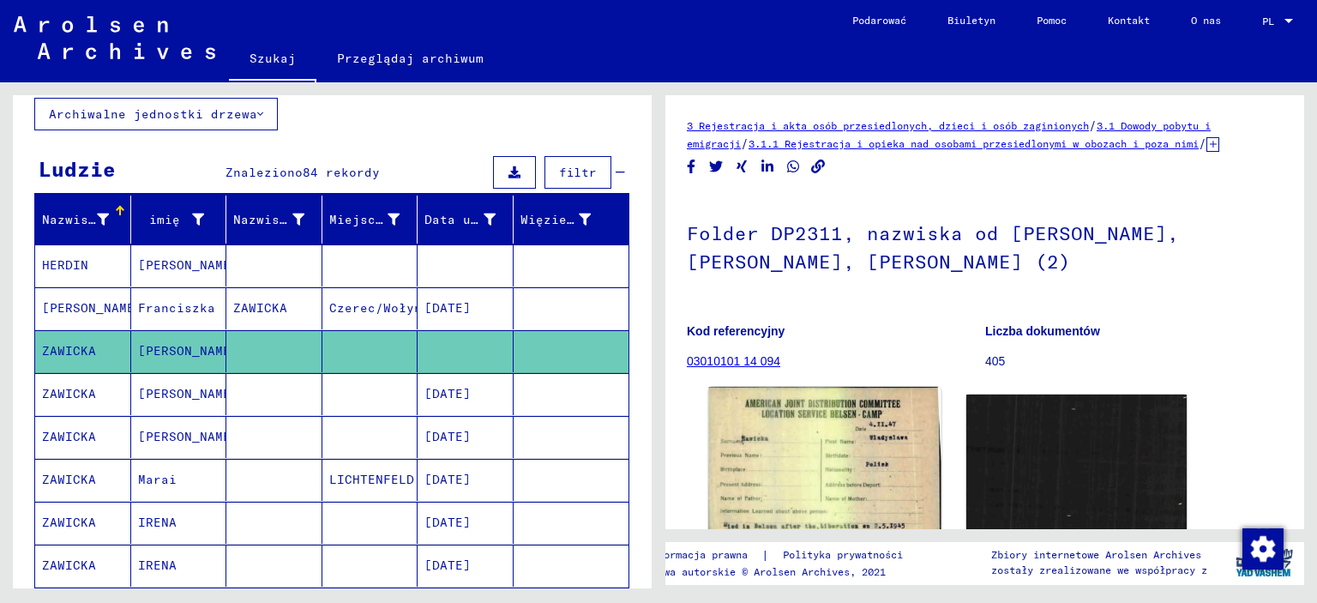
click at [839, 458] on img at bounding box center [824, 468] width 231 height 162
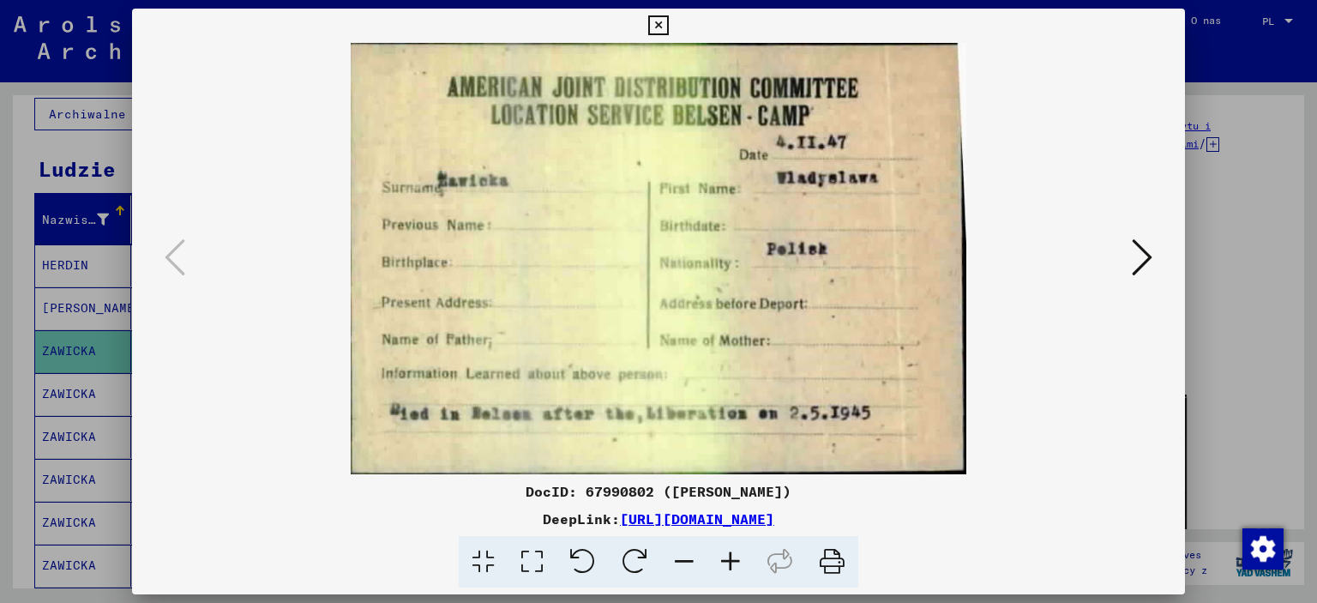
click at [1135, 253] on icon at bounding box center [1142, 257] width 21 height 41
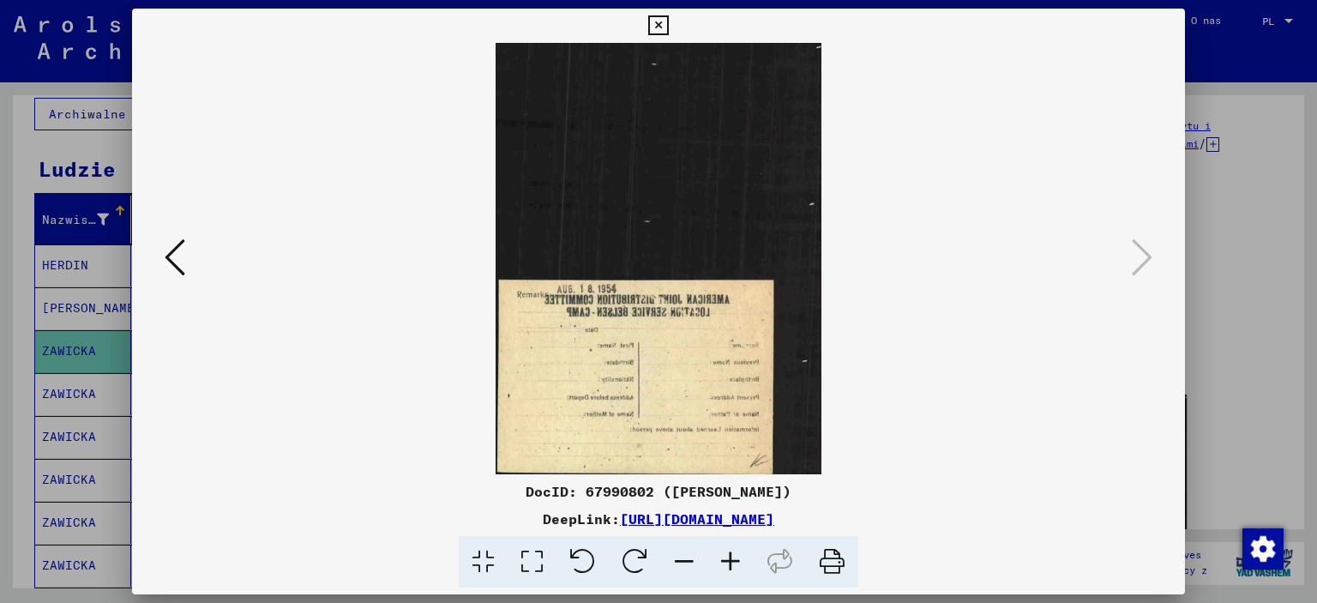
click at [697, 350] on img at bounding box center [658, 258] width 937 height 431
click at [662, 21] on icon at bounding box center [658, 25] width 20 height 21
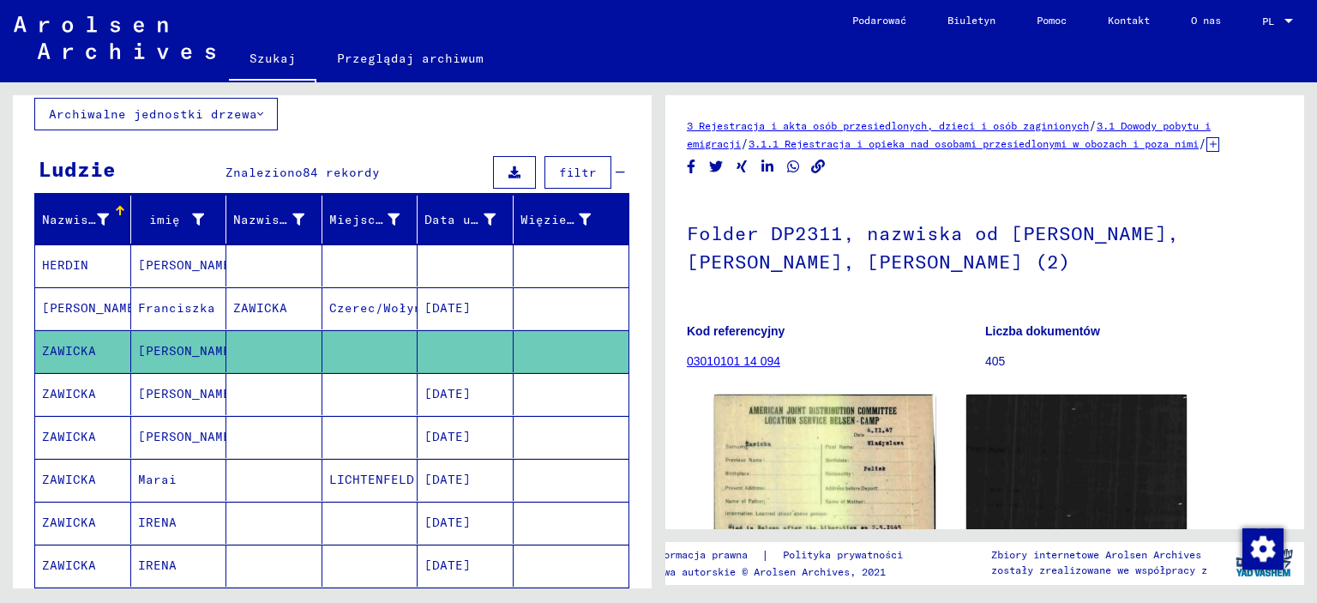
click at [171, 390] on font "[PERSON_NAME]" at bounding box center [188, 393] width 100 height 15
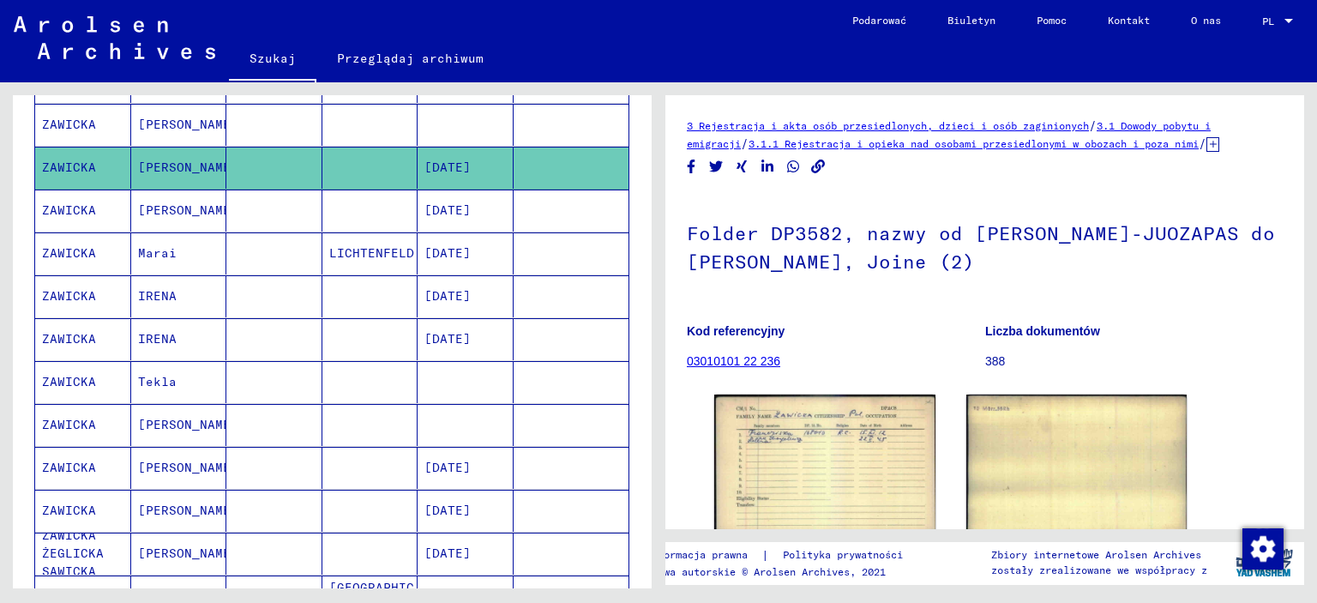
scroll to position [412, 0]
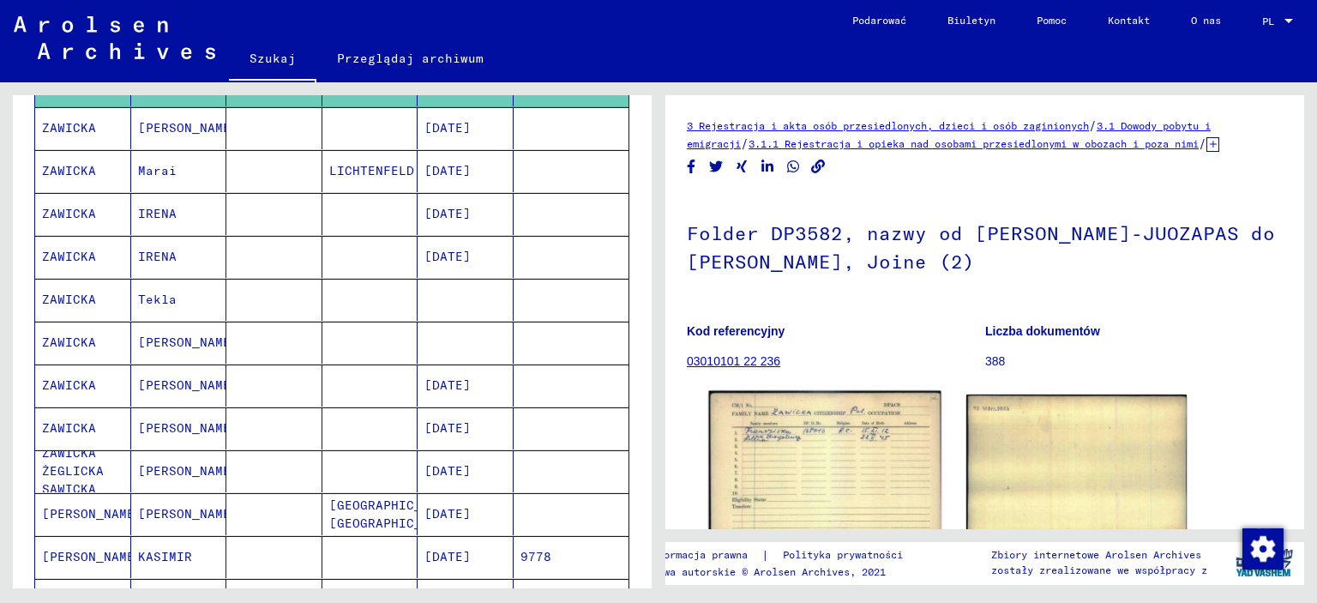
click at [777, 469] on img at bounding box center [824, 464] width 231 height 147
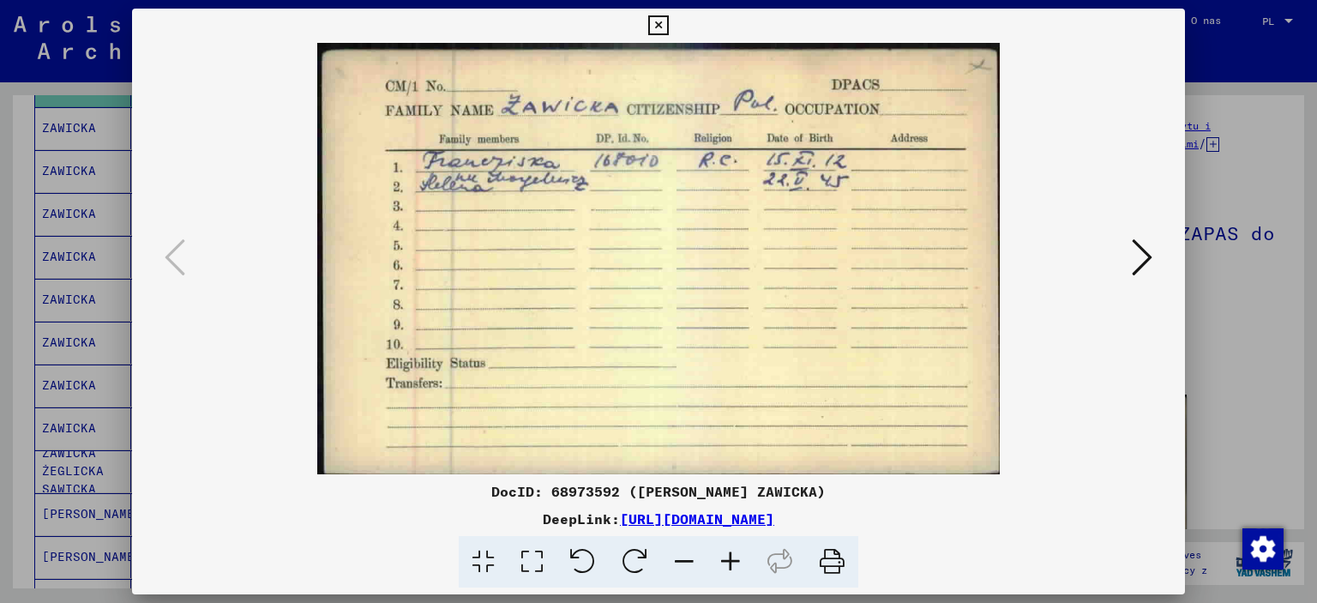
click at [1132, 261] on icon at bounding box center [1142, 257] width 21 height 41
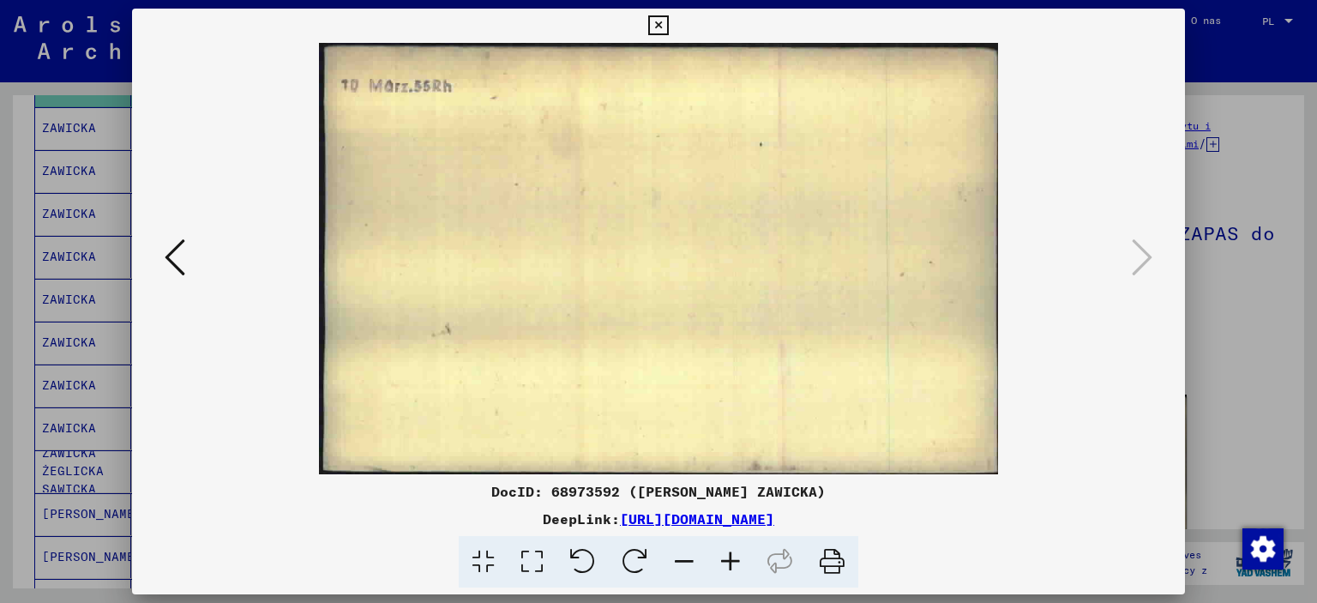
click at [654, 29] on icon at bounding box center [658, 25] width 20 height 21
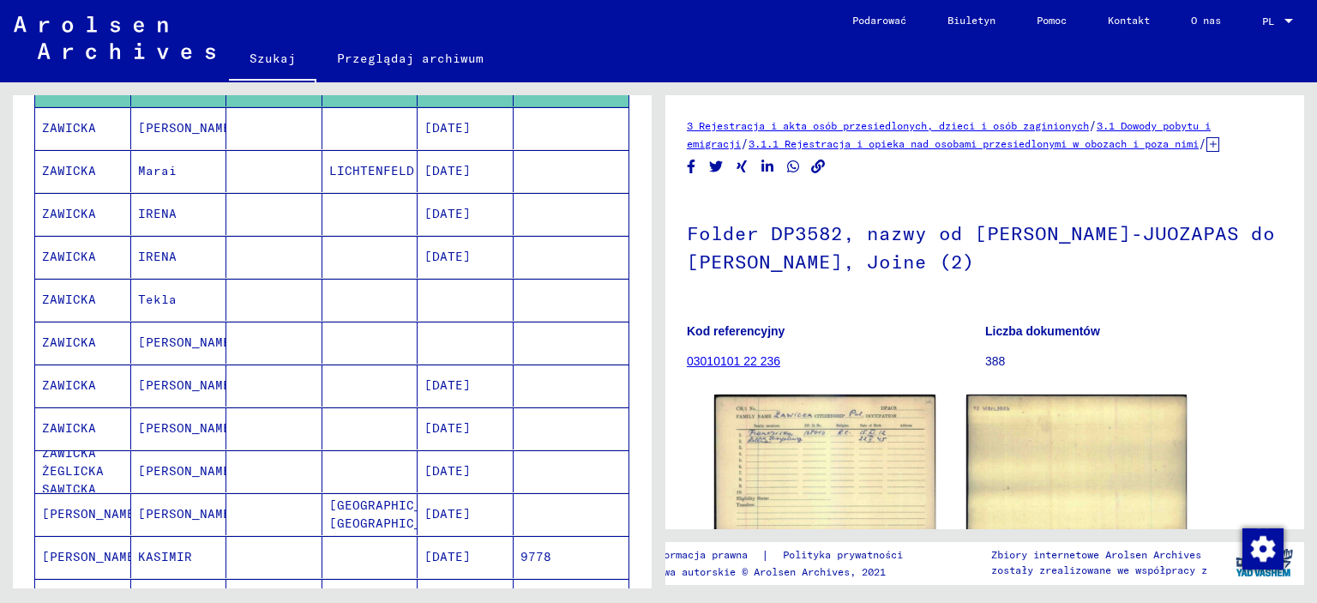
click at [178, 549] on font "KASIMIR" at bounding box center [165, 556] width 54 height 15
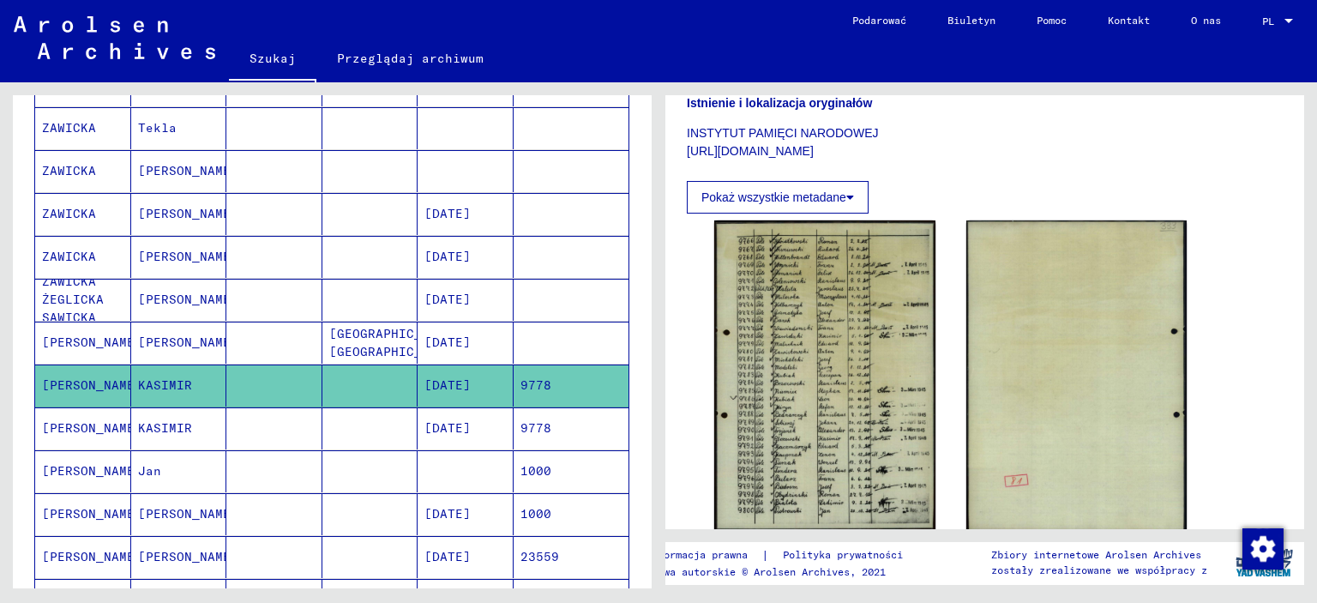
scroll to position [400, 0]
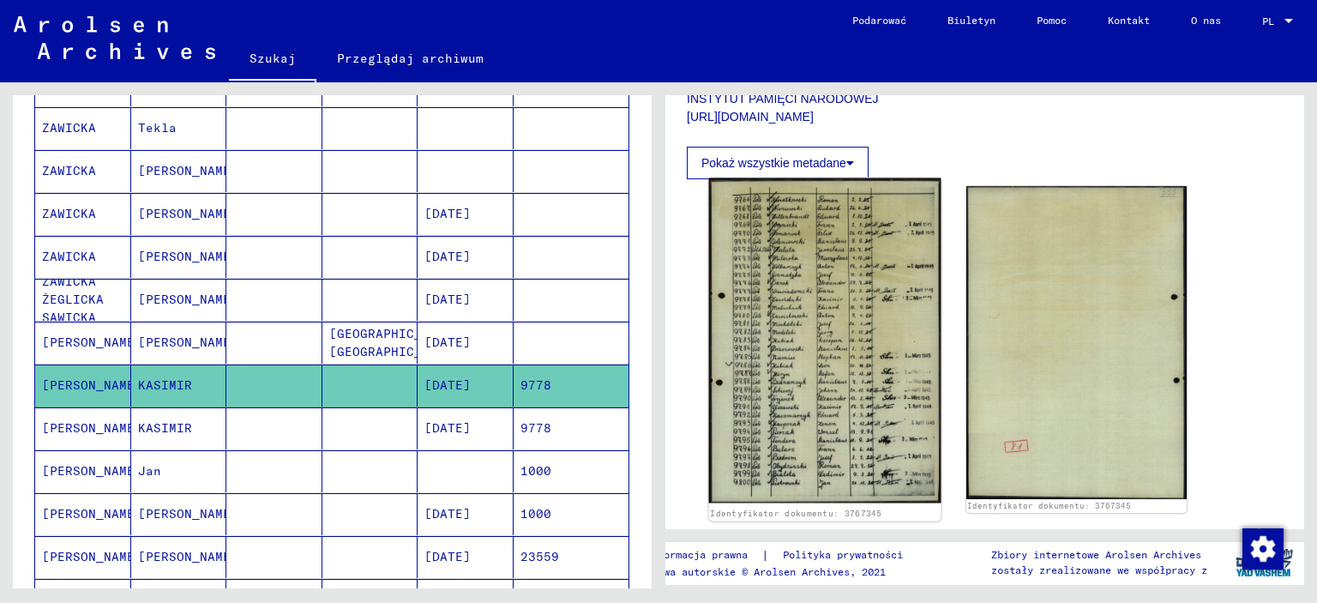
click at [783, 360] on img at bounding box center [824, 340] width 231 height 325
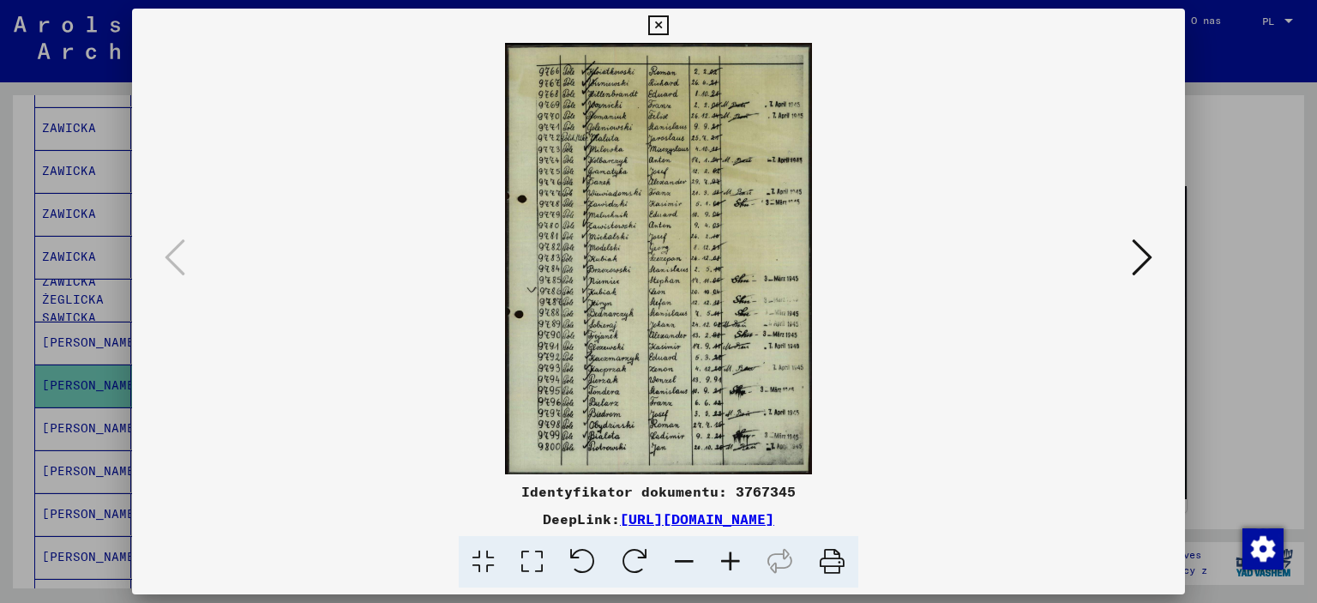
click at [724, 558] on icon at bounding box center [730, 562] width 46 height 52
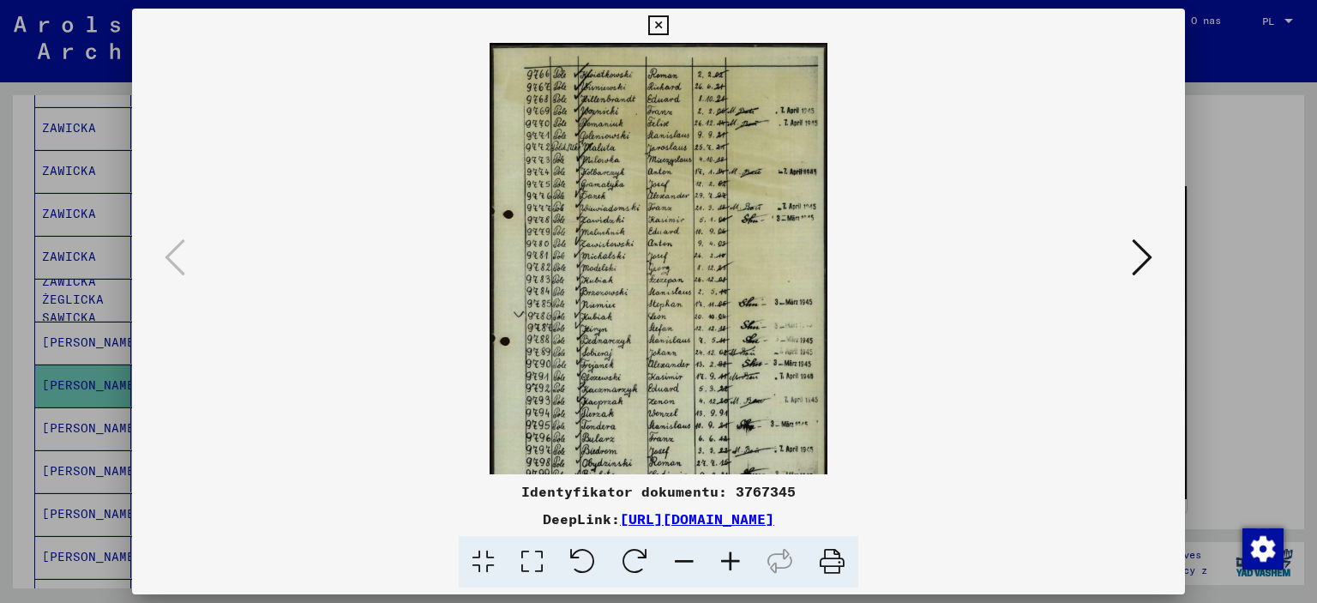
click at [724, 558] on icon at bounding box center [730, 562] width 46 height 52
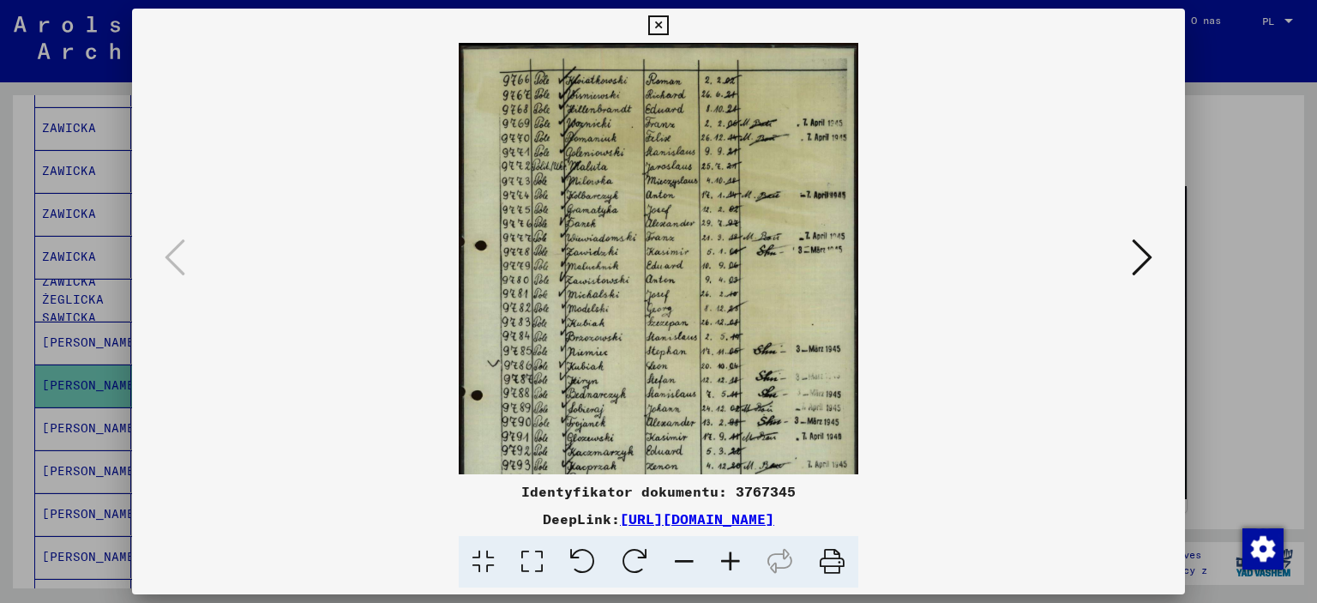
click at [724, 558] on icon at bounding box center [730, 562] width 46 height 52
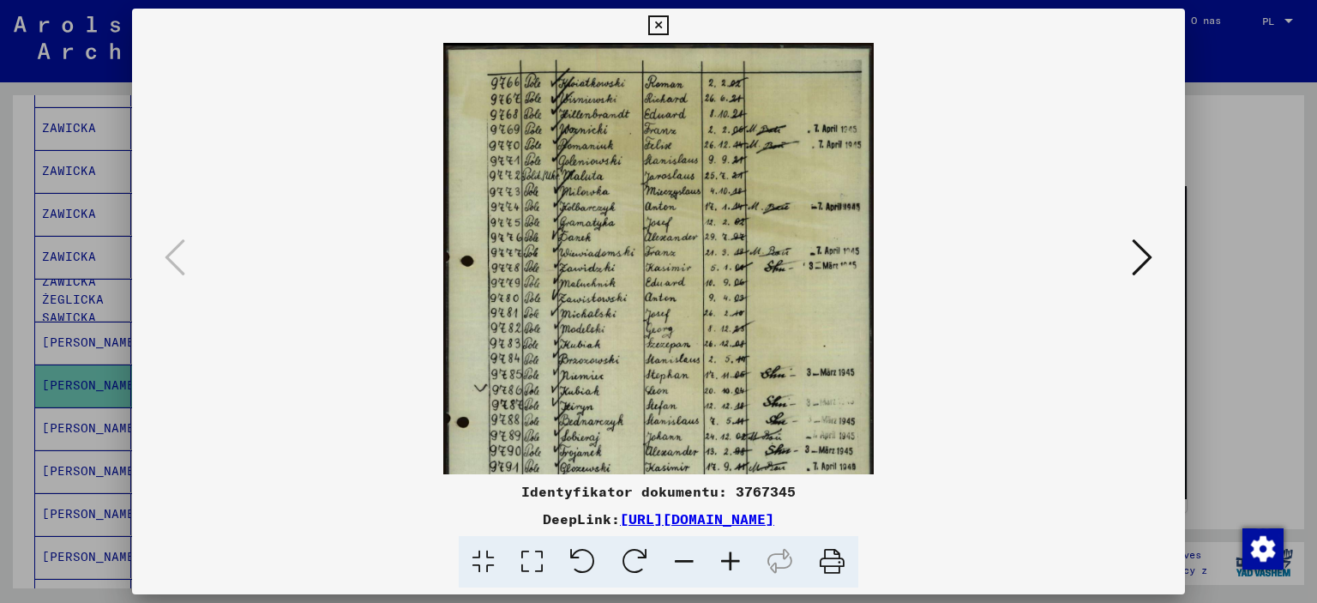
click at [724, 558] on icon at bounding box center [730, 562] width 46 height 52
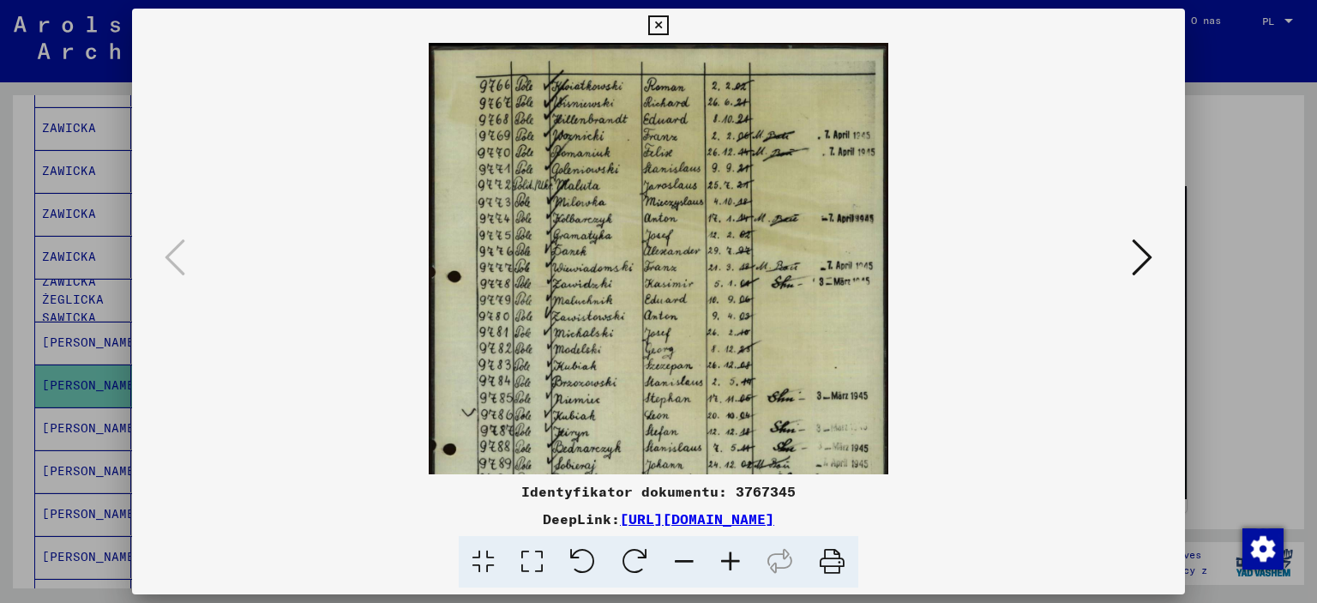
click at [724, 558] on icon at bounding box center [730, 562] width 46 height 52
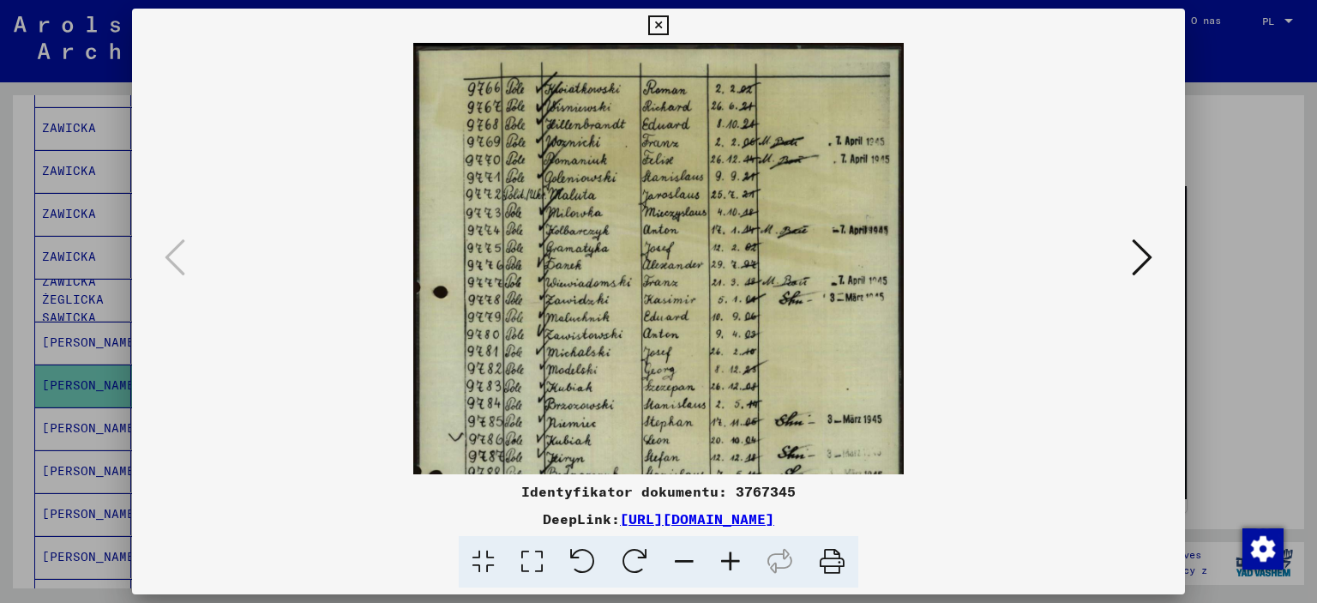
click at [724, 558] on icon at bounding box center [730, 562] width 46 height 52
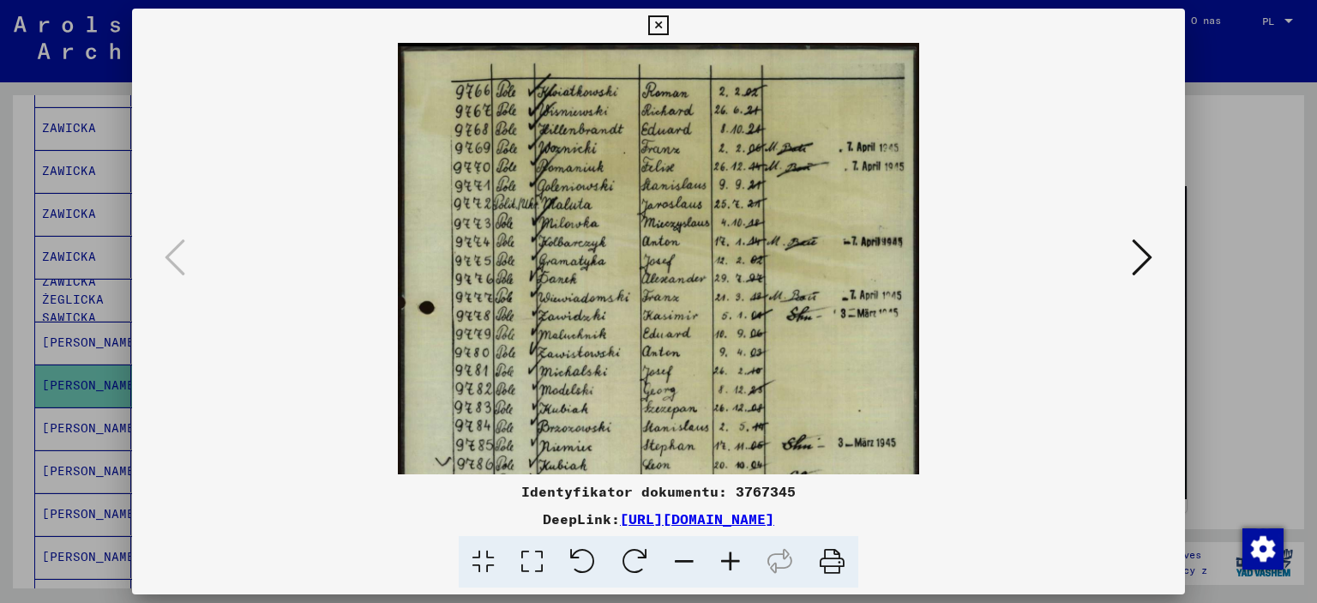
click at [724, 558] on icon at bounding box center [730, 562] width 46 height 52
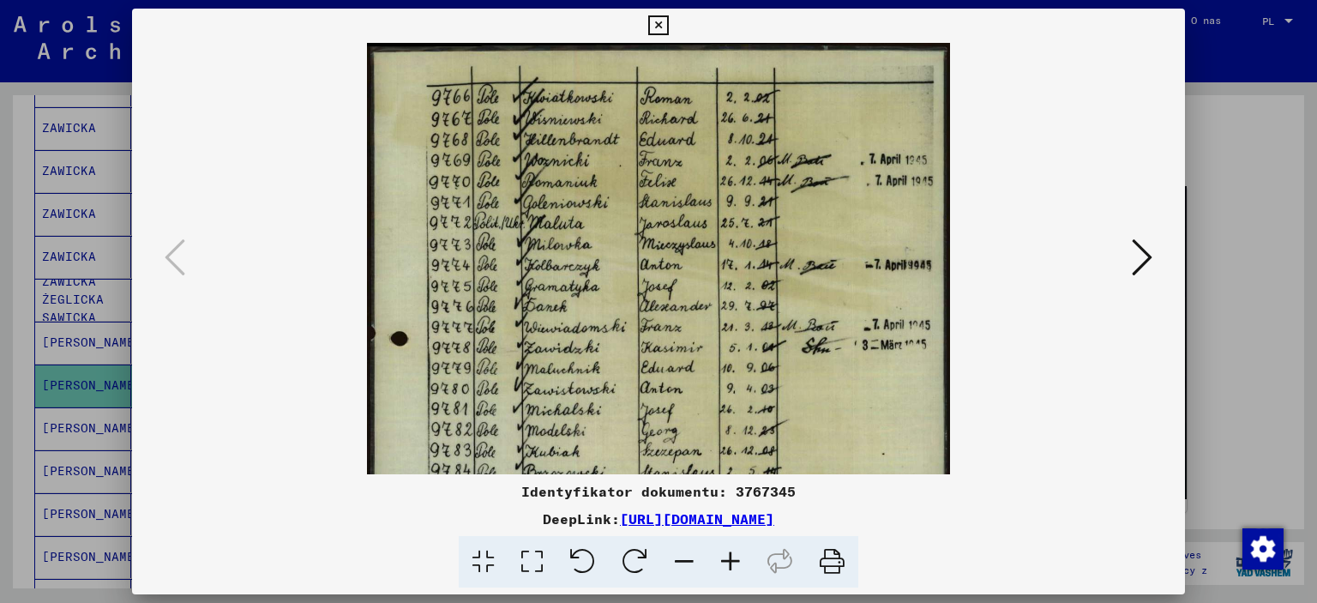
click at [724, 558] on icon at bounding box center [730, 562] width 46 height 52
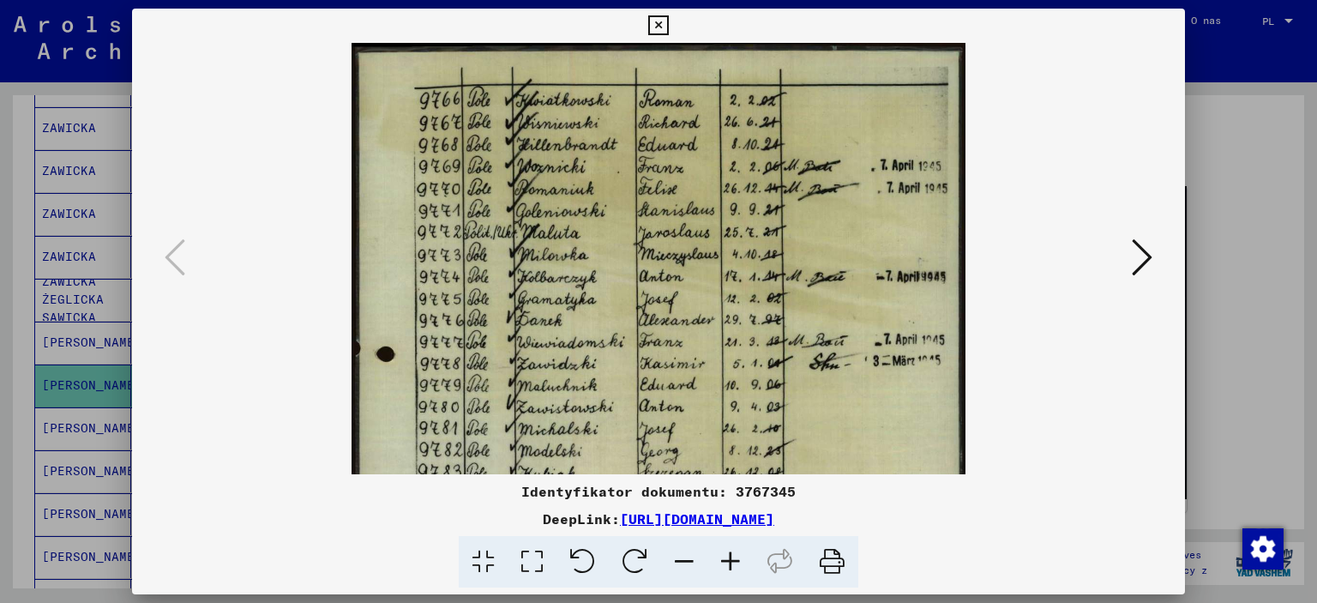
click at [724, 558] on icon at bounding box center [730, 562] width 46 height 52
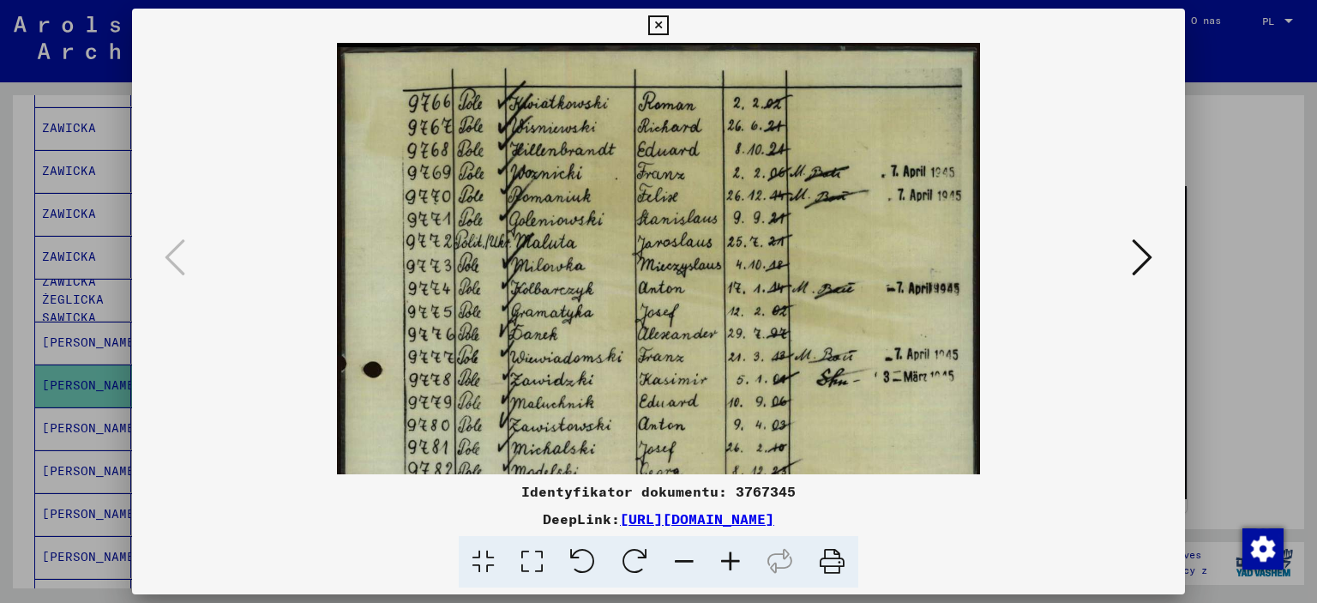
click at [724, 558] on icon at bounding box center [730, 562] width 46 height 52
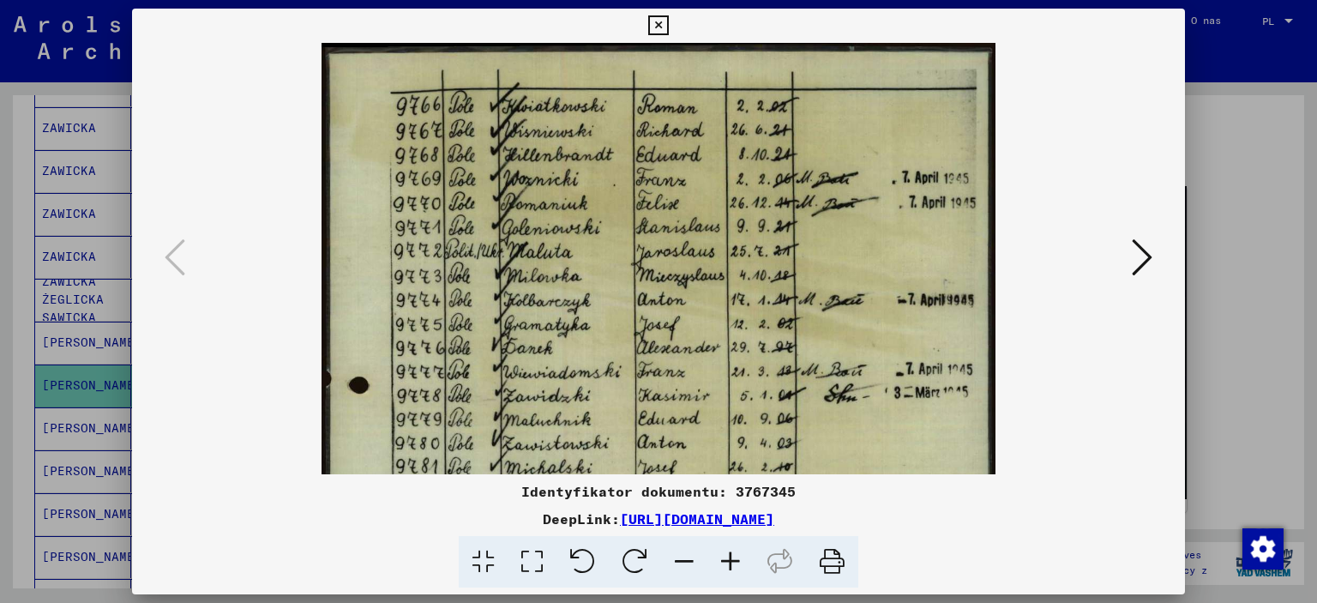
click at [724, 558] on icon at bounding box center [730, 562] width 46 height 52
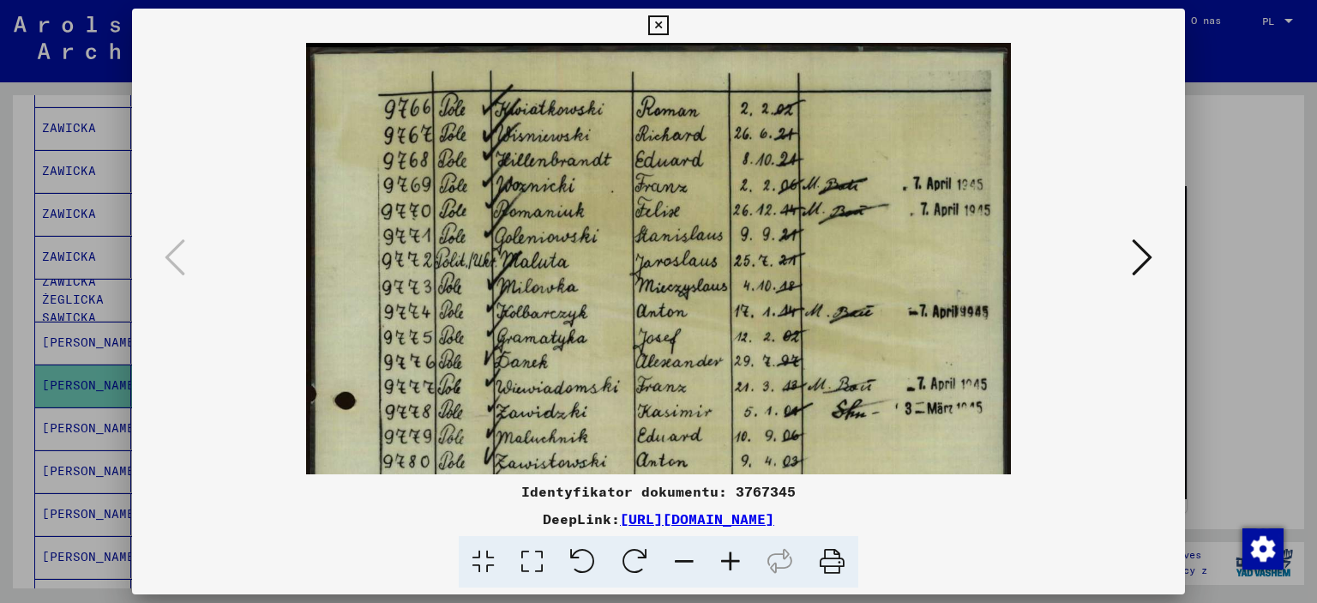
click at [724, 558] on icon at bounding box center [730, 562] width 46 height 52
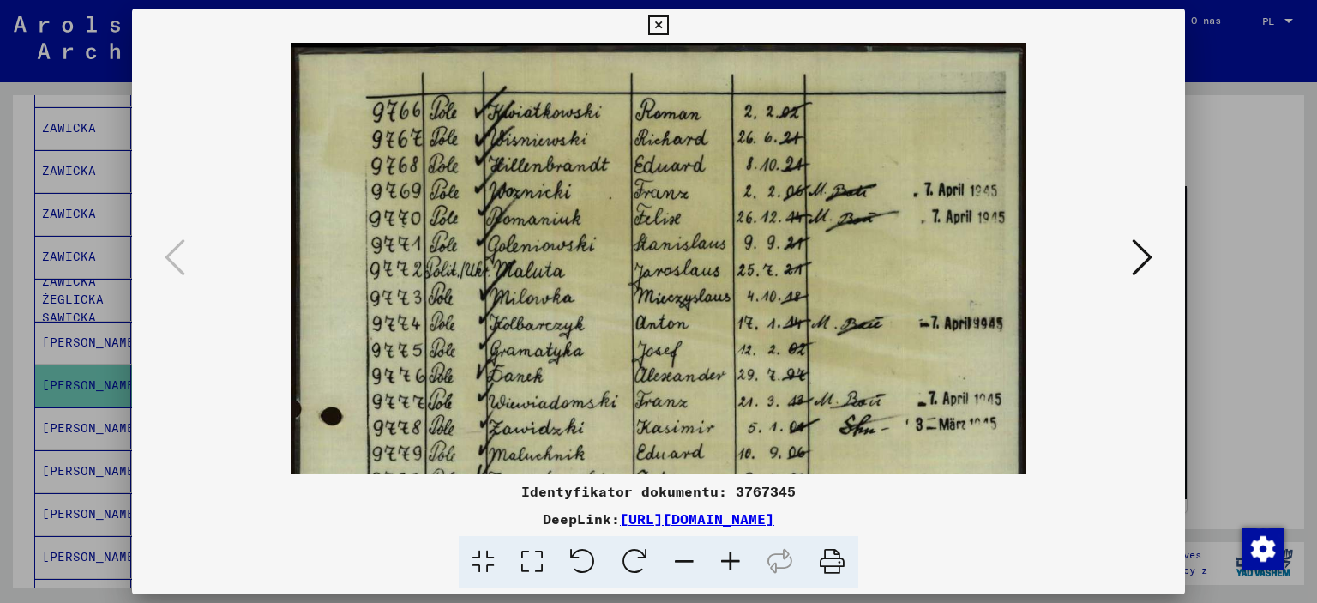
click at [724, 558] on icon at bounding box center [730, 562] width 46 height 52
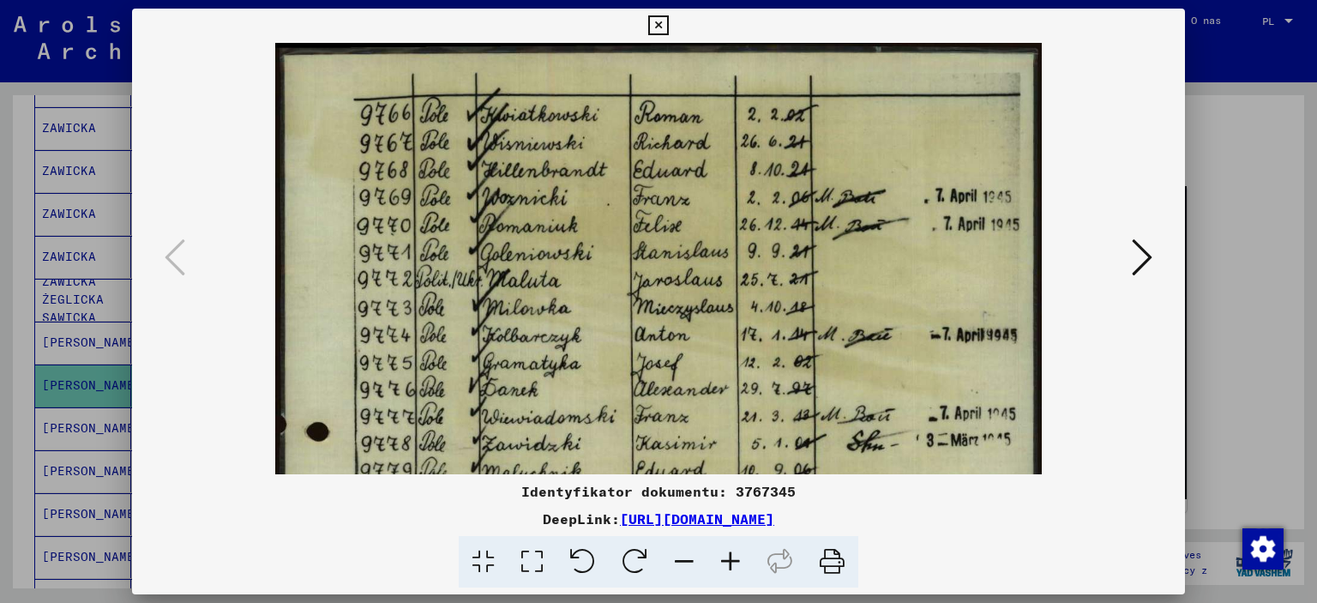
click at [724, 558] on icon at bounding box center [730, 562] width 46 height 52
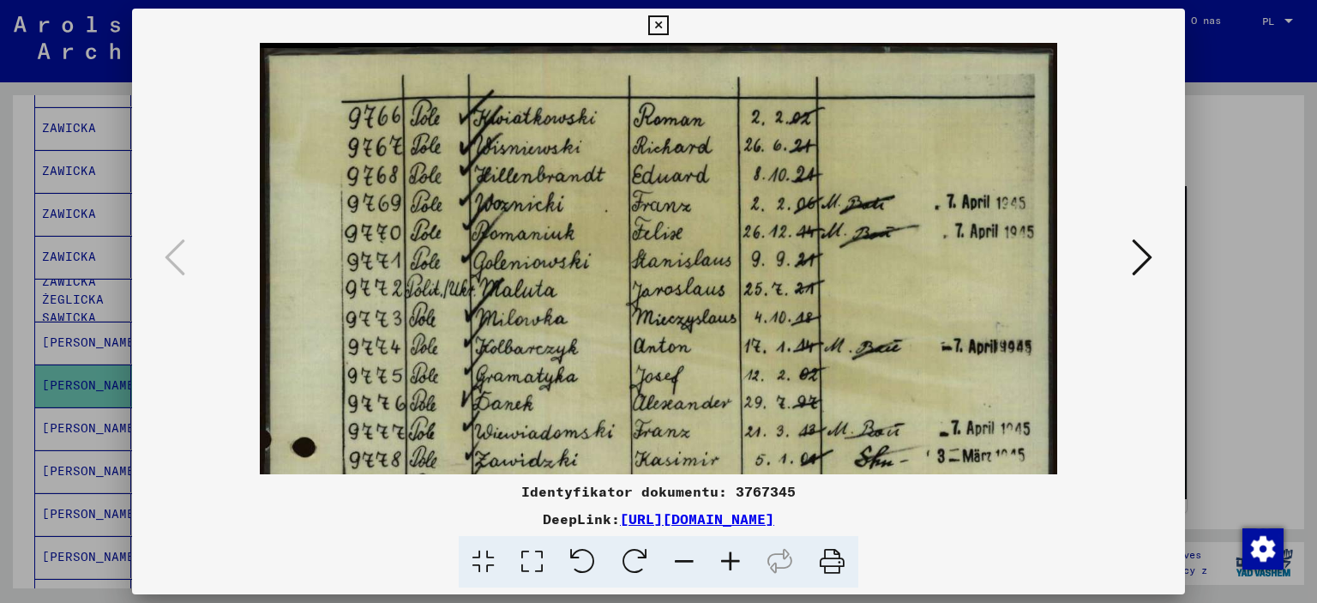
click at [724, 558] on icon at bounding box center [730, 562] width 46 height 52
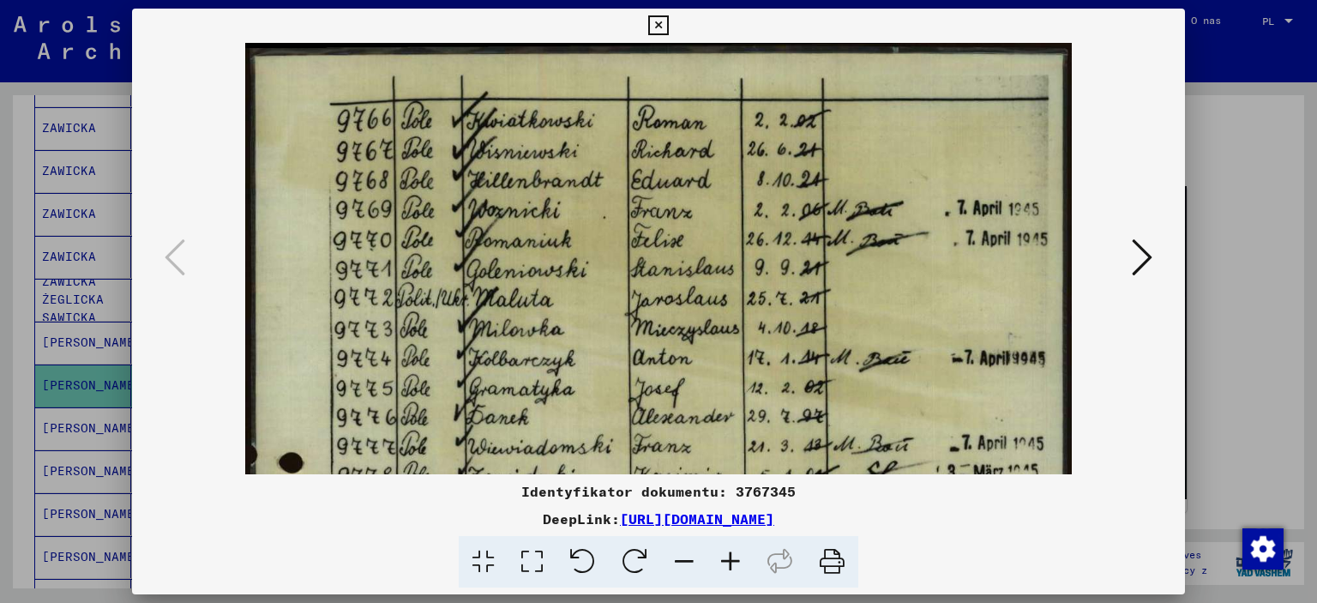
click at [724, 558] on icon at bounding box center [730, 562] width 46 height 52
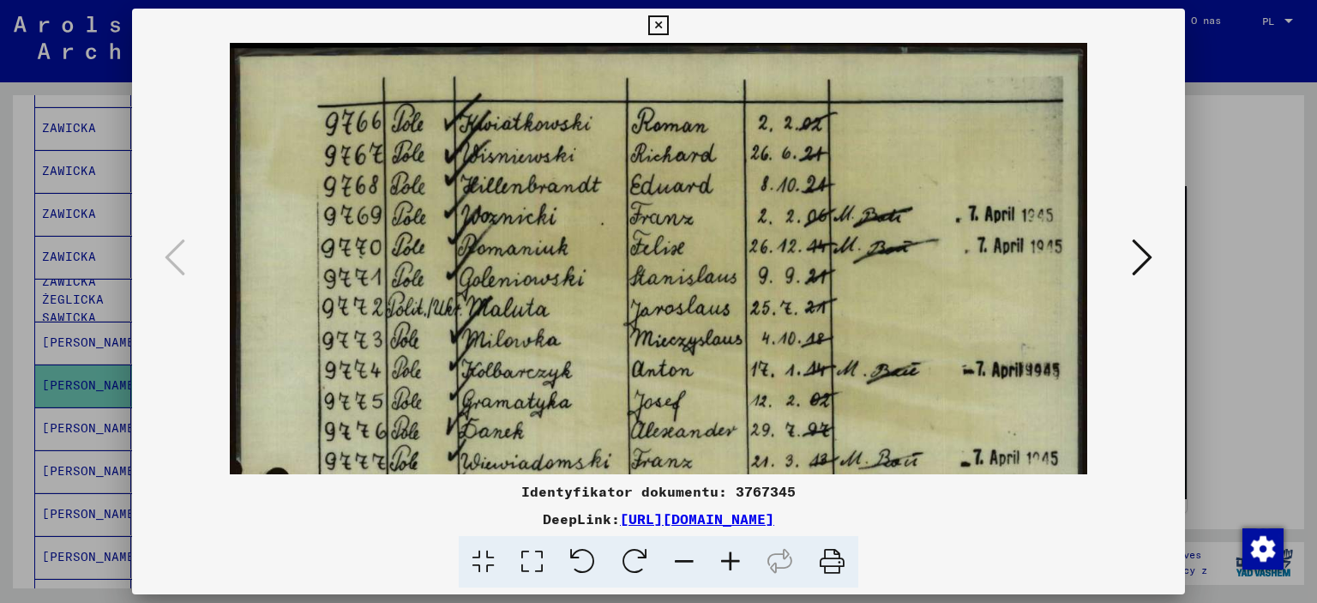
click at [724, 558] on icon at bounding box center [730, 562] width 46 height 52
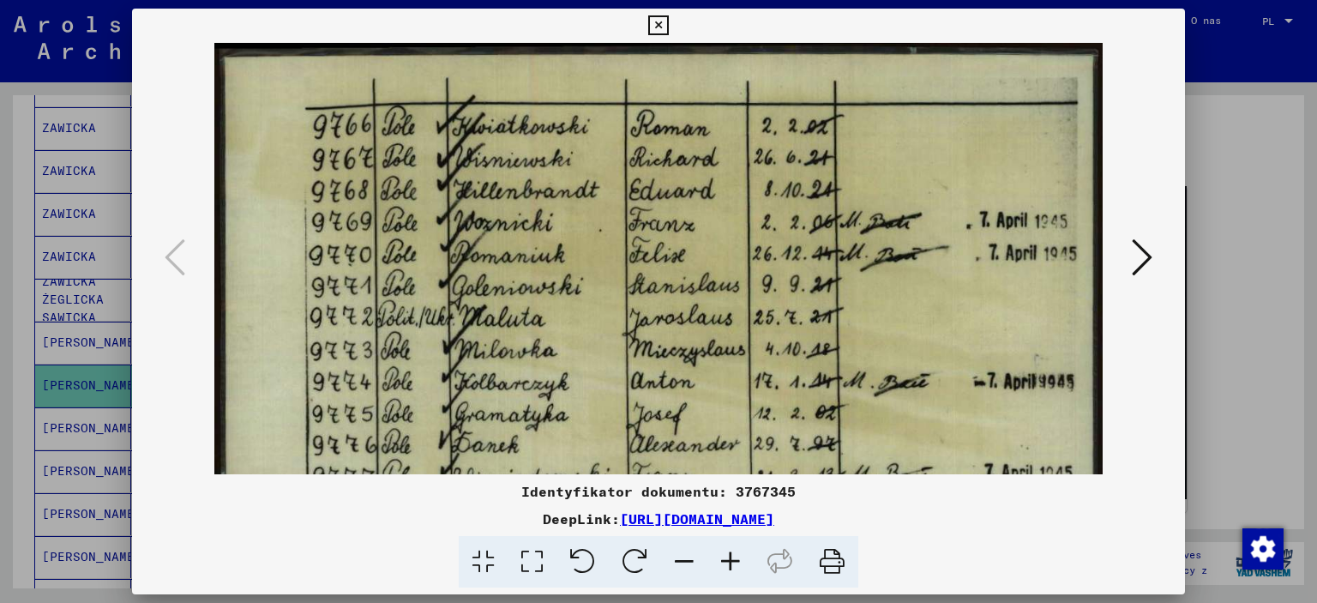
click at [724, 558] on icon at bounding box center [730, 562] width 46 height 52
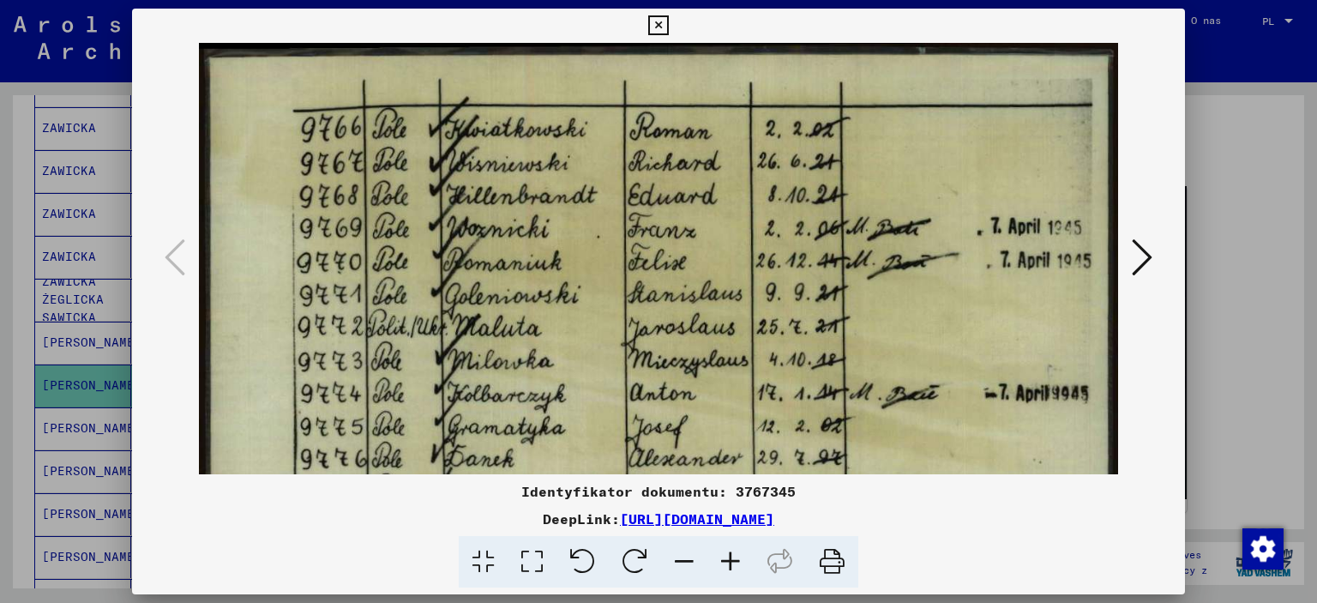
click at [724, 558] on icon at bounding box center [730, 562] width 46 height 52
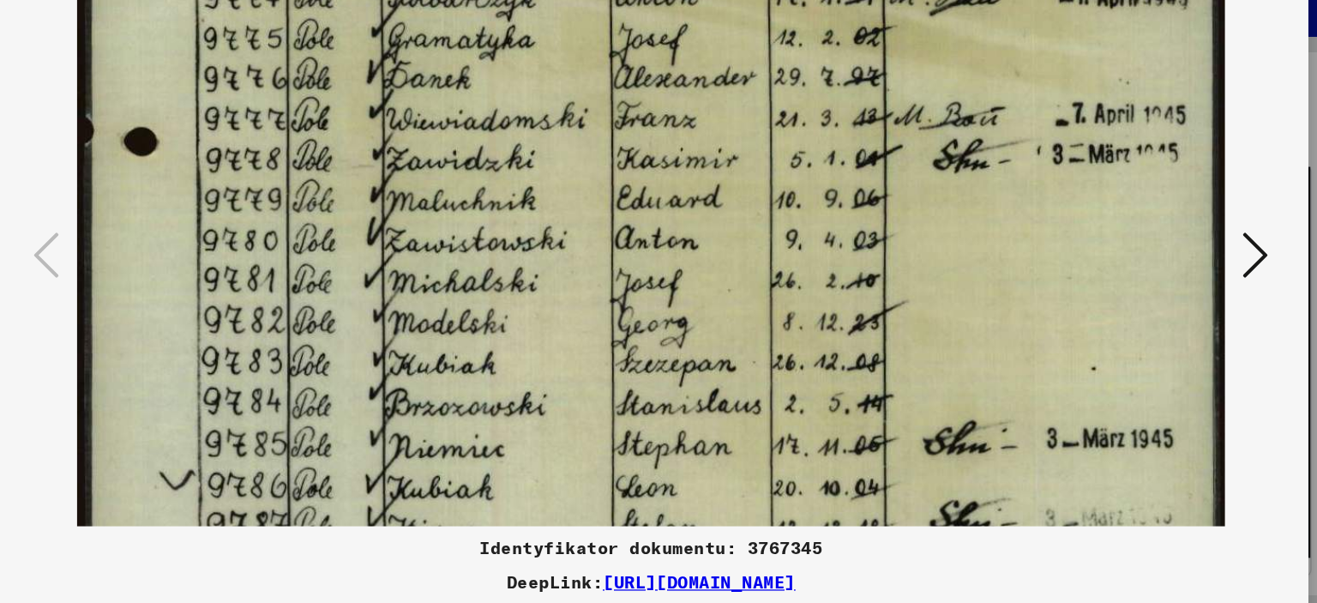
scroll to position [401, 0]
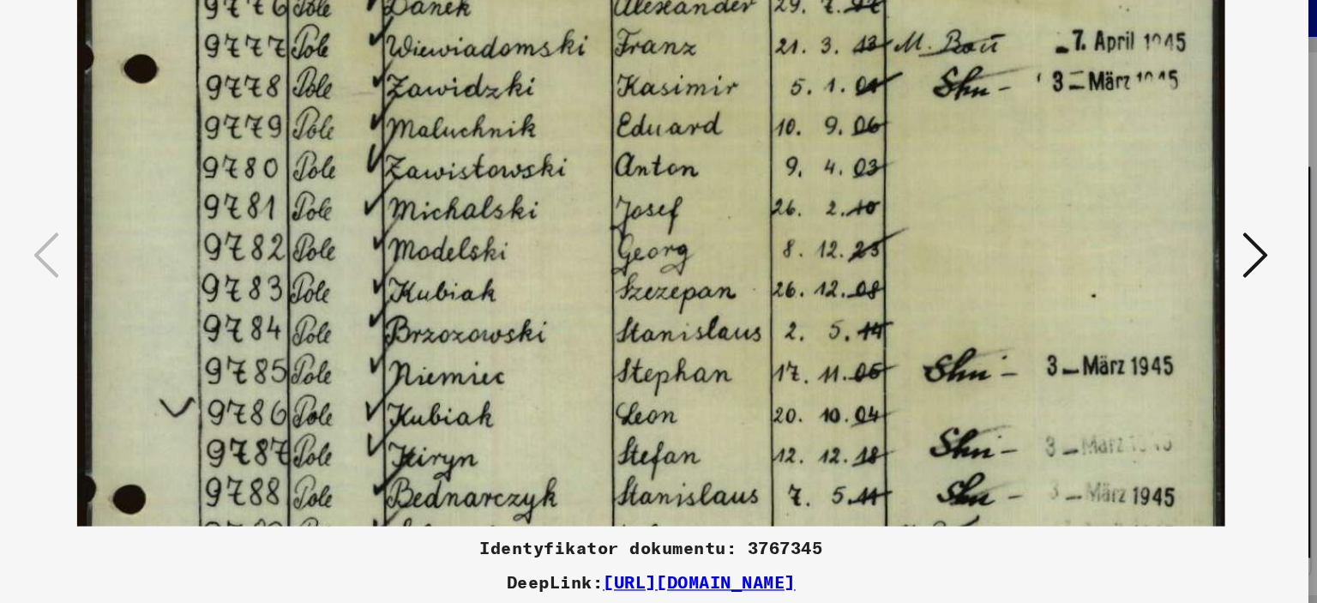
drag, startPoint x: 730, startPoint y: 357, endPoint x: 677, endPoint y: -31, distance: 391.1
click at [677, 0] on html "Szukaj Przeglądaj archiwum Podarować Biuletyn Pomoc Kontakt O nas Szukaj Przegl…" at bounding box center [658, 301] width 1317 height 603
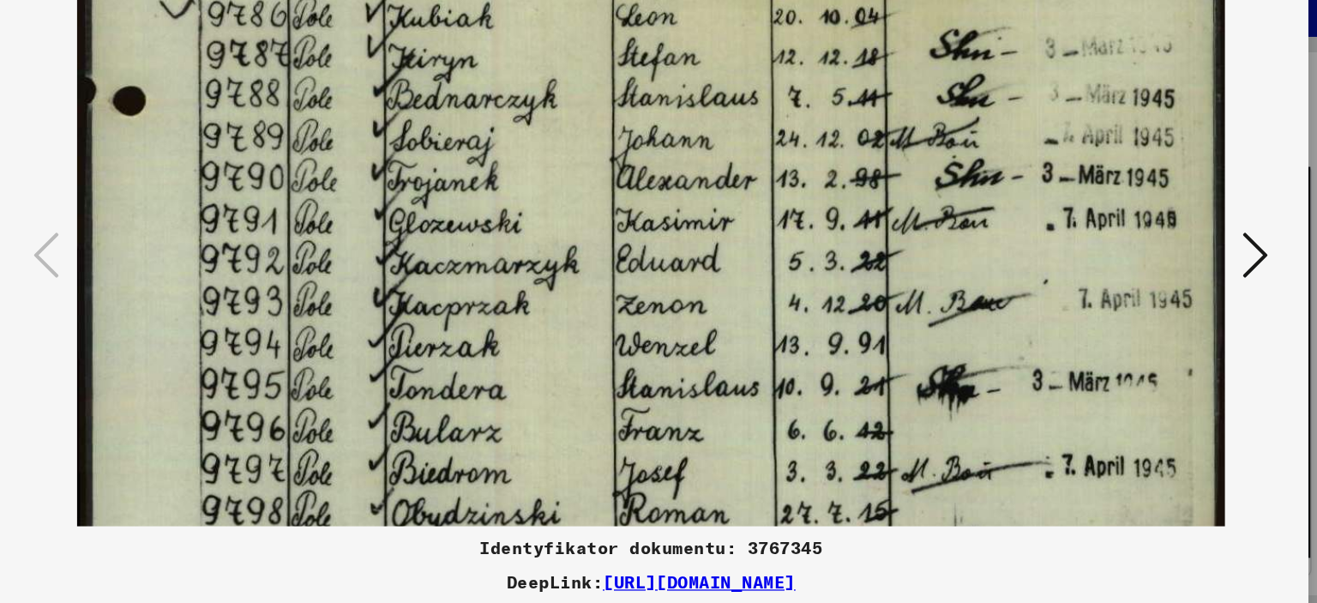
drag, startPoint x: 574, startPoint y: 285, endPoint x: 572, endPoint y: -31, distance: 316.4
click at [572, 0] on html "Szukaj Przeglądaj archiwum Podarować Biuletyn Pomoc Kontakt O nas Szukaj Przegl…" at bounding box center [658, 301] width 1317 height 603
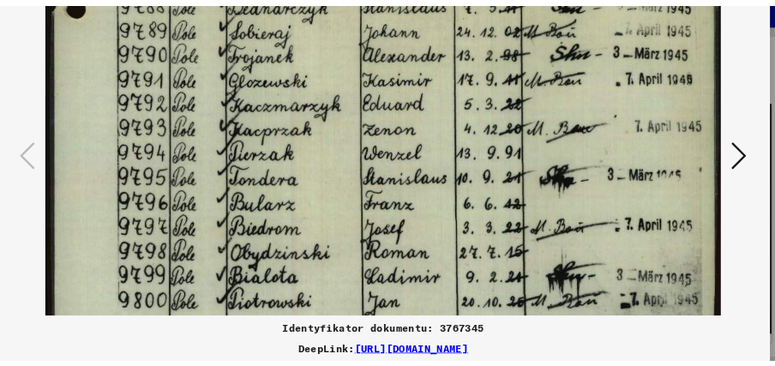
scroll to position [857, 0]
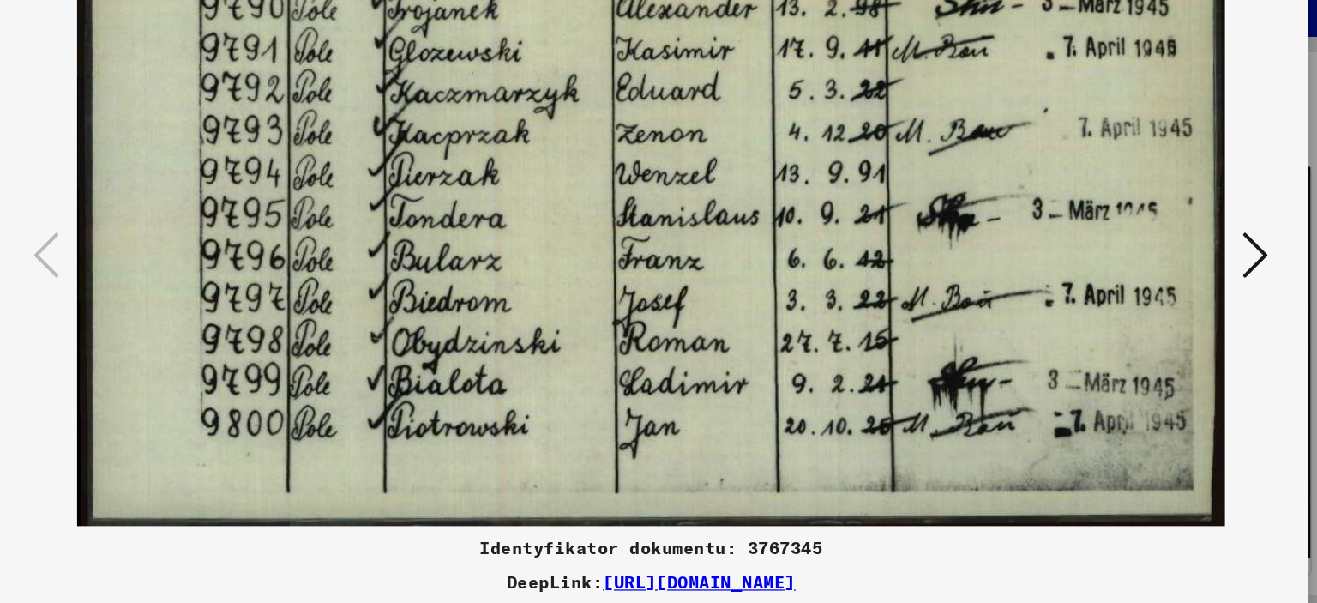
drag, startPoint x: 566, startPoint y: 106, endPoint x: 575, endPoint y: -31, distance: 137.5
click at [575, 0] on html "Szukaj Przeglądaj archiwum Podarować Biuletyn Pomoc Kontakt O nas Szukaj Przegl…" at bounding box center [658, 301] width 1317 height 603
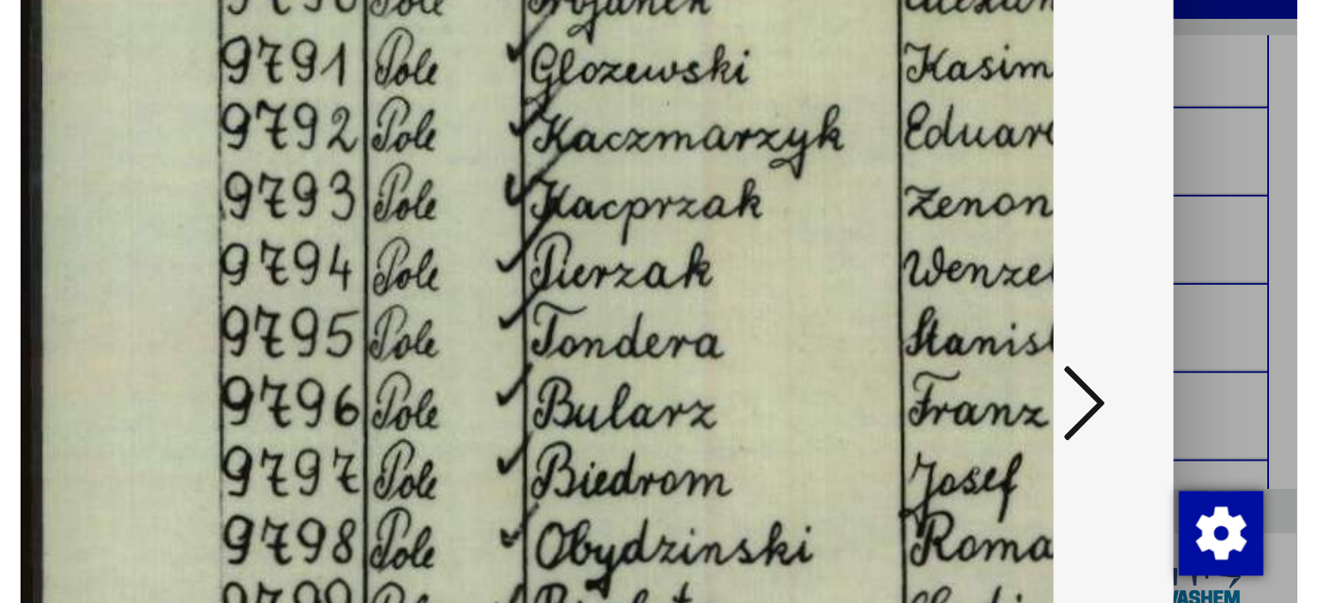
scroll to position [609, 0]
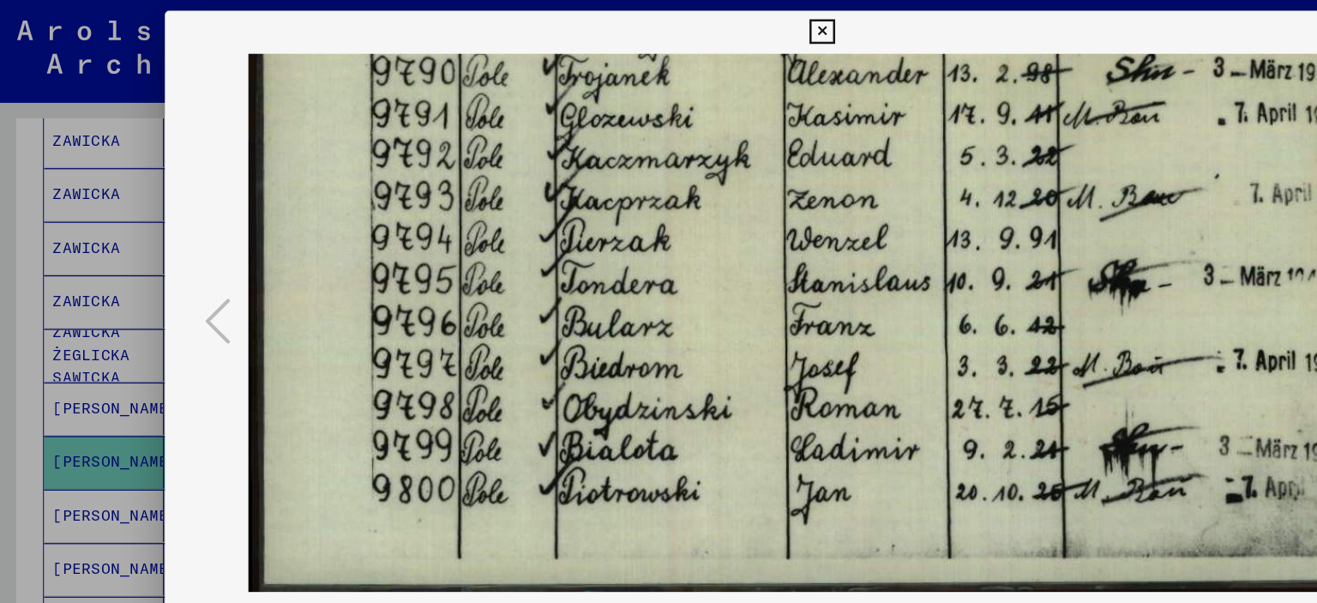
scroll to position [0, 0]
click at [666, 19] on icon at bounding box center [658, 25] width 20 height 21
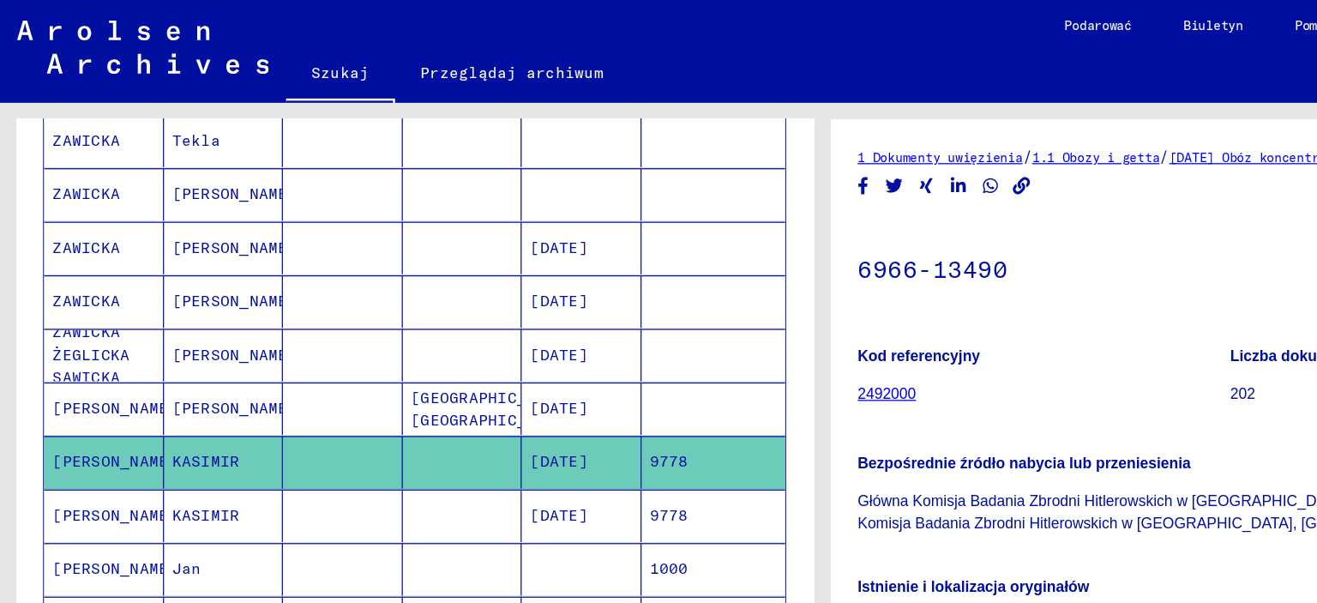
click at [161, 406] on font "KASIMIR" at bounding box center [165, 412] width 54 height 15
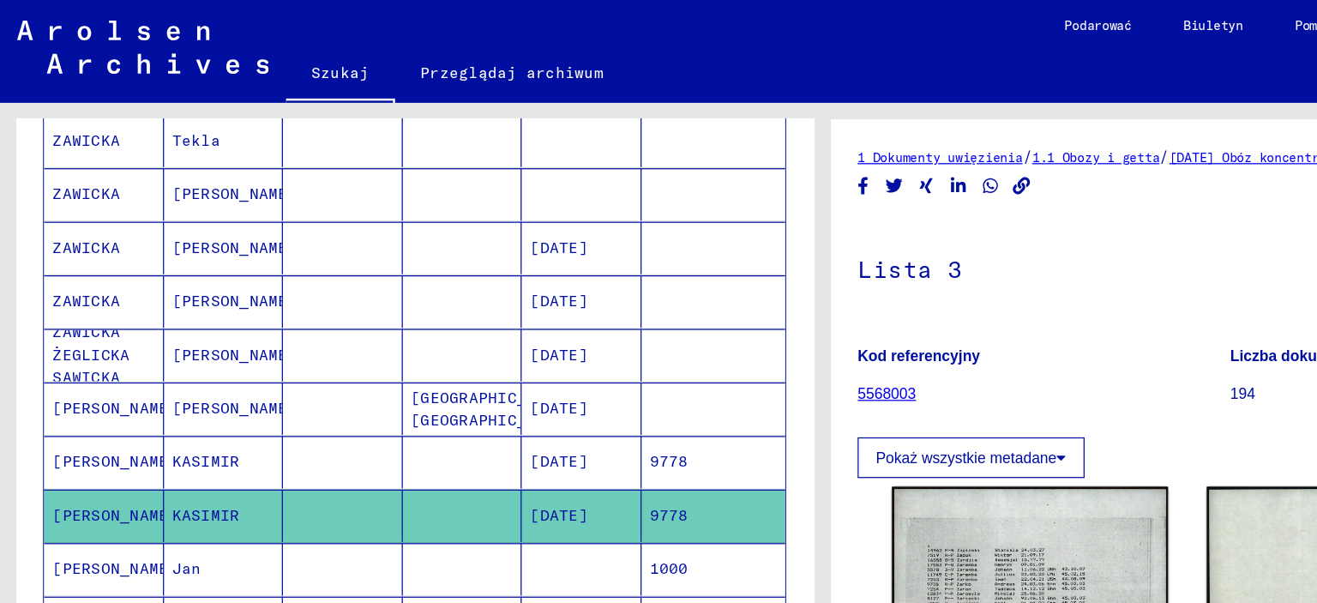
drag, startPoint x: 901, startPoint y: 230, endPoint x: 700, endPoint y: 252, distance: 202.7
click at [700, 252] on div "Lista 3 Kod referencyjny 5568003 Liczba dokumentów 194 Pokaż wszystkie metadane" at bounding box center [985, 279] width 596 height 207
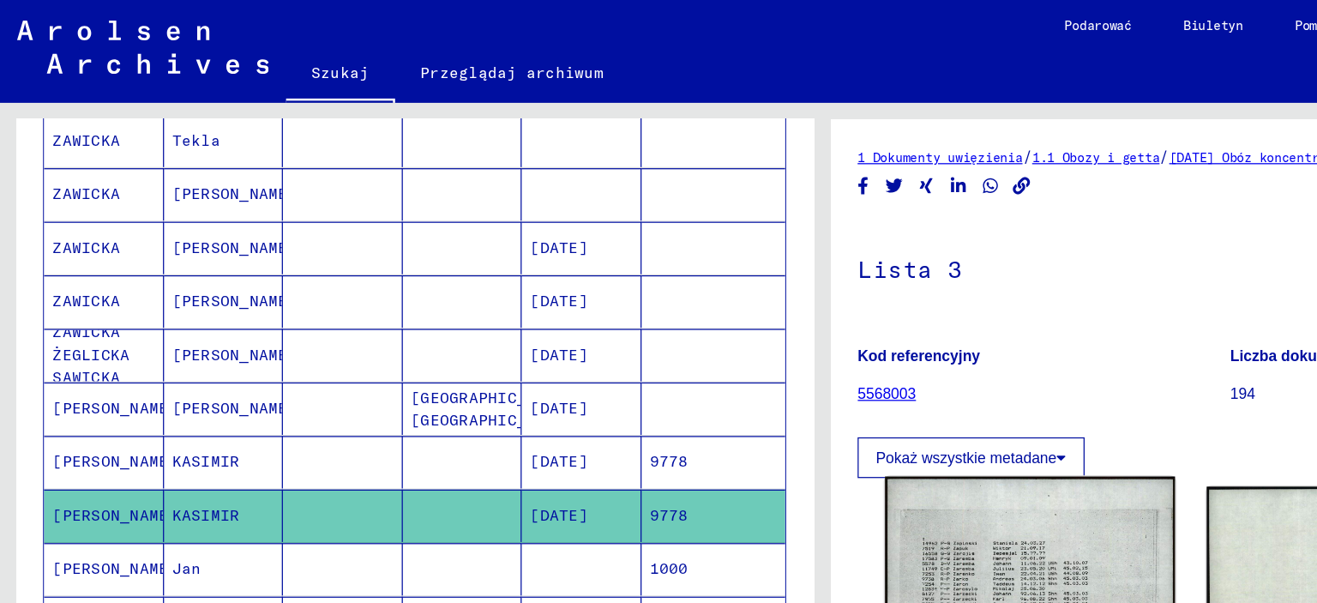
click at [802, 452] on img at bounding box center [824, 545] width 231 height 326
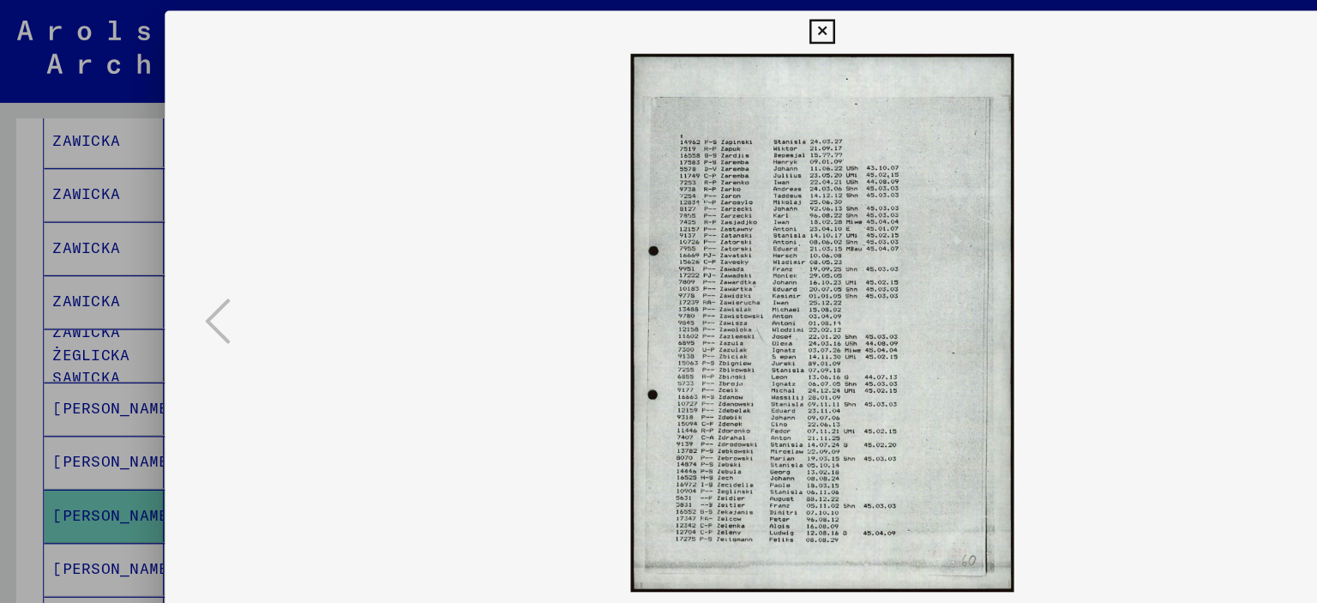
click at [44, 290] on div at bounding box center [658, 301] width 1317 height 603
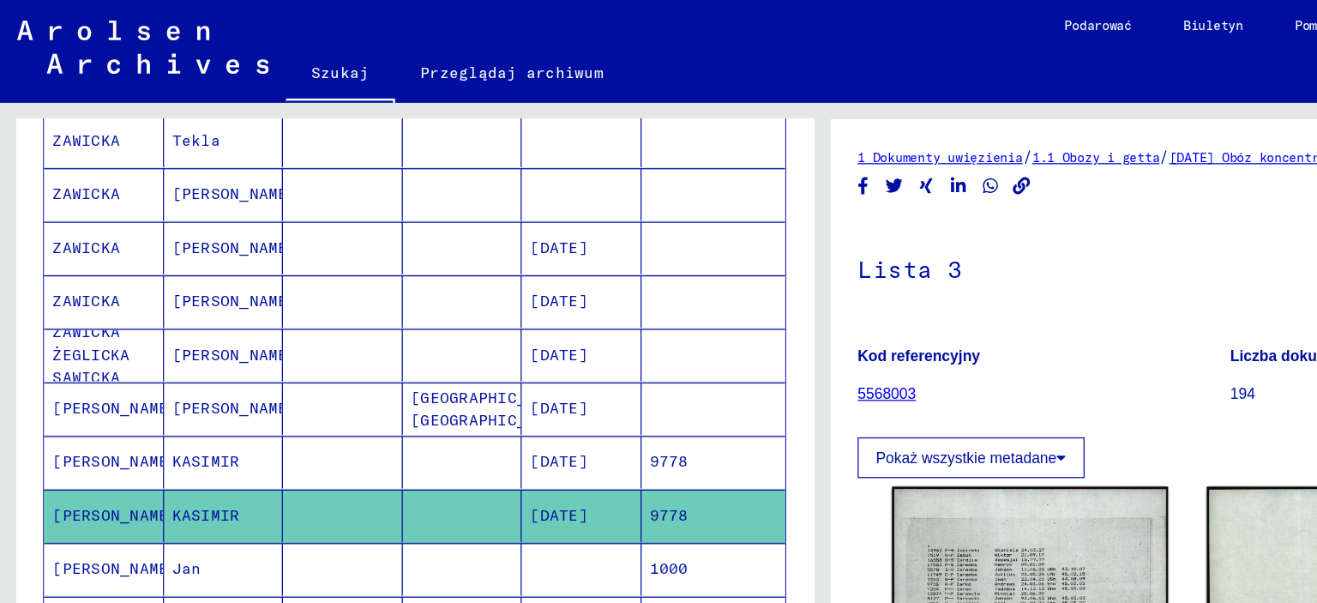
click at [656, 287] on div "Wyszukaj tematy lub nazwy ******** close Szukaj Archiwalne jednostki drzewa Lud…" at bounding box center [329, 335] width 658 height 506
drag, startPoint x: 1042, startPoint y: 1, endPoint x: 566, endPoint y: 239, distance: 532.2
click at [566, 239] on mat-cell at bounding box center [572, 241] width 116 height 42
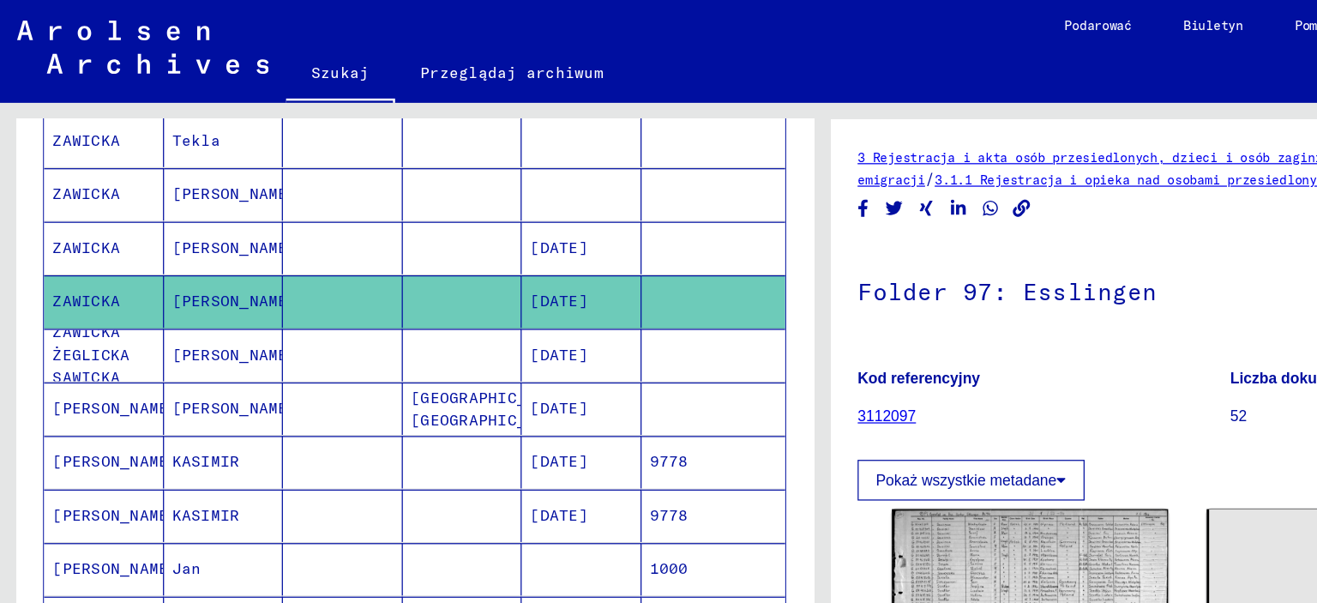
click at [551, 337] on mat-cell at bounding box center [572, 327] width 116 height 42
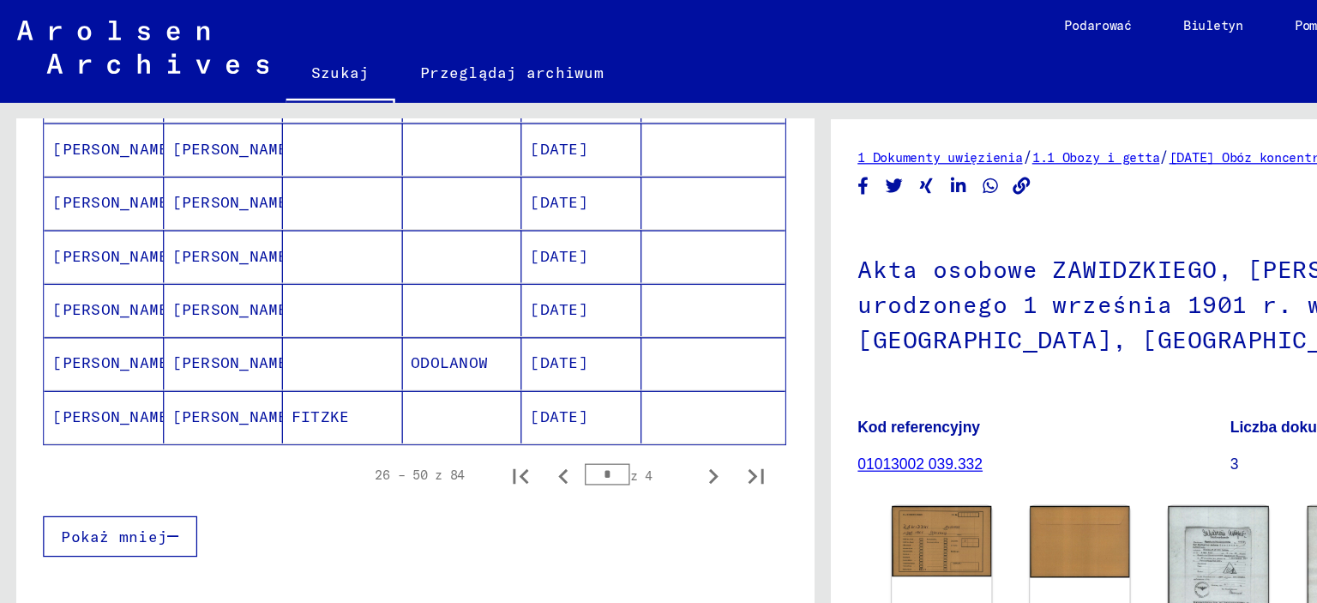
scroll to position [1070, 0]
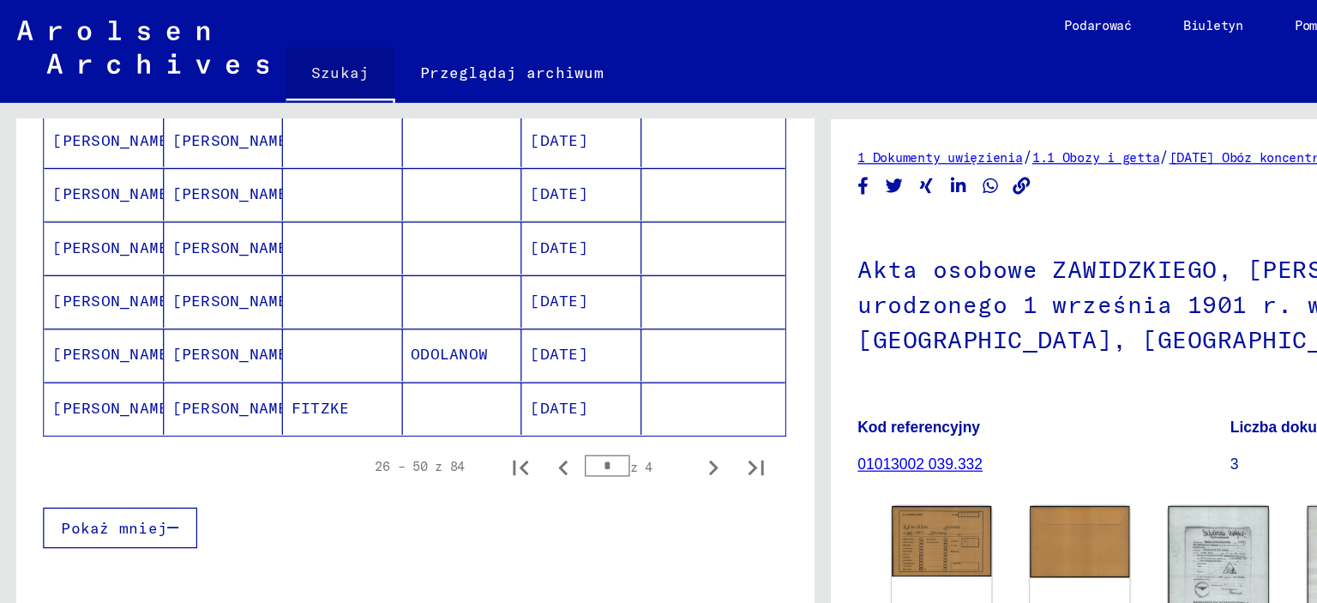
click at [261, 57] on font "Szukaj" at bounding box center [272, 58] width 46 height 15
